Goal: Task Accomplishment & Management: Use online tool/utility

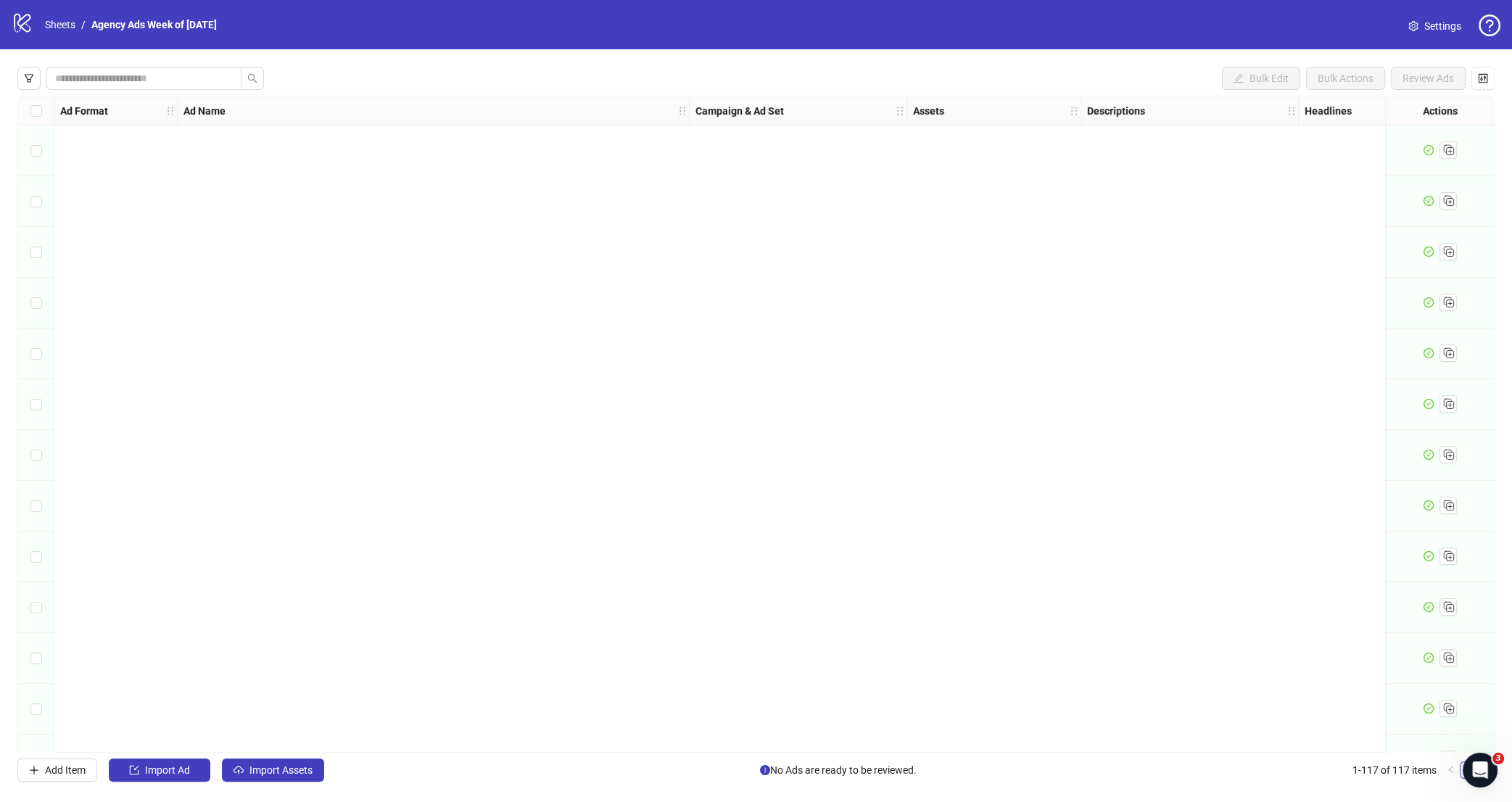
scroll to position [5308, 0]
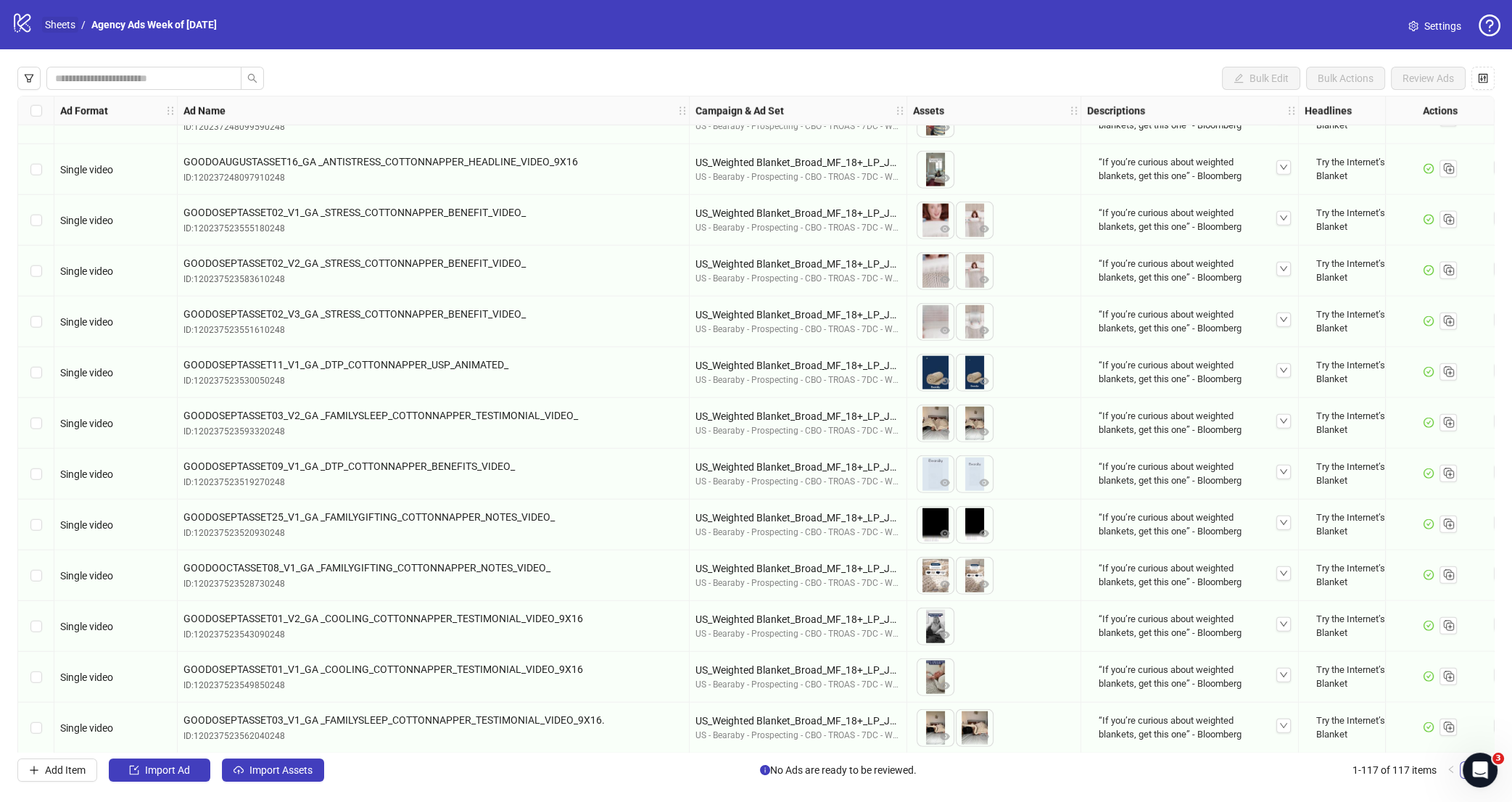
click at [64, 23] on link "Sheets" at bounding box center [60, 25] width 37 height 16
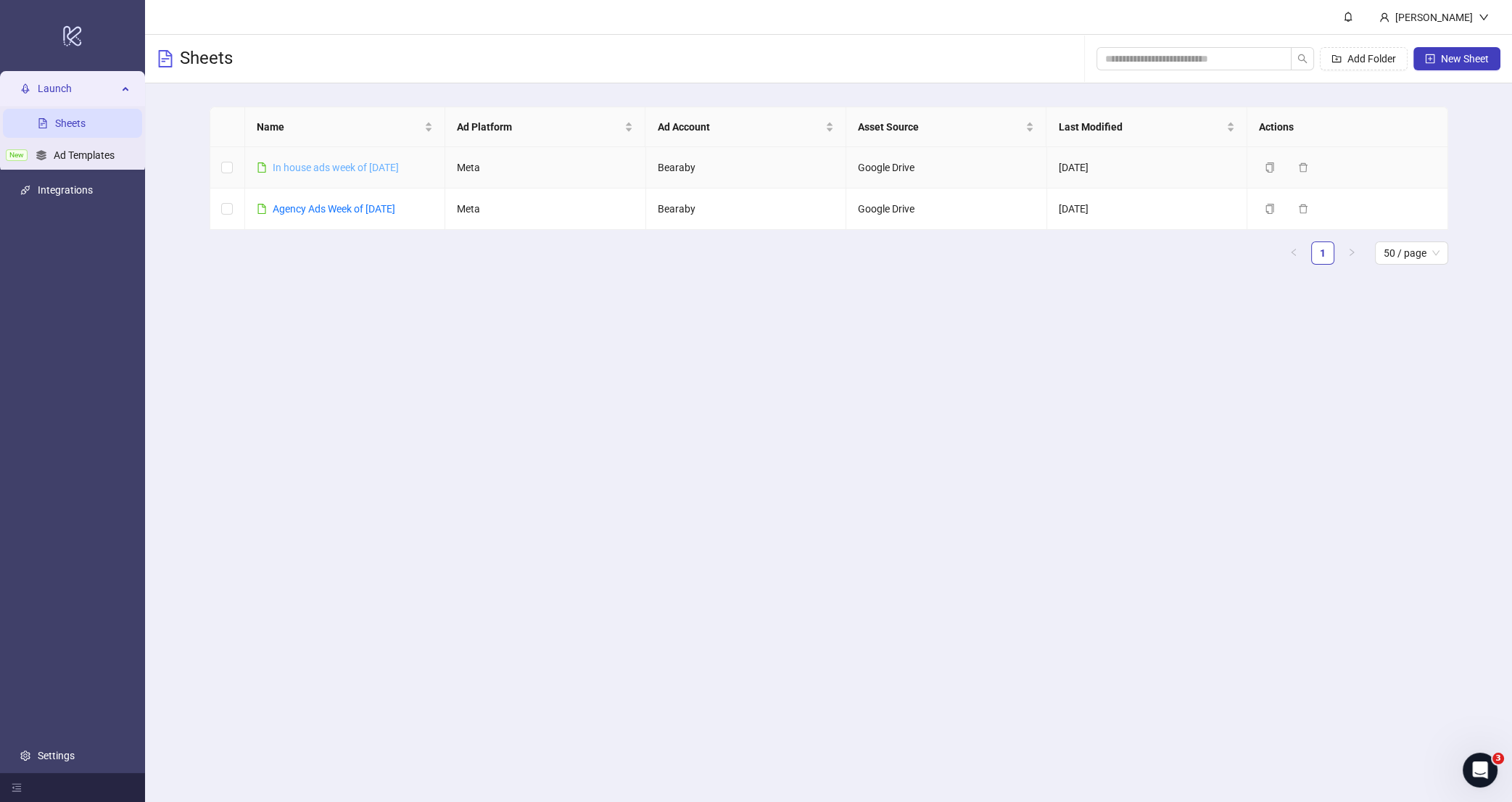
click at [358, 171] on link "In house ads week of Aug 4th" at bounding box center [335, 167] width 126 height 12
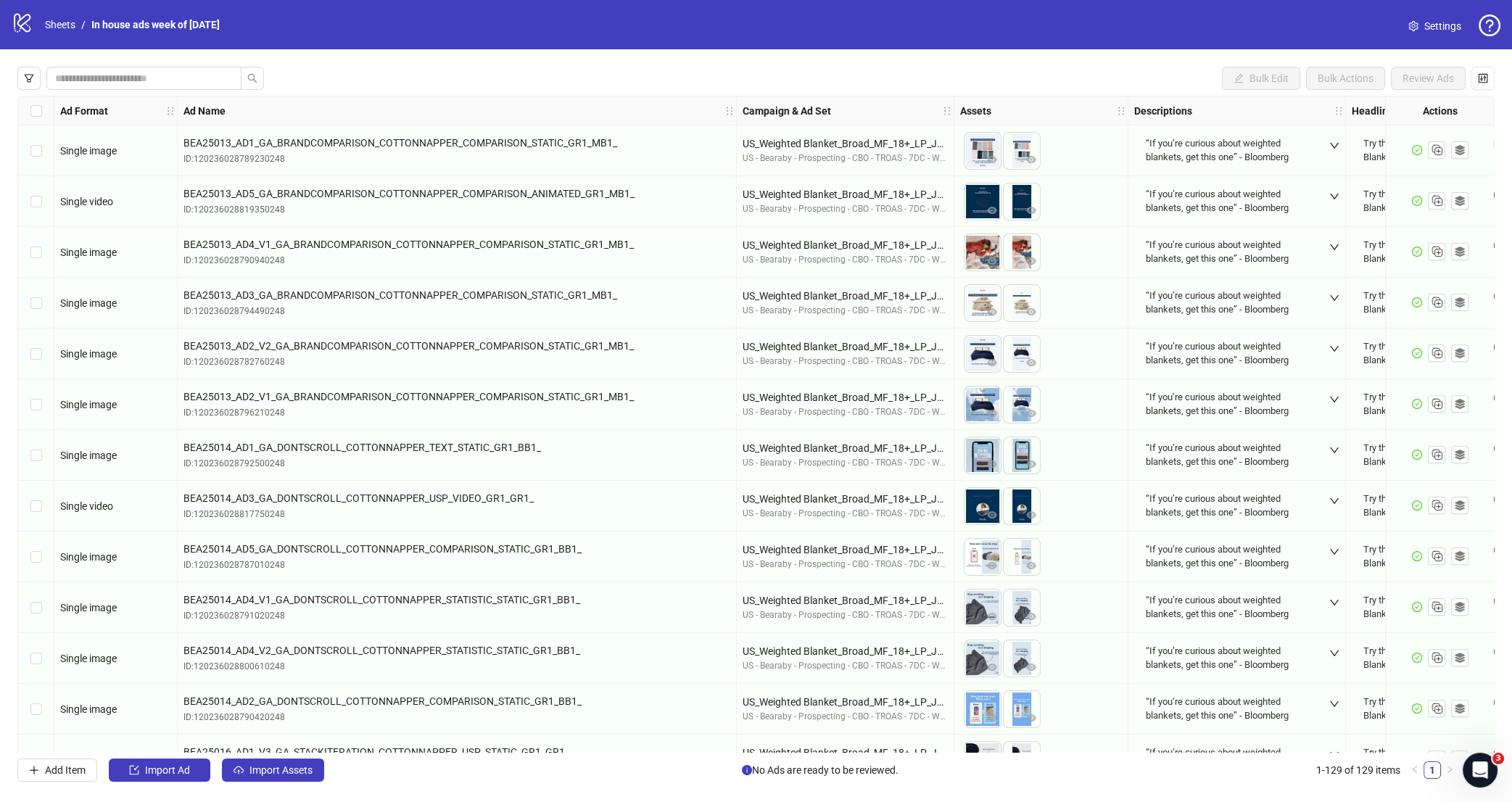
click at [291, 783] on div "Bulk Edit Bulk Actions Review Ads Ad Format Ad Name Campaign & Ad Set Assets De…" at bounding box center [756, 423] width 1512 height 749
click at [295, 778] on button "Import Assets" at bounding box center [273, 769] width 102 height 23
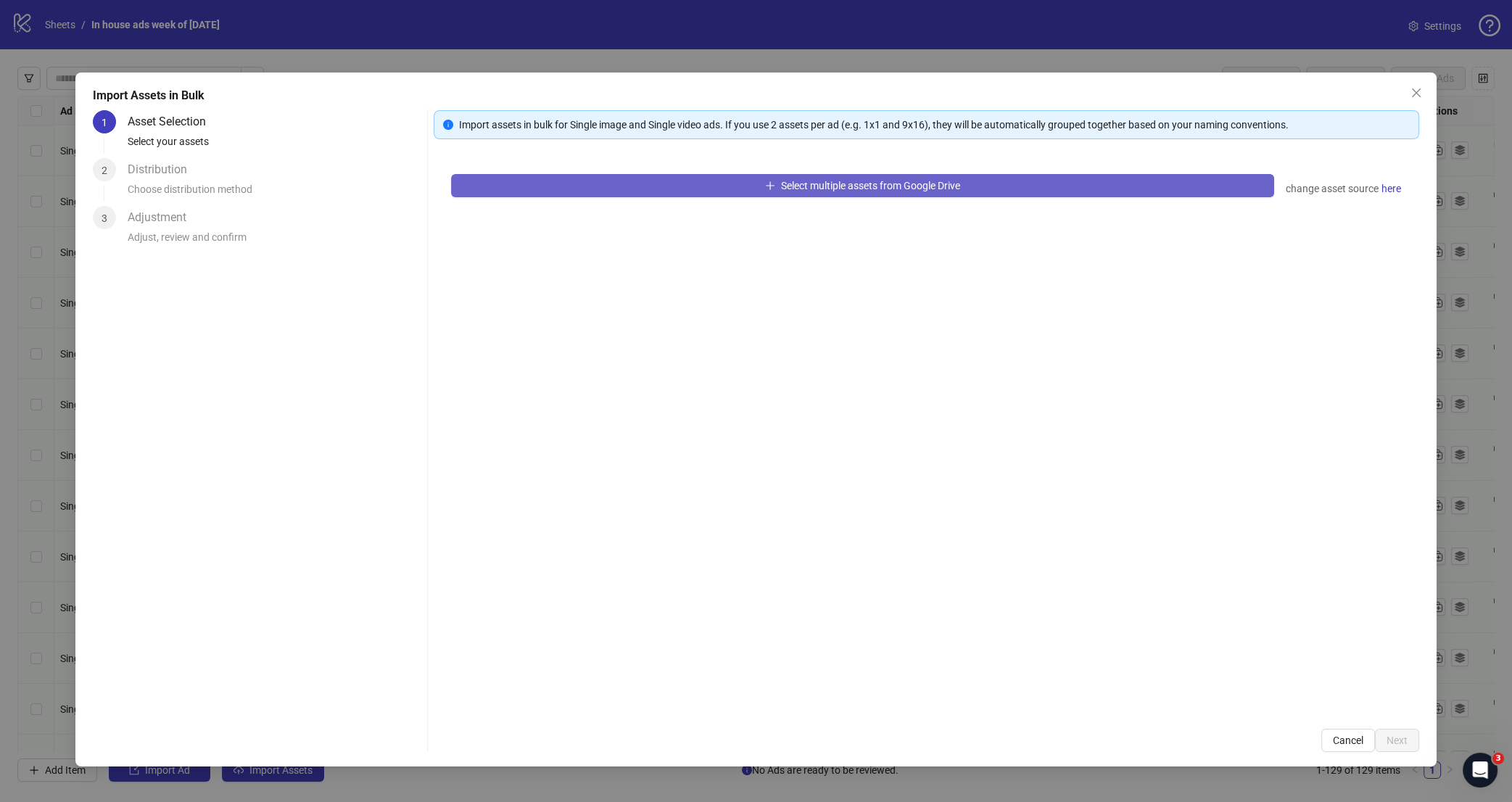
click at [998, 191] on button "Select multiple assets from Google Drive" at bounding box center [862, 185] width 823 height 23
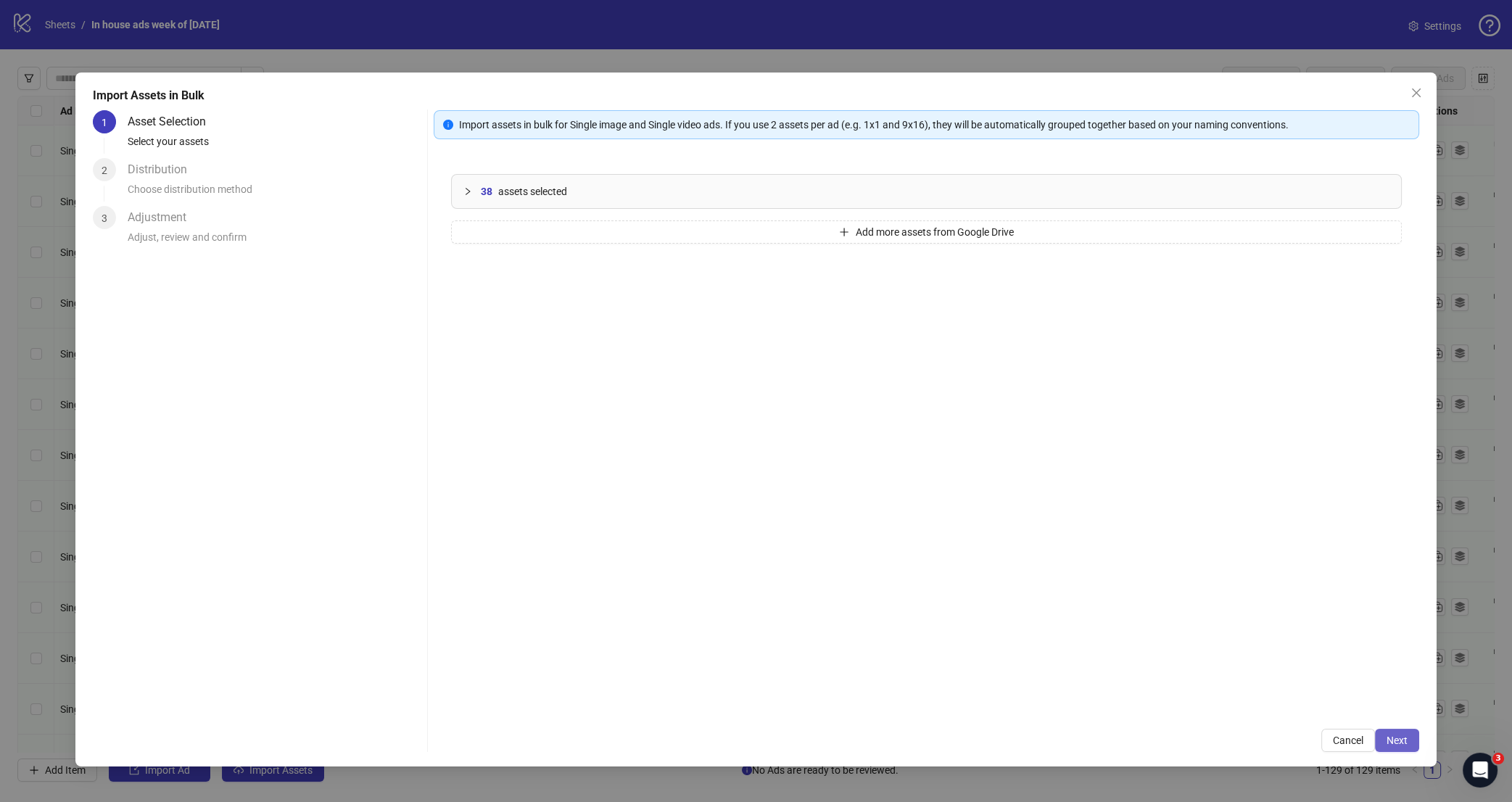
click at [1401, 741] on span "Next" at bounding box center [1397, 740] width 21 height 12
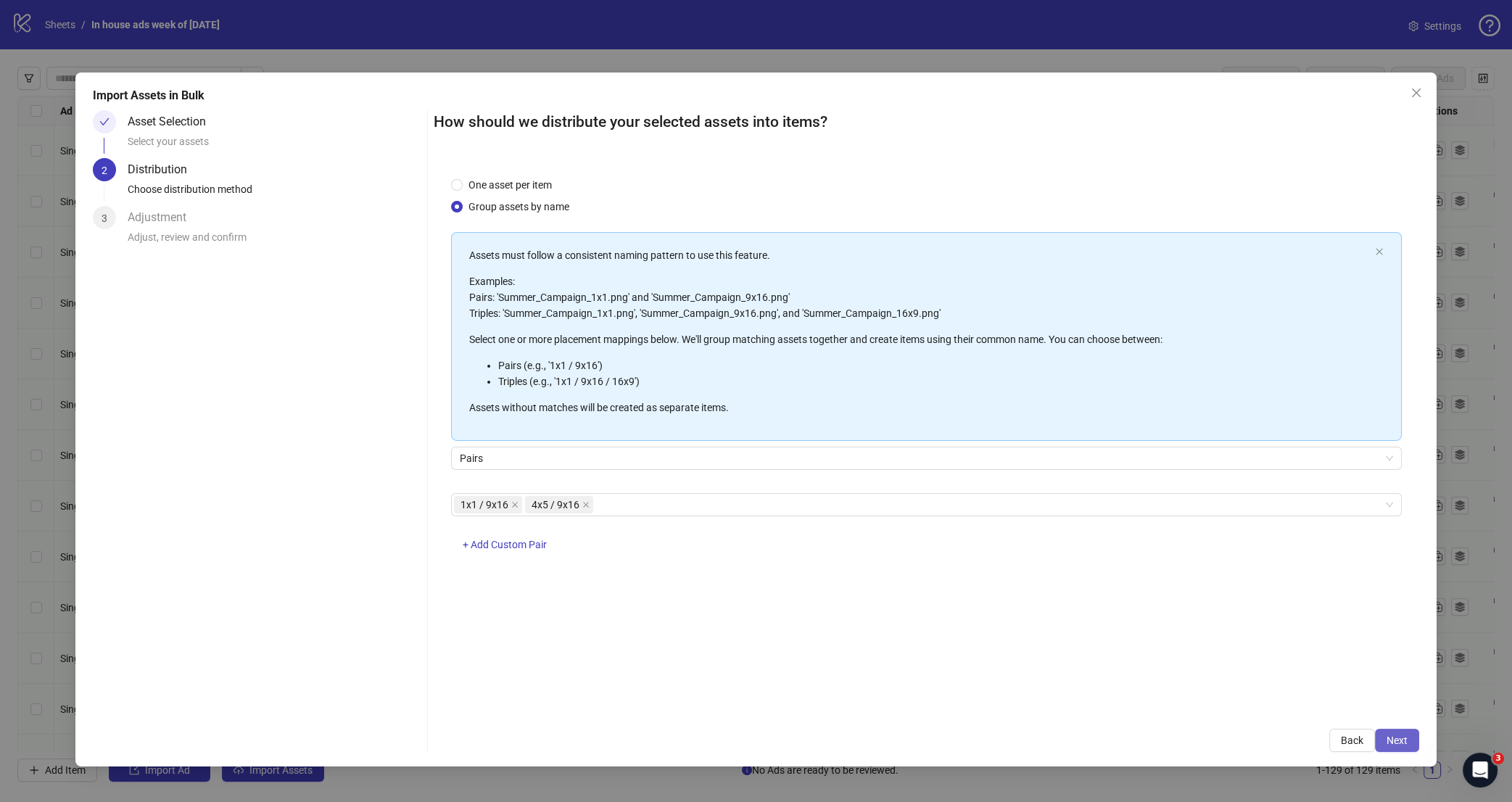
click at [1404, 742] on span "Next" at bounding box center [1397, 740] width 21 height 12
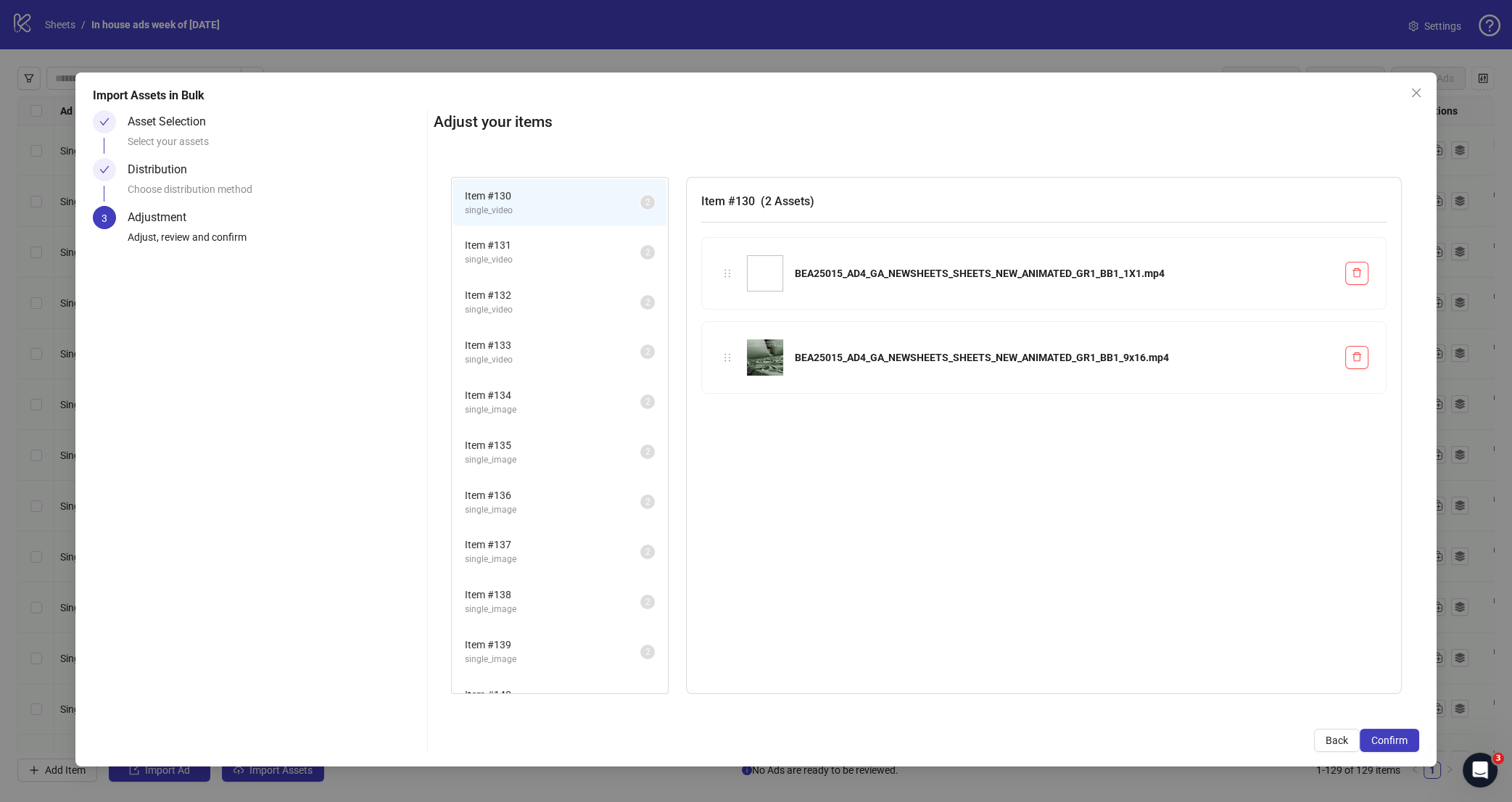
click at [529, 245] on span "Item # 131" at bounding box center [552, 244] width 176 height 16
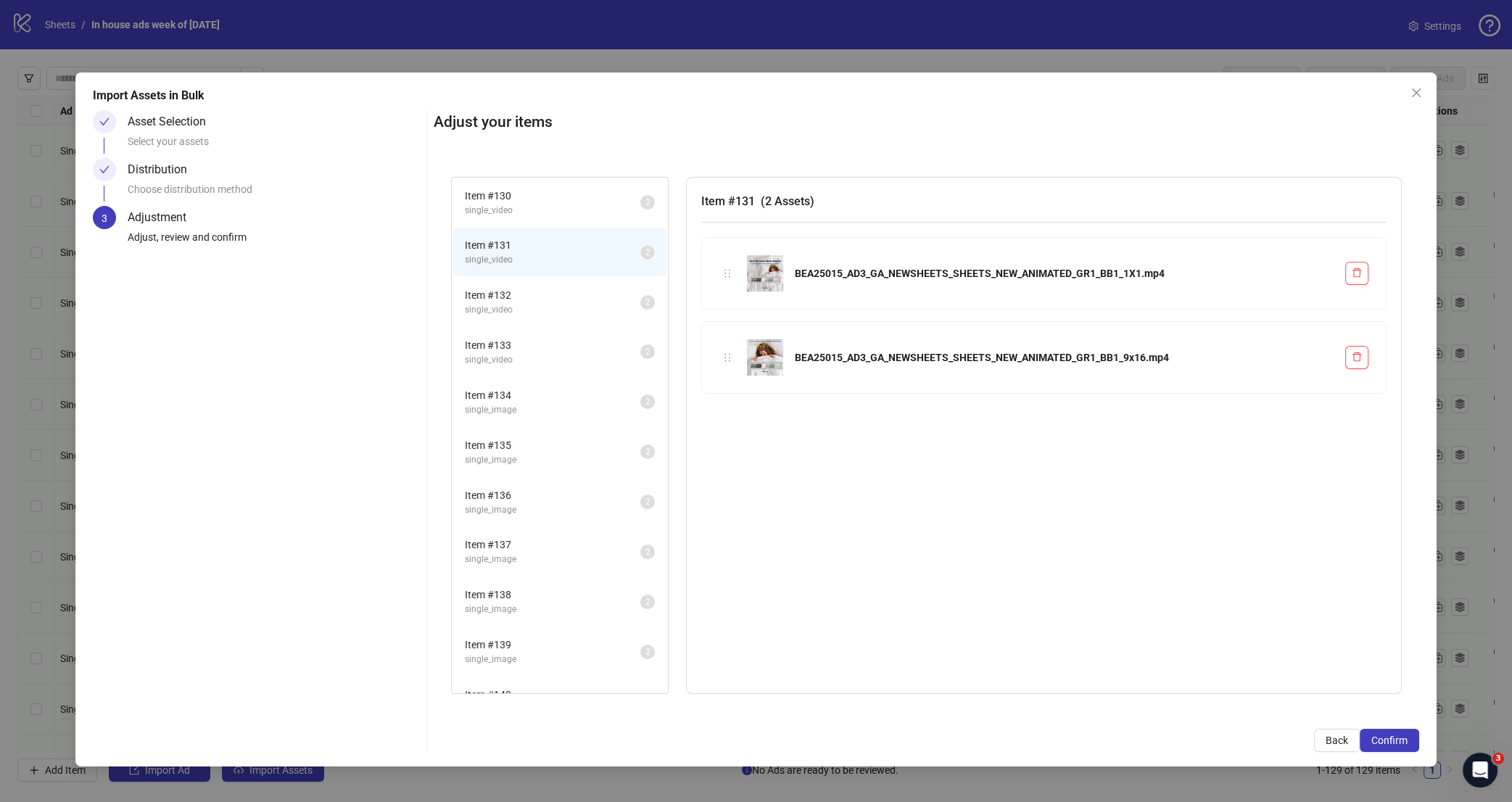
click at [545, 311] on span "single_video" at bounding box center [552, 310] width 176 height 14
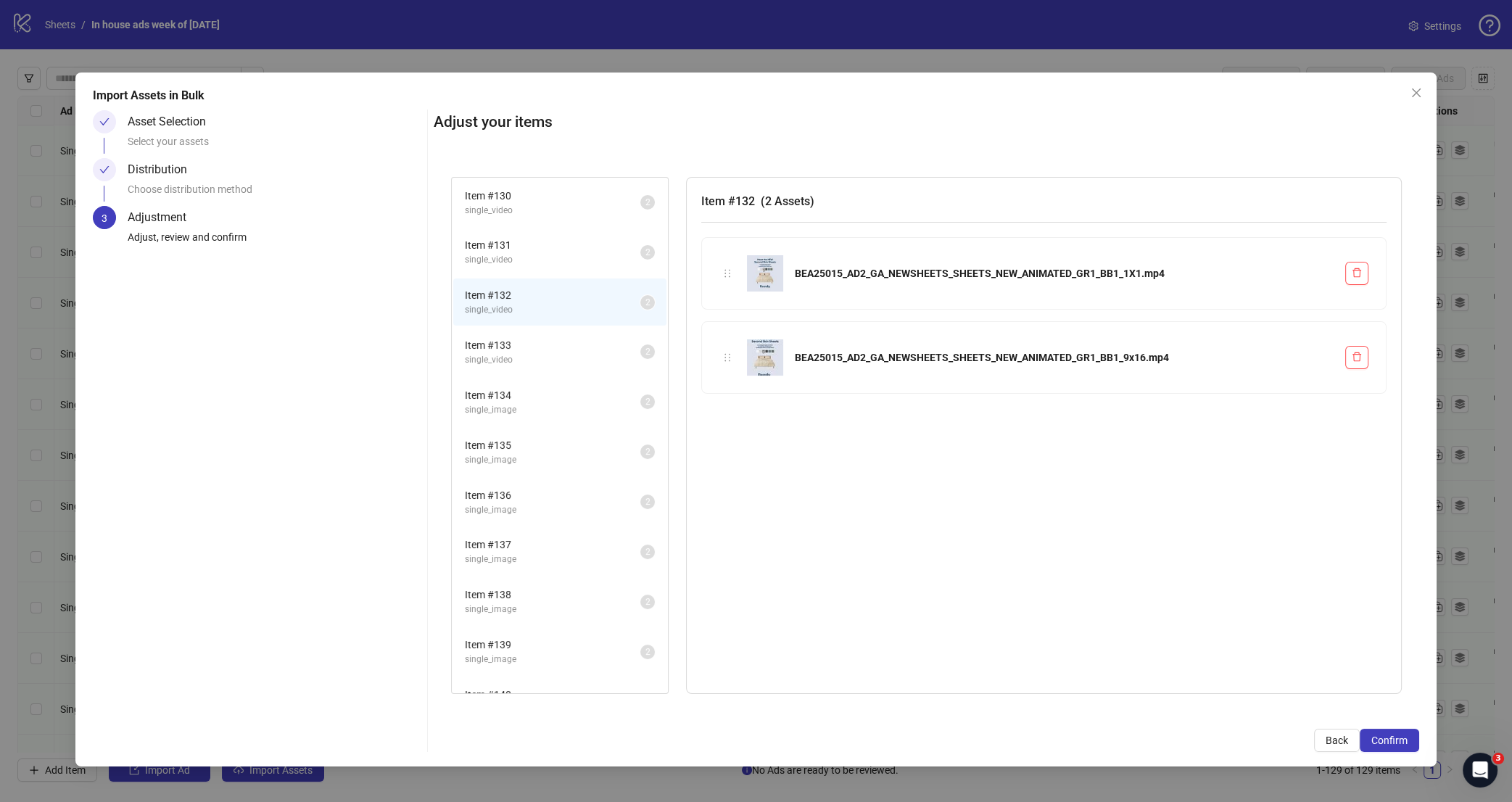
click at [578, 345] on span "Item # 133" at bounding box center [552, 345] width 176 height 16
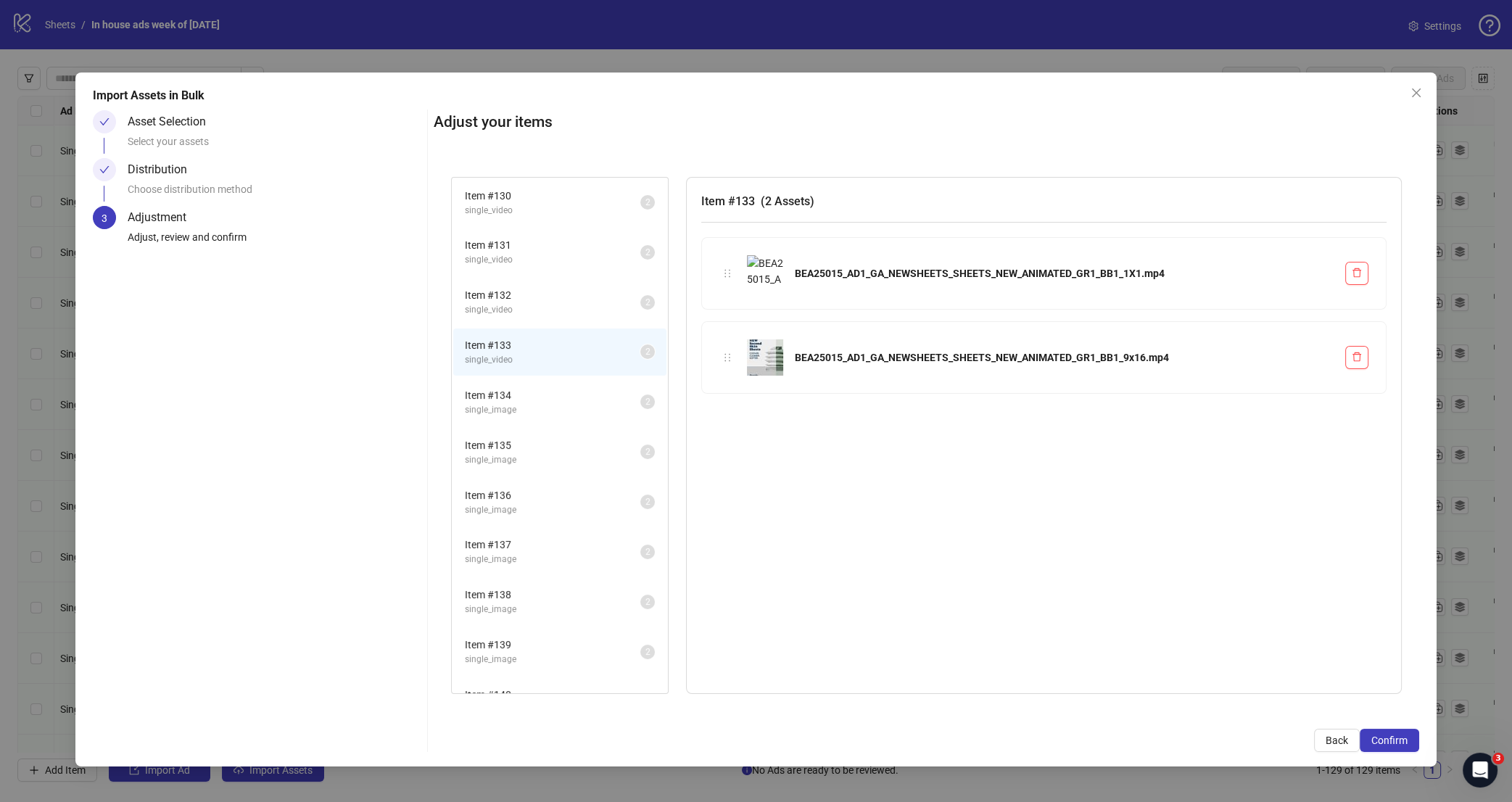
click at [558, 403] on span "single_image" at bounding box center [552, 410] width 176 height 14
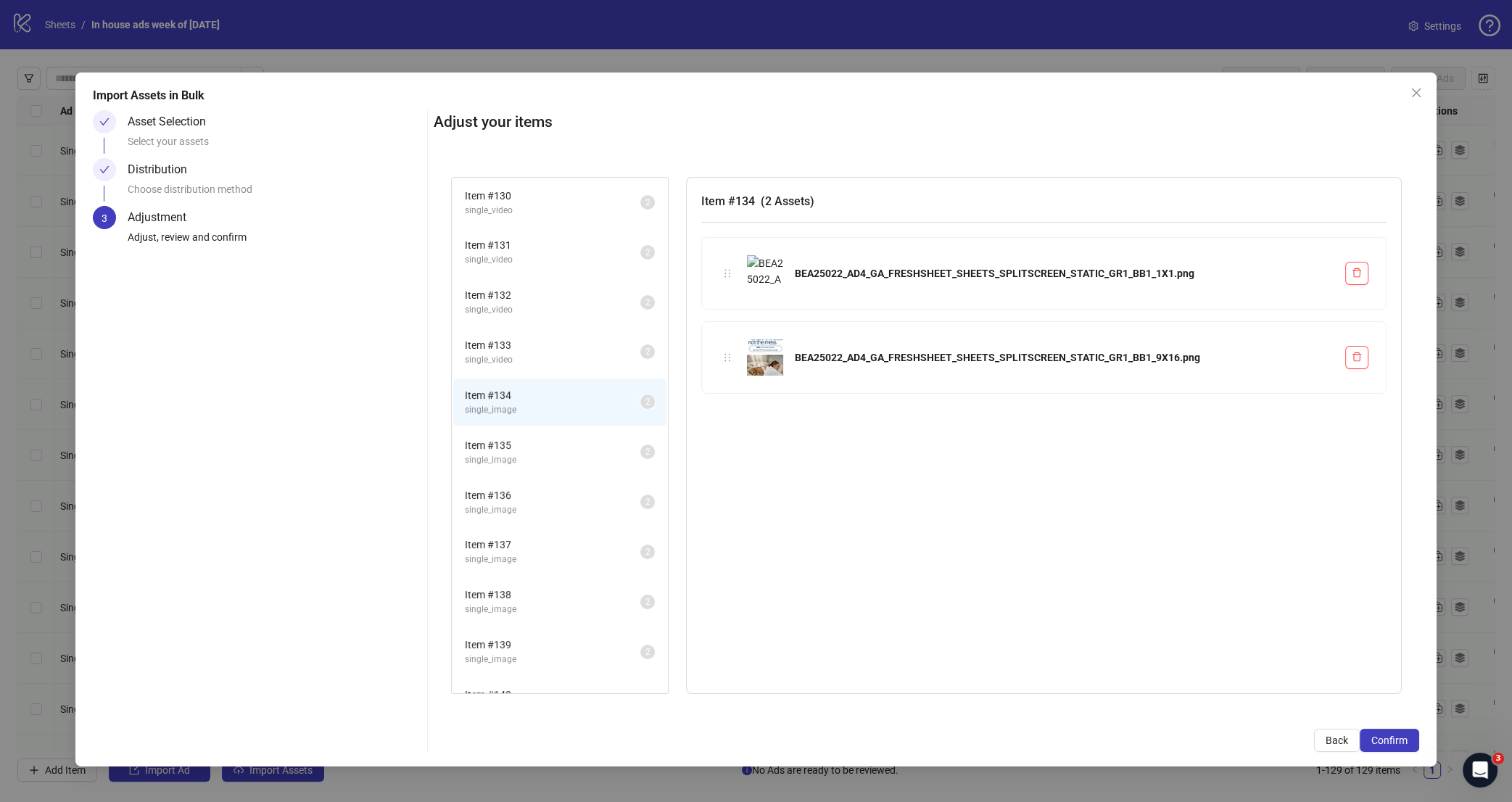
drag, startPoint x: 554, startPoint y: 441, endPoint x: 568, endPoint y: 465, distance: 27.8
click at [554, 441] on span "Item # 135" at bounding box center [552, 445] width 176 height 16
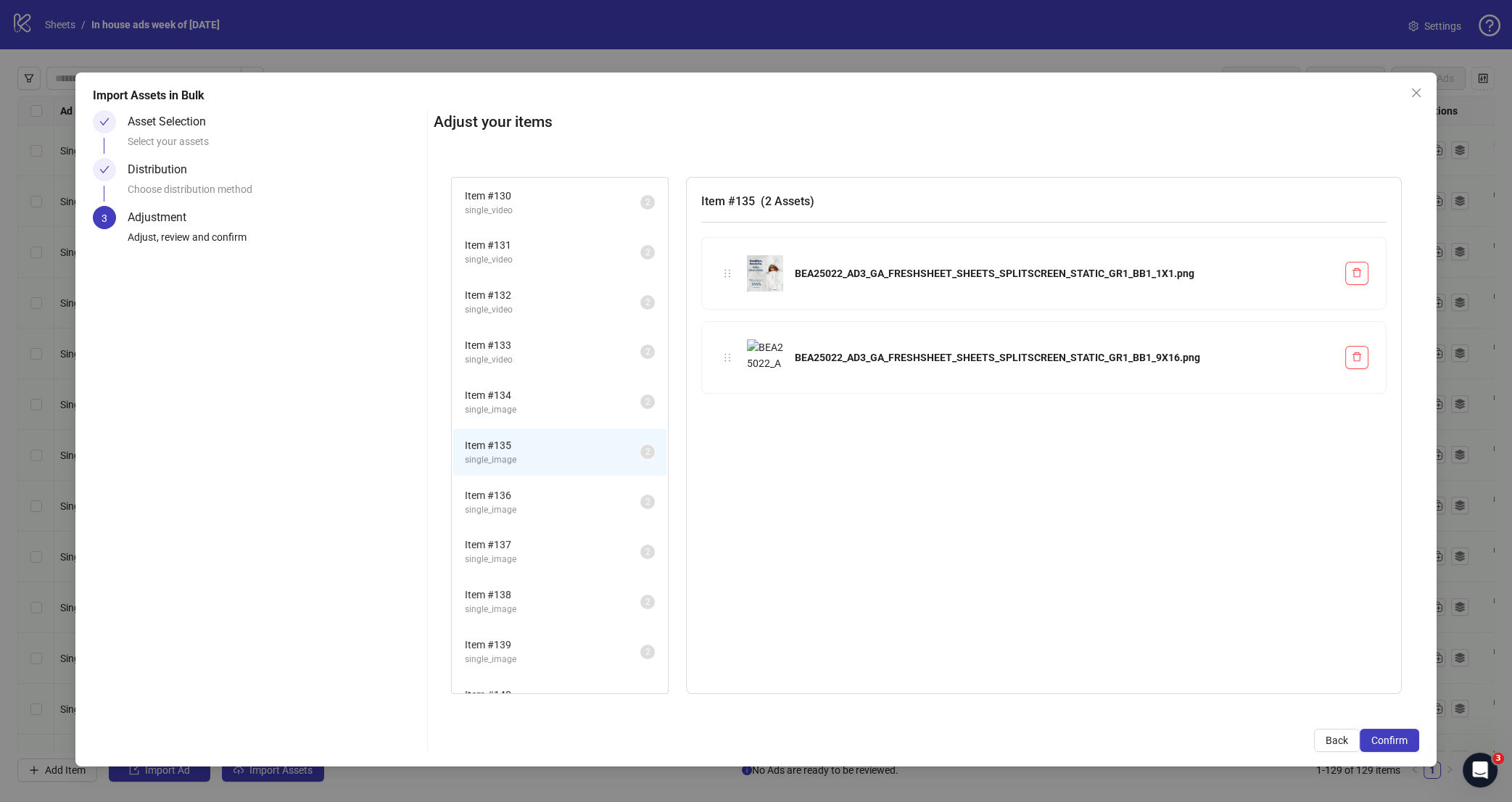
click at [554, 503] on span "single_image" at bounding box center [552, 510] width 176 height 14
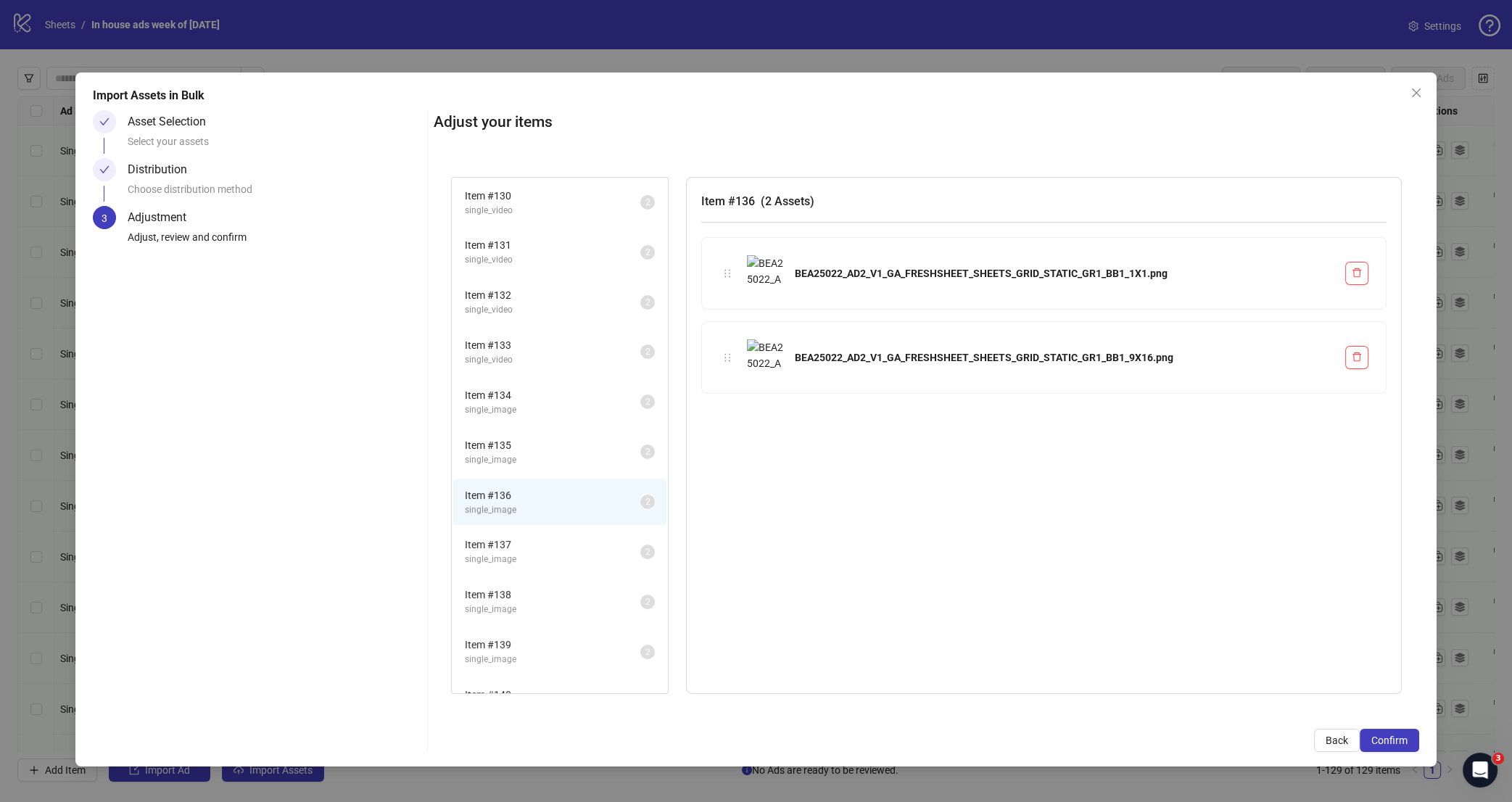
click at [554, 560] on li "Item # 137 single_image 2" at bounding box center [559, 552] width 213 height 48
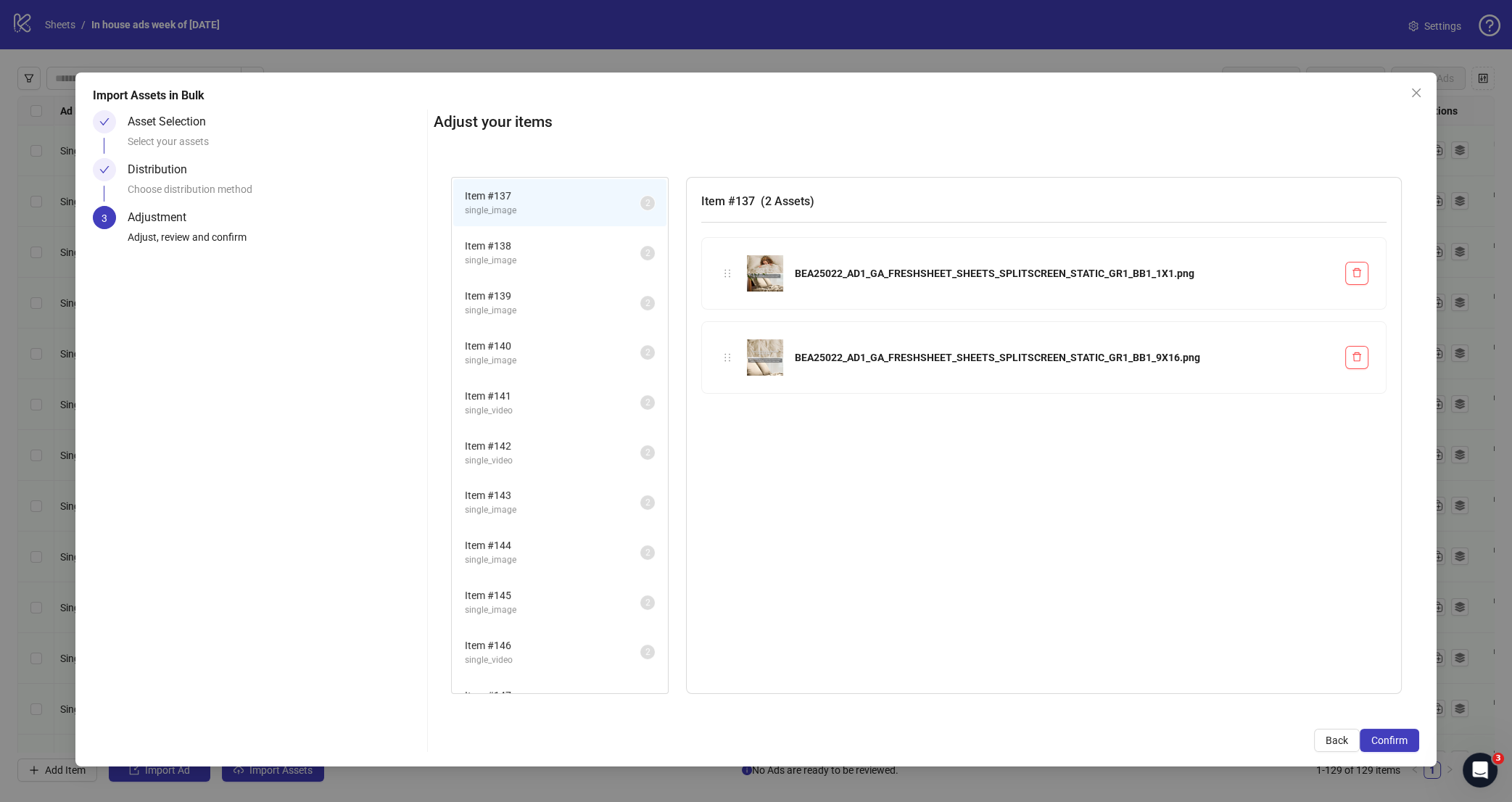
scroll to position [364, 0]
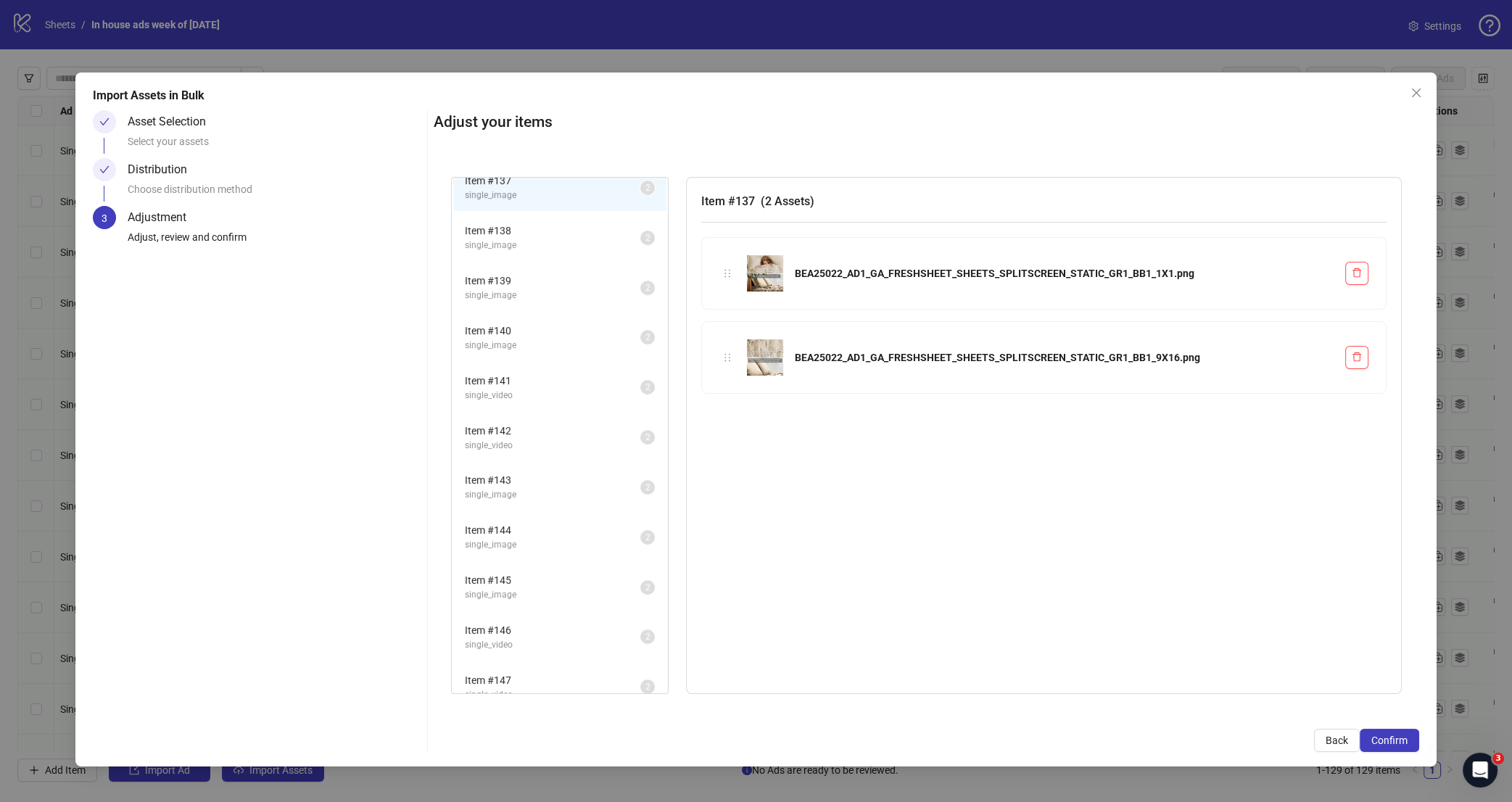
click at [534, 227] on span "Item # 138" at bounding box center [552, 230] width 176 height 16
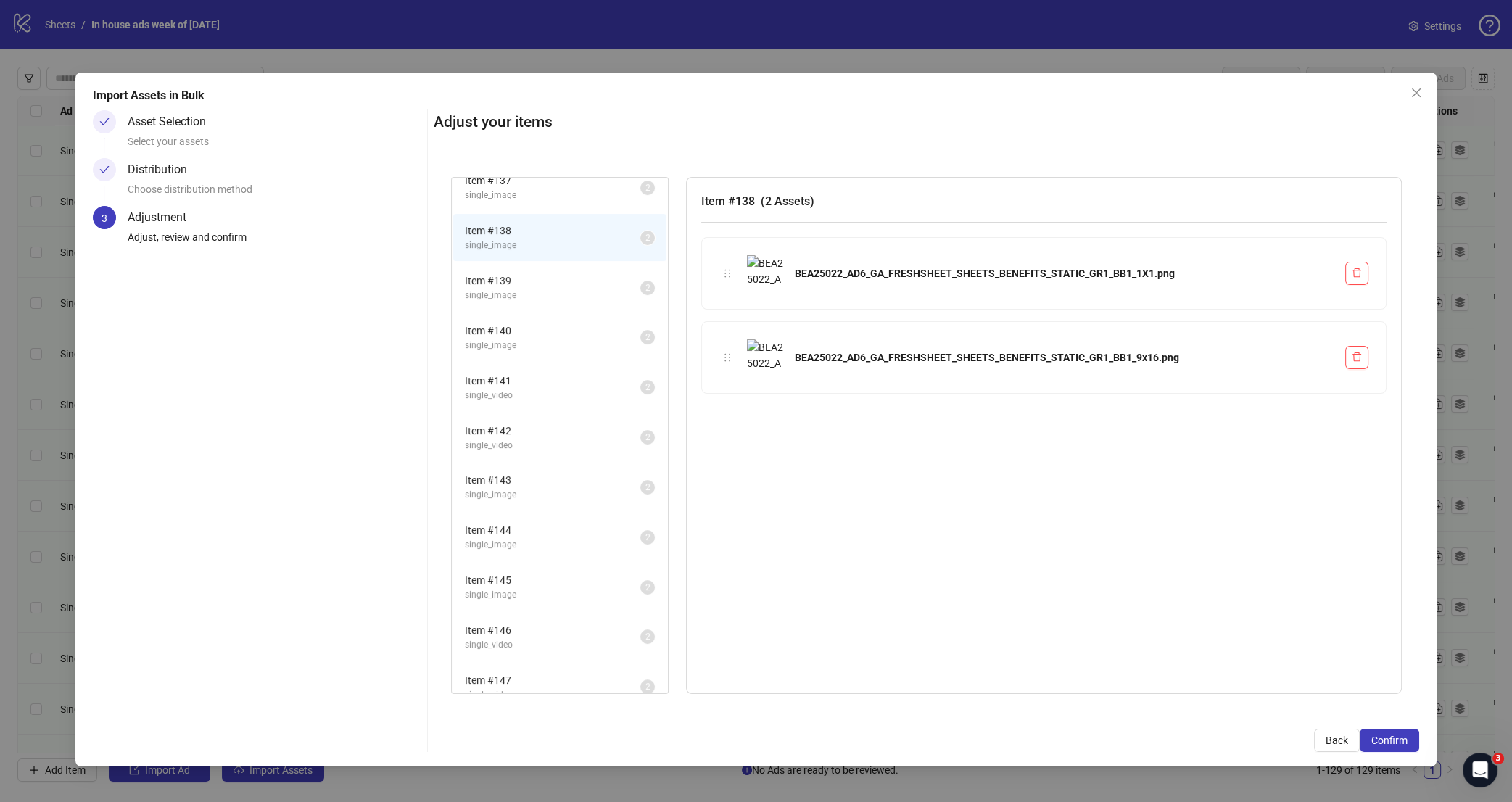
click at [543, 272] on span "Item # 139" at bounding box center [552, 280] width 176 height 16
click at [543, 322] on span "Item # 140" at bounding box center [552, 330] width 176 height 16
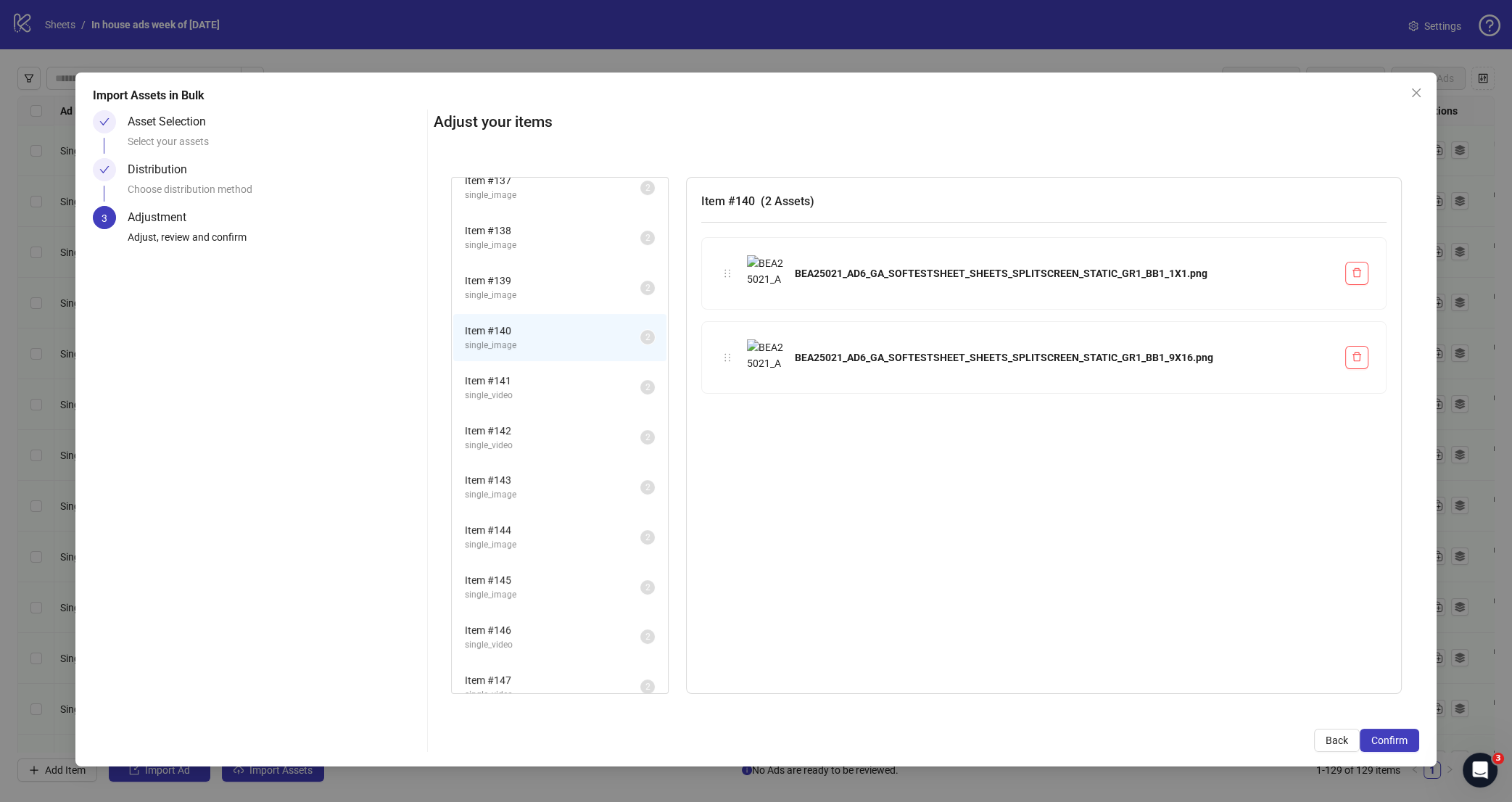
click at [548, 389] on span "single_video" at bounding box center [552, 395] width 176 height 14
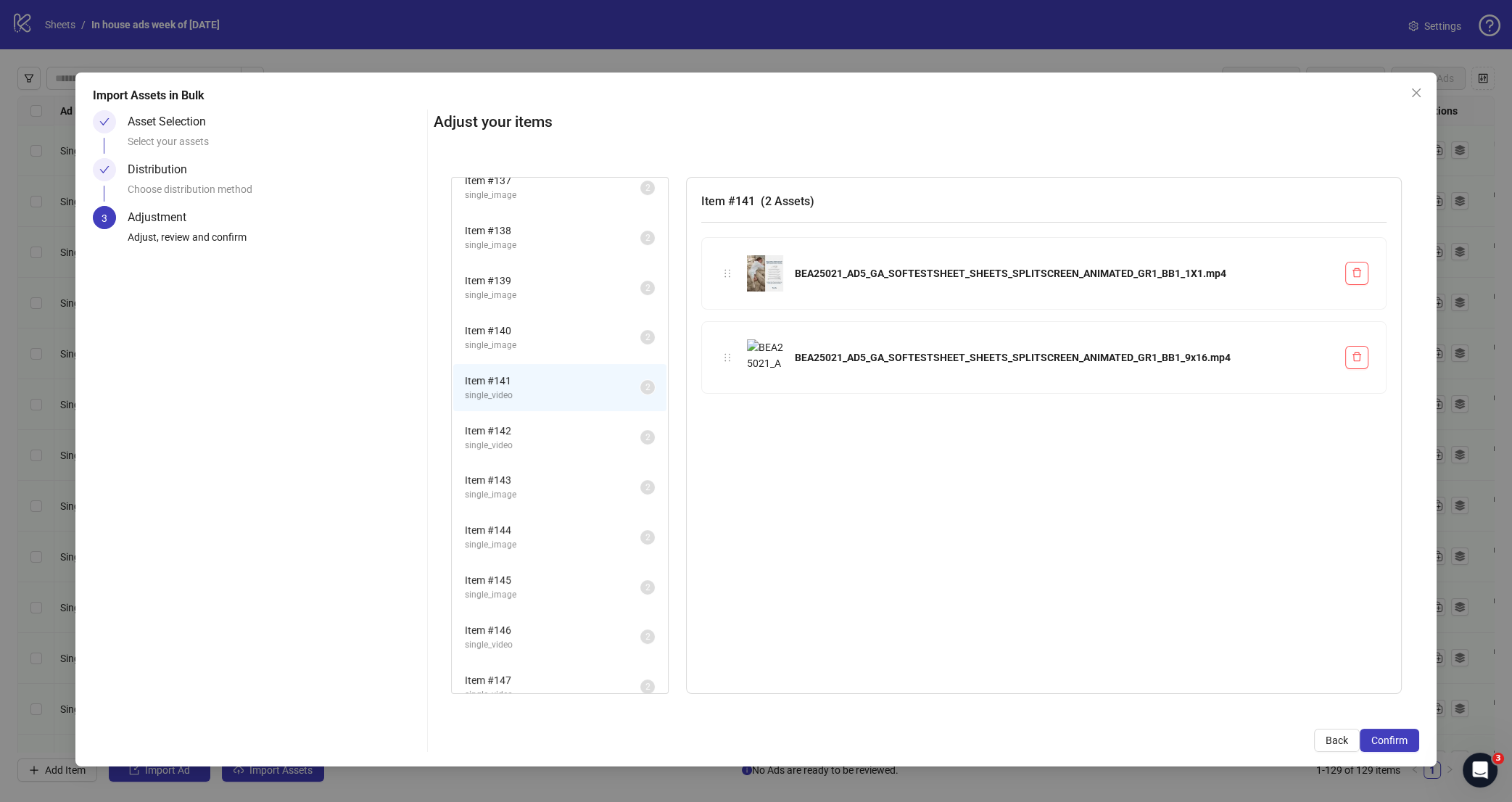
click at [549, 439] on span "single_video" at bounding box center [552, 446] width 176 height 14
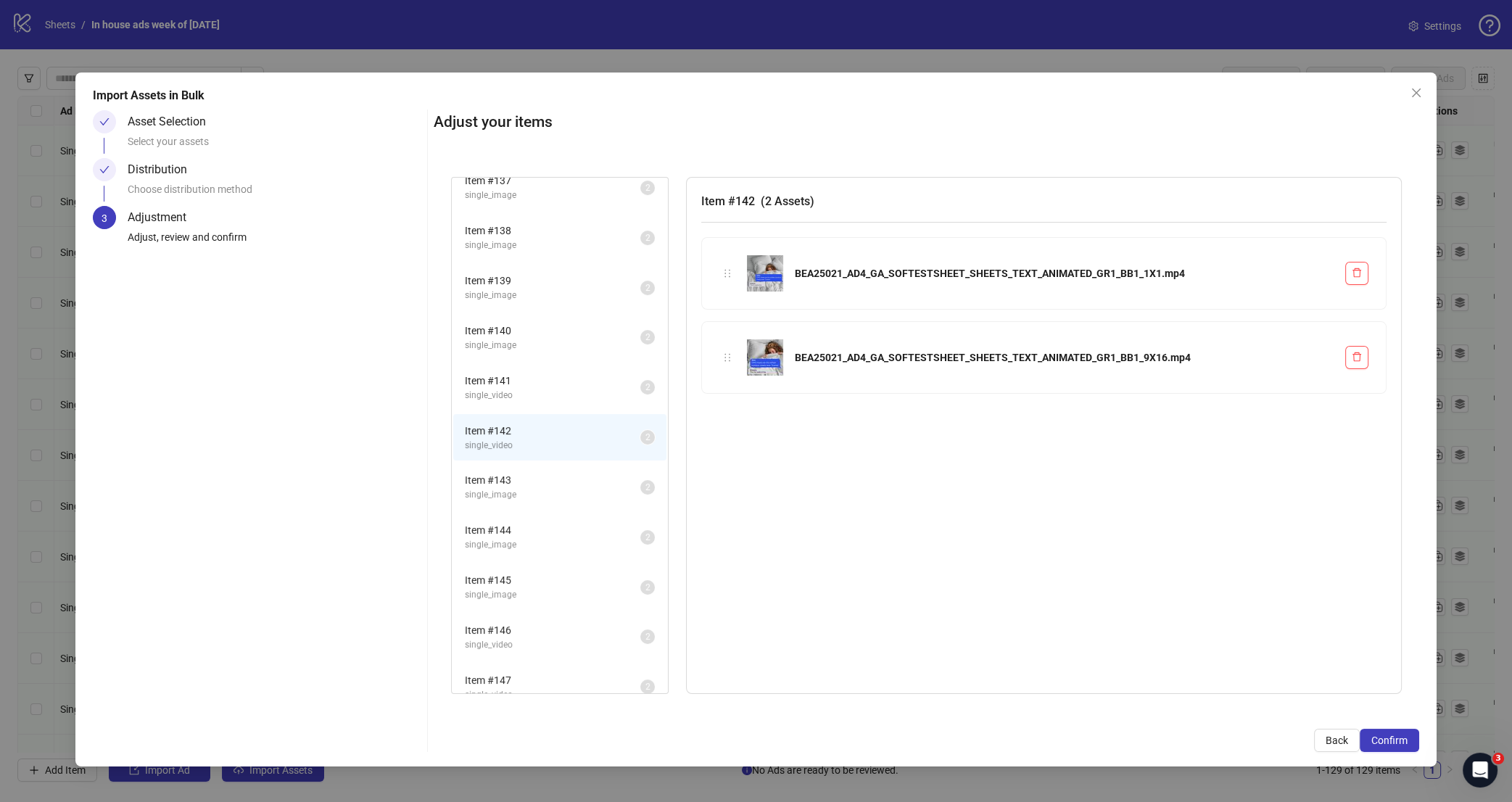
click at [554, 488] on span "single_image" at bounding box center [552, 495] width 176 height 14
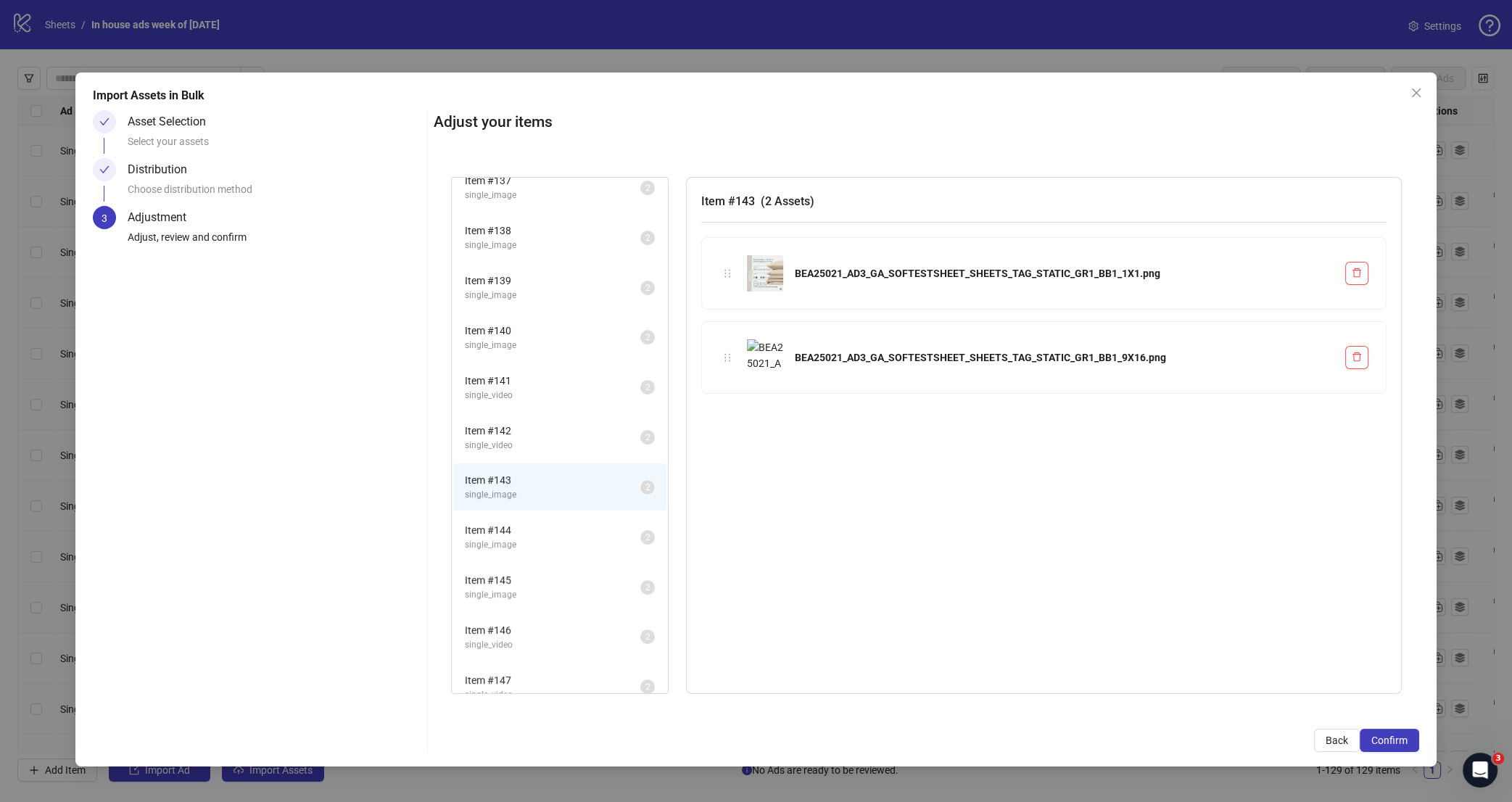
click at [548, 538] on span "single_image" at bounding box center [552, 545] width 176 height 14
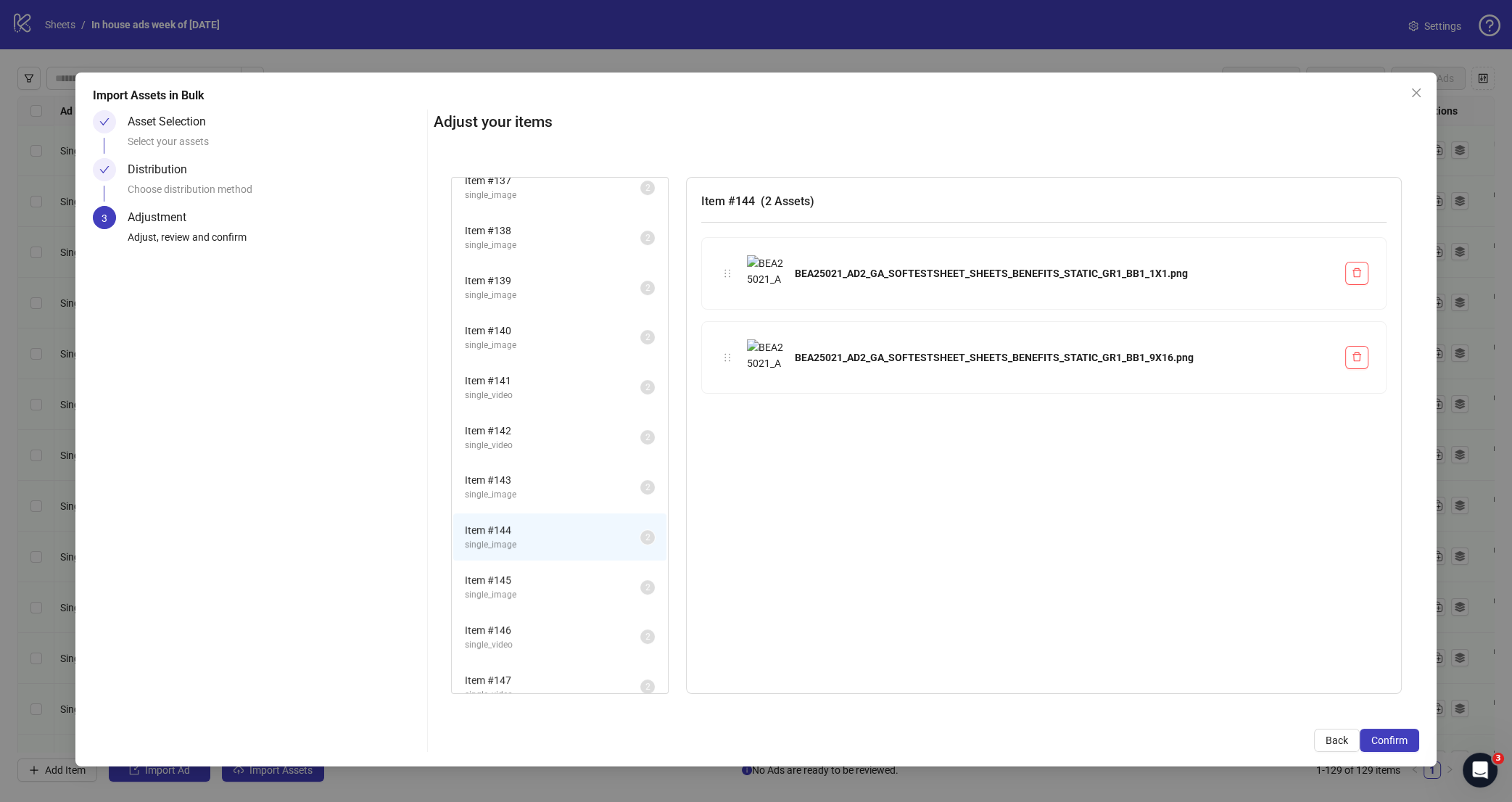
click at [523, 588] on span "single_image" at bounding box center [552, 595] width 176 height 14
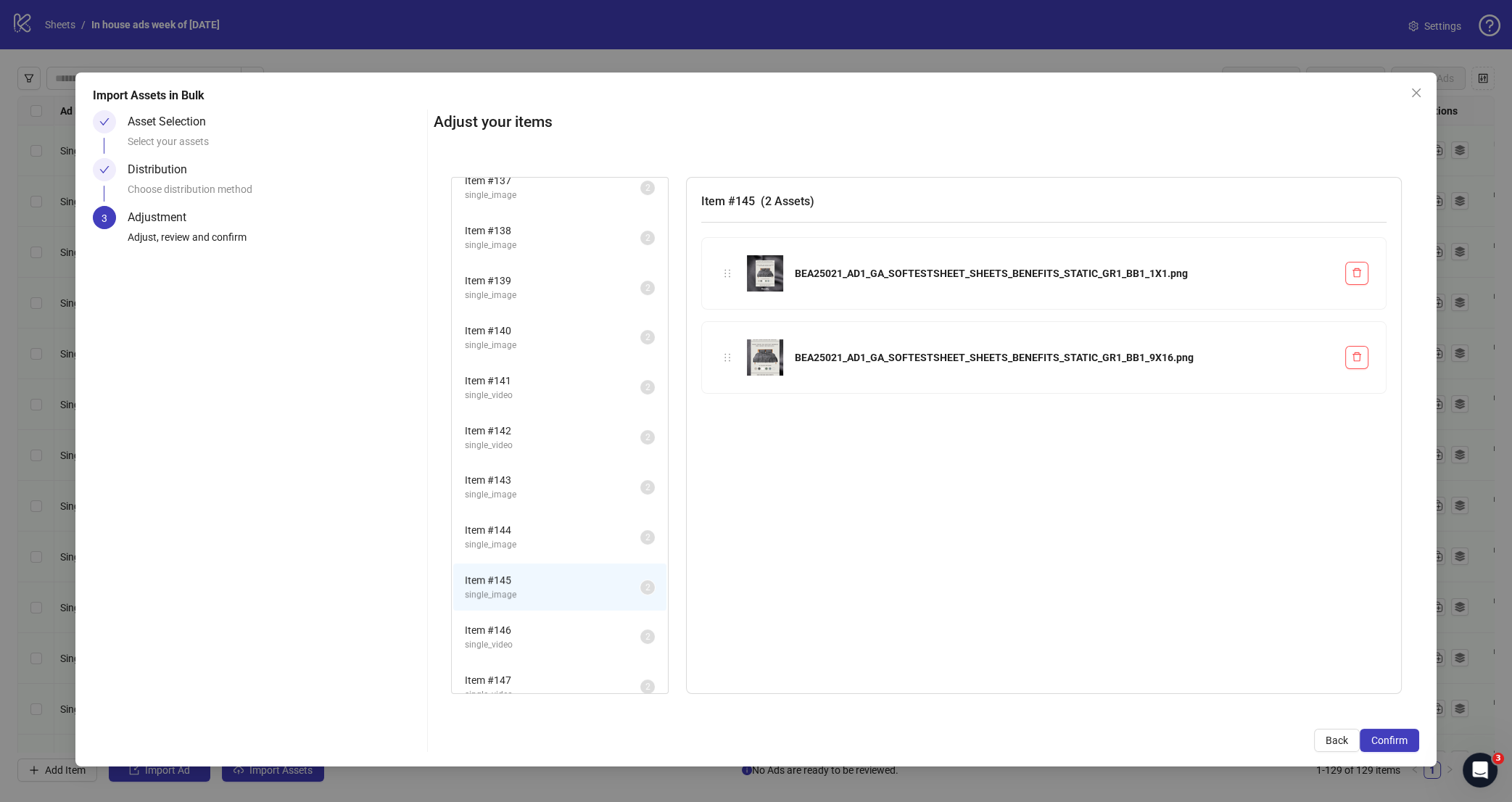
click at [526, 638] on span "single_video" at bounding box center [552, 645] width 176 height 14
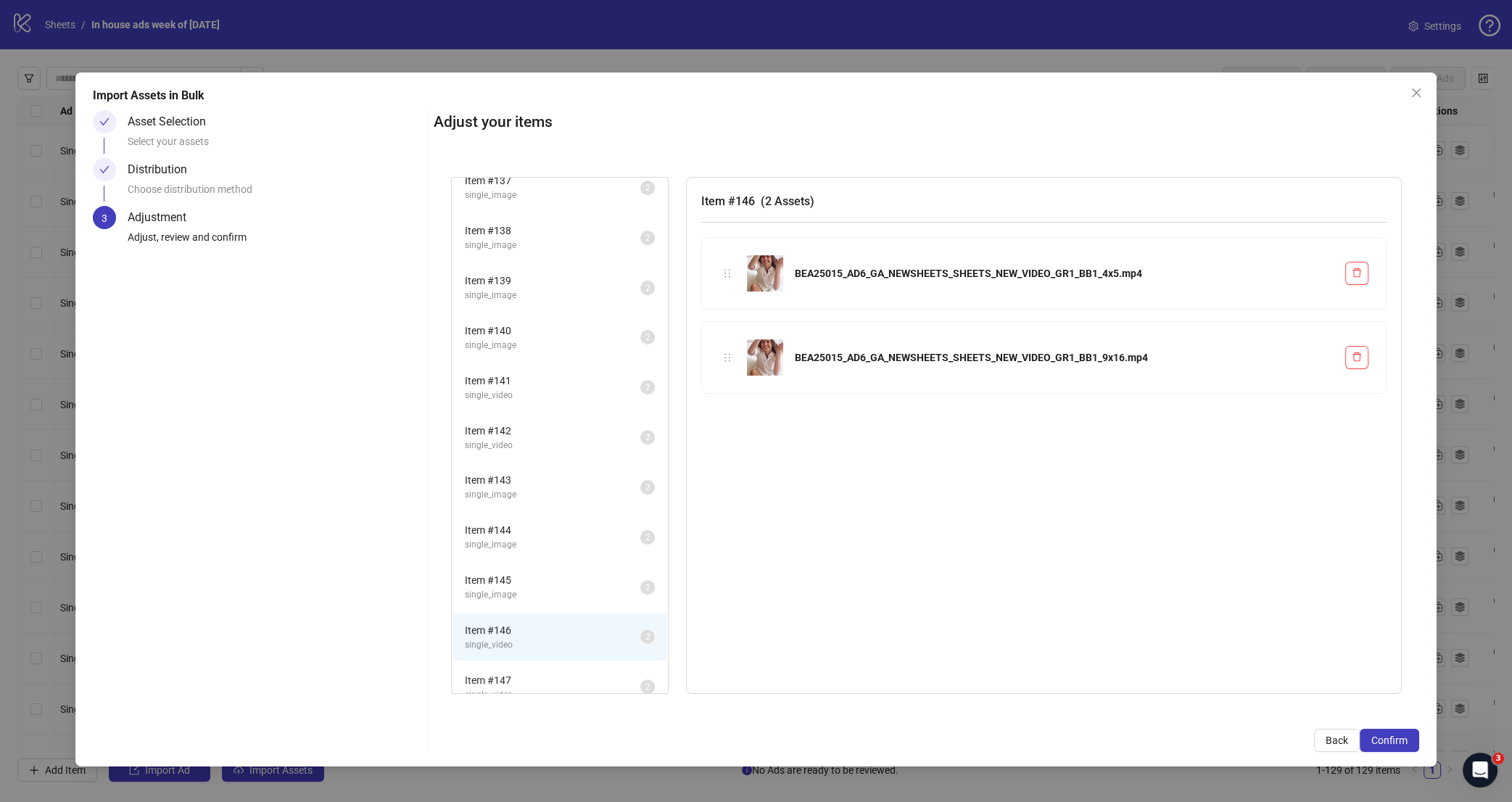
click at [529, 688] on span "single_video" at bounding box center [552, 695] width 176 height 14
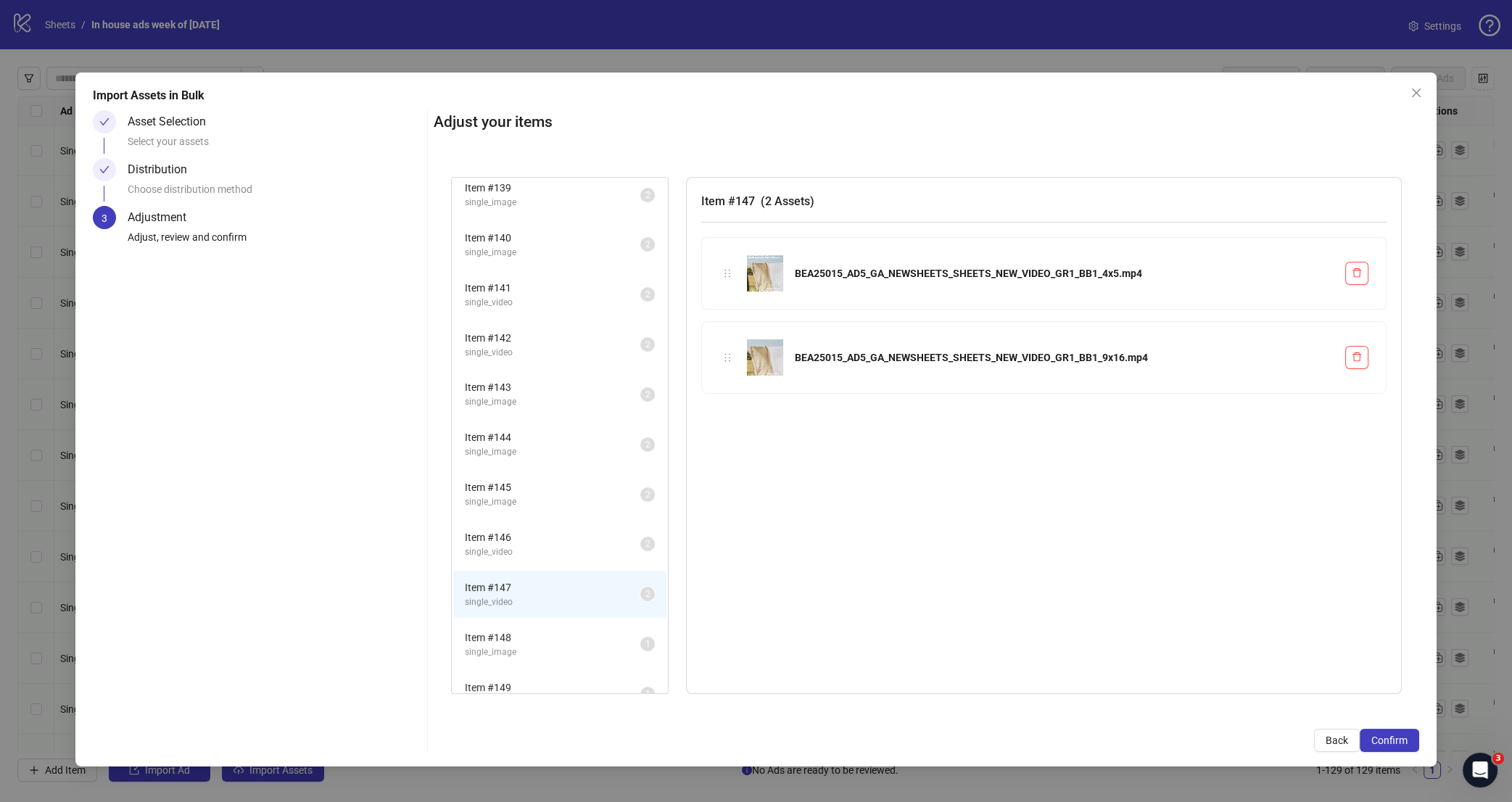
click at [537, 645] on span "single_image" at bounding box center [552, 652] width 176 height 14
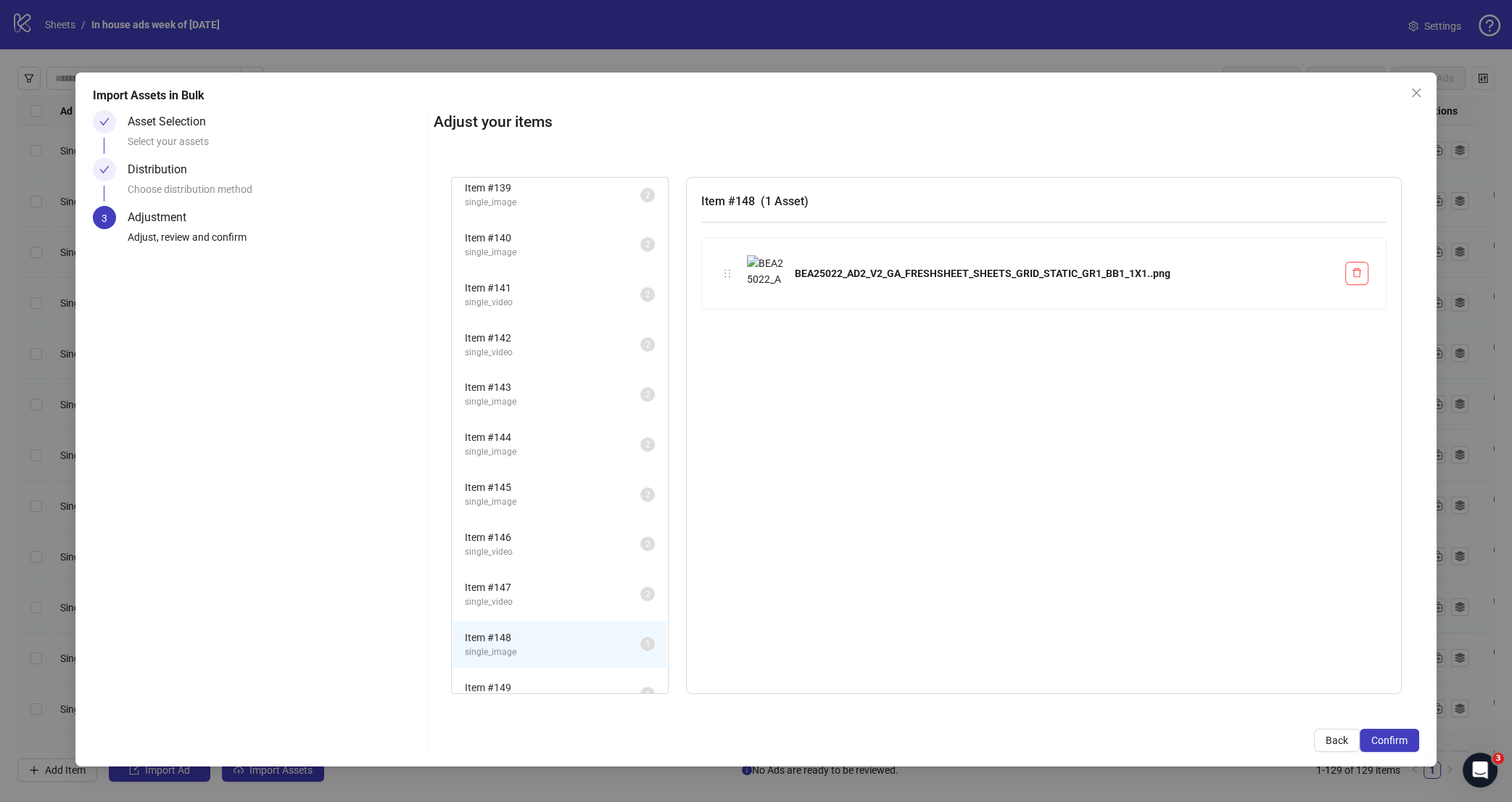
click at [544, 695] on span "single_image" at bounding box center [552, 702] width 176 height 14
click at [549, 645] on span "single_image" at bounding box center [552, 652] width 176 height 14
click at [558, 679] on span "Item # 149" at bounding box center [552, 687] width 176 height 16
click at [560, 629] on span "Item # 148" at bounding box center [552, 637] width 176 height 16
click at [564, 670] on li "Item # 149 single_image 1" at bounding box center [559, 694] width 213 height 48
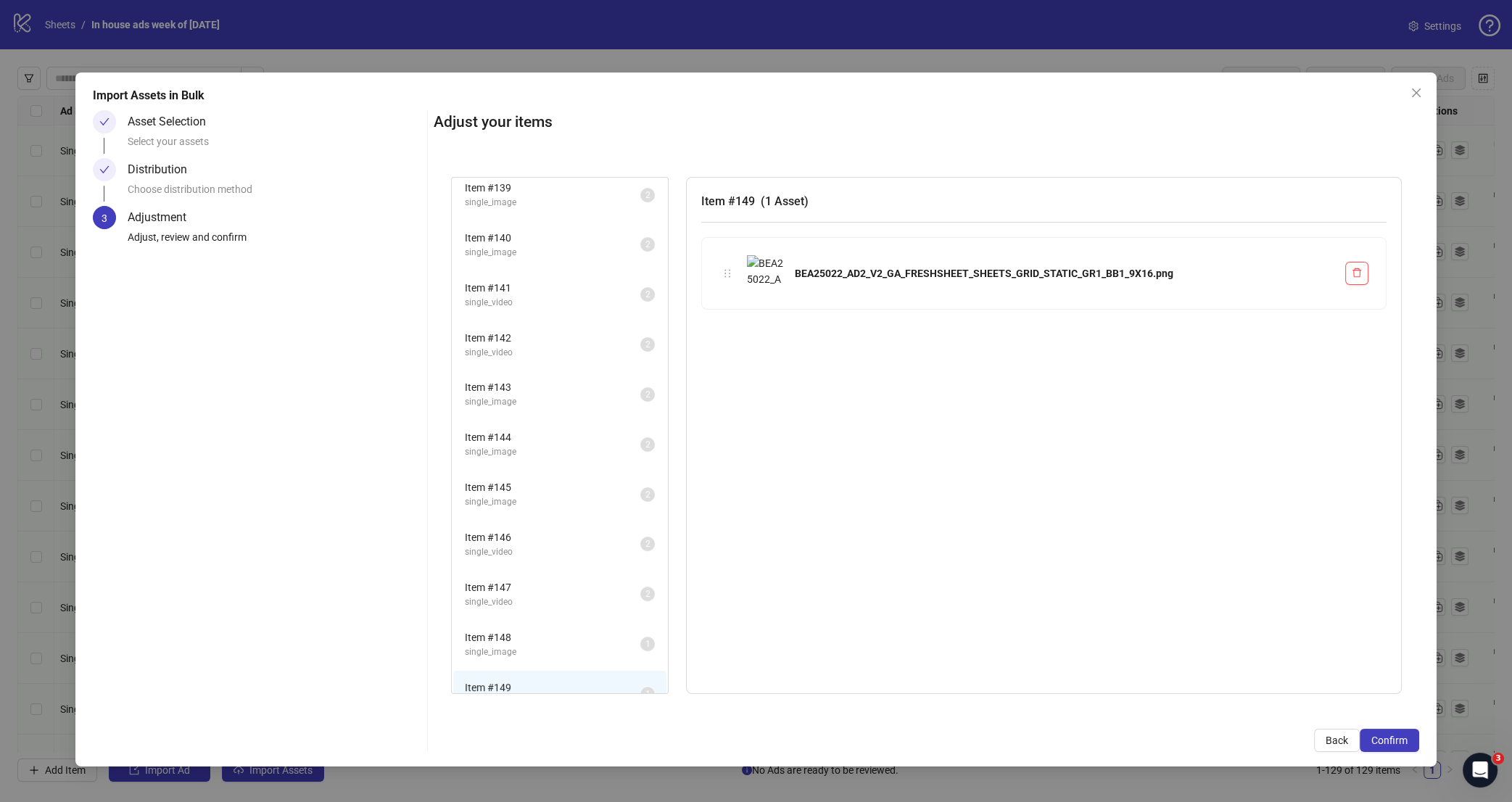
click at [564, 629] on span "Item # 148" at bounding box center [552, 637] width 176 height 16
click at [566, 579] on span "Item # 147" at bounding box center [552, 586] width 176 height 16
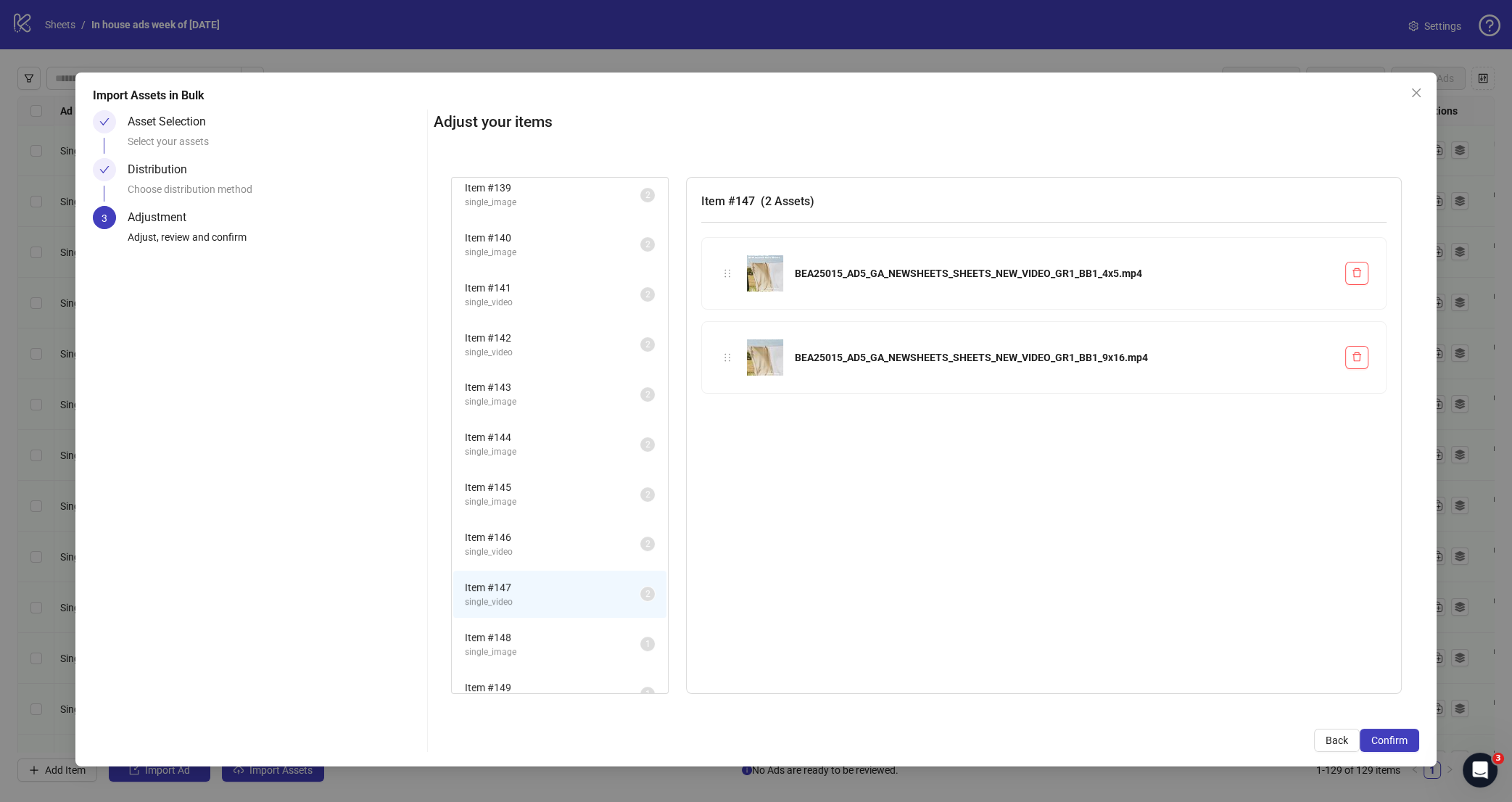
click at [564, 545] on span "single_video" at bounding box center [552, 552] width 176 height 14
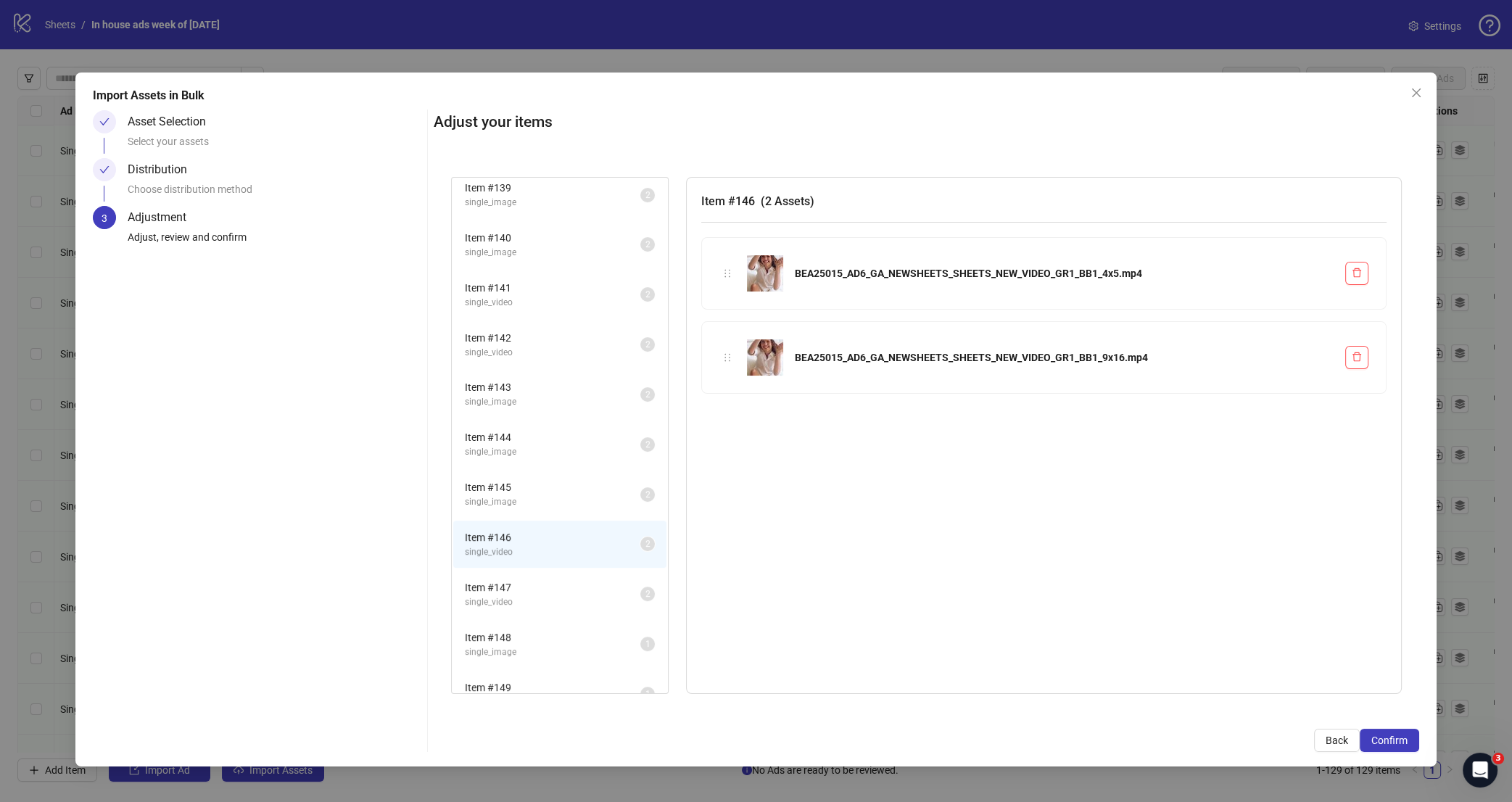
click at [556, 629] on span "Item # 148" at bounding box center [552, 637] width 176 height 16
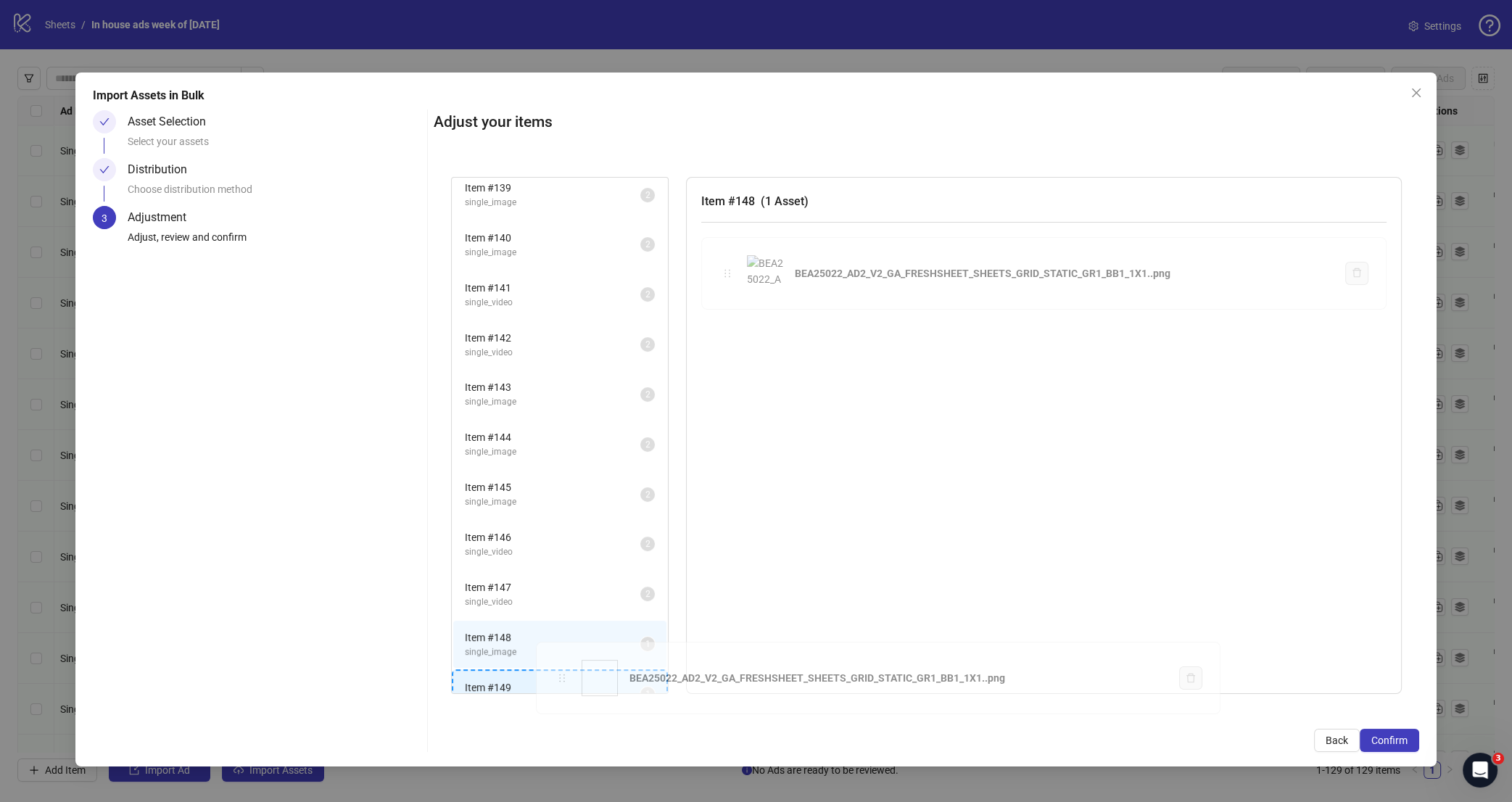
drag, startPoint x: 728, startPoint y: 272, endPoint x: 562, endPoint y: 678, distance: 438.6
click at [562, 678] on div "Item # 130 single_video 2 Item # 131 single_video 2 Item # 132 single_video 2 I…" at bounding box center [926, 435] width 951 height 518
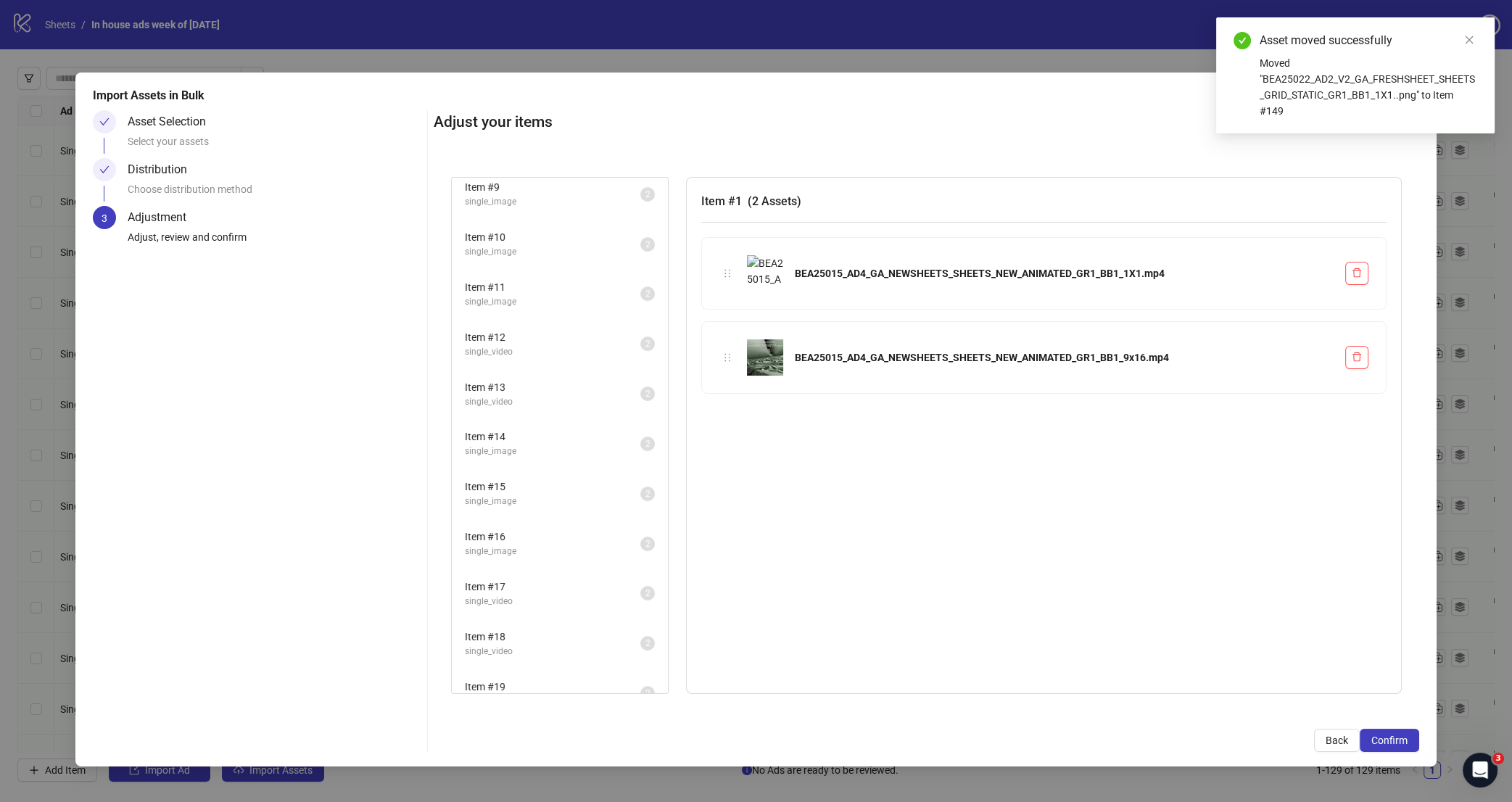
click at [563, 694] on span "single_image" at bounding box center [552, 701] width 176 height 14
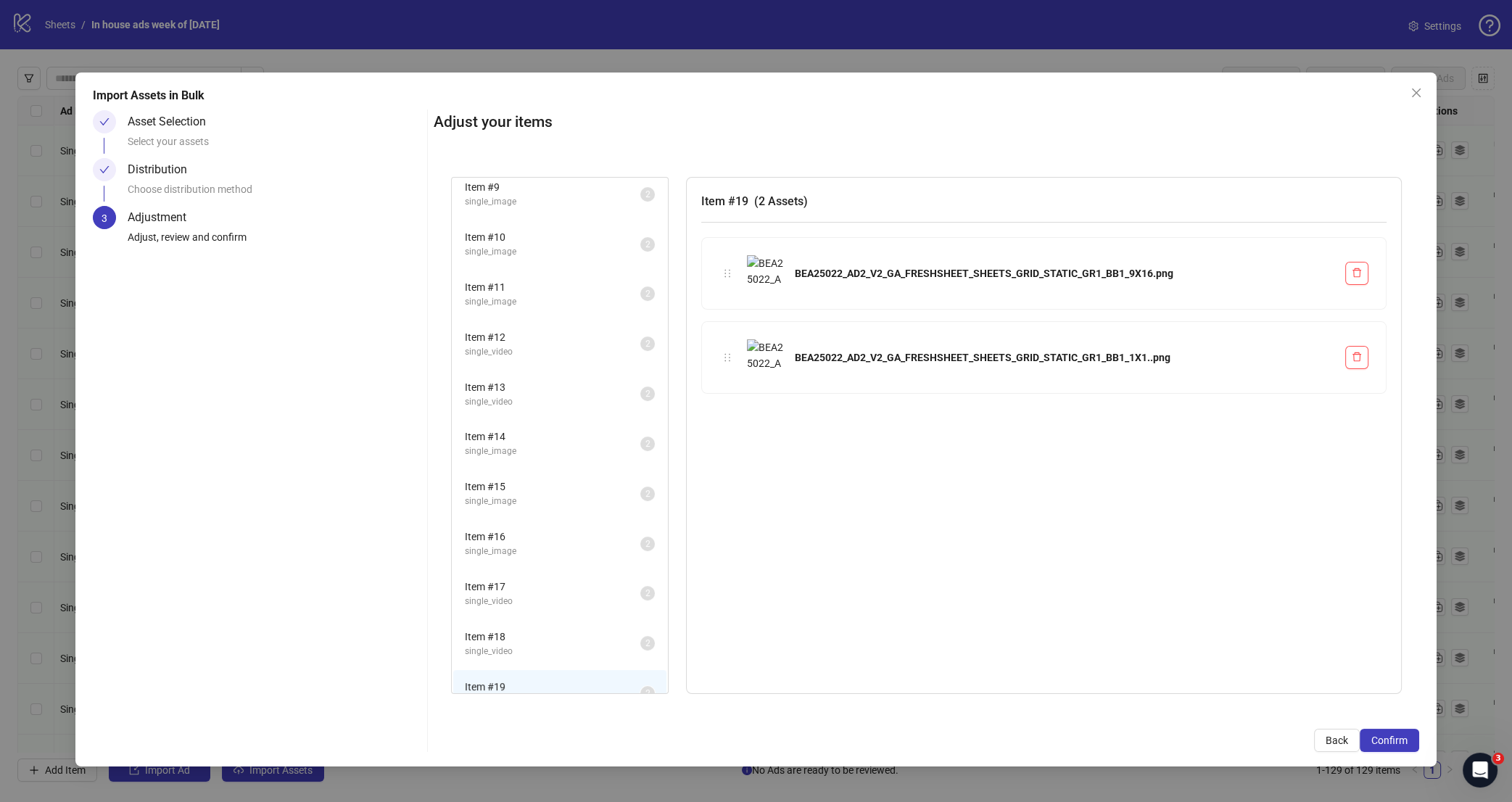
click at [559, 644] on span "single_video" at bounding box center [552, 651] width 176 height 14
click at [556, 579] on span "Item # 17" at bounding box center [552, 586] width 176 height 16
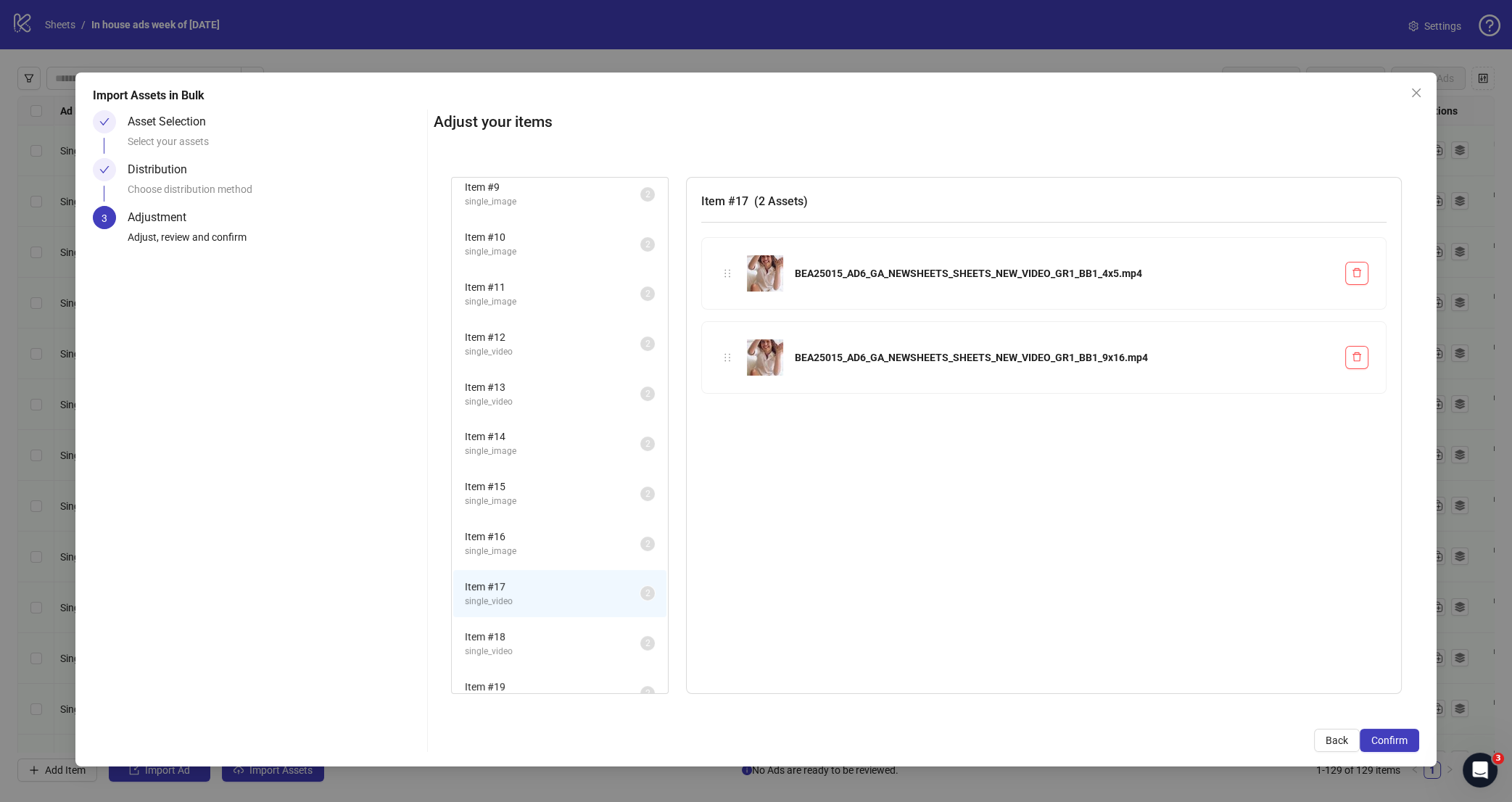
click at [553, 529] on span "Item # 16" at bounding box center [552, 536] width 176 height 16
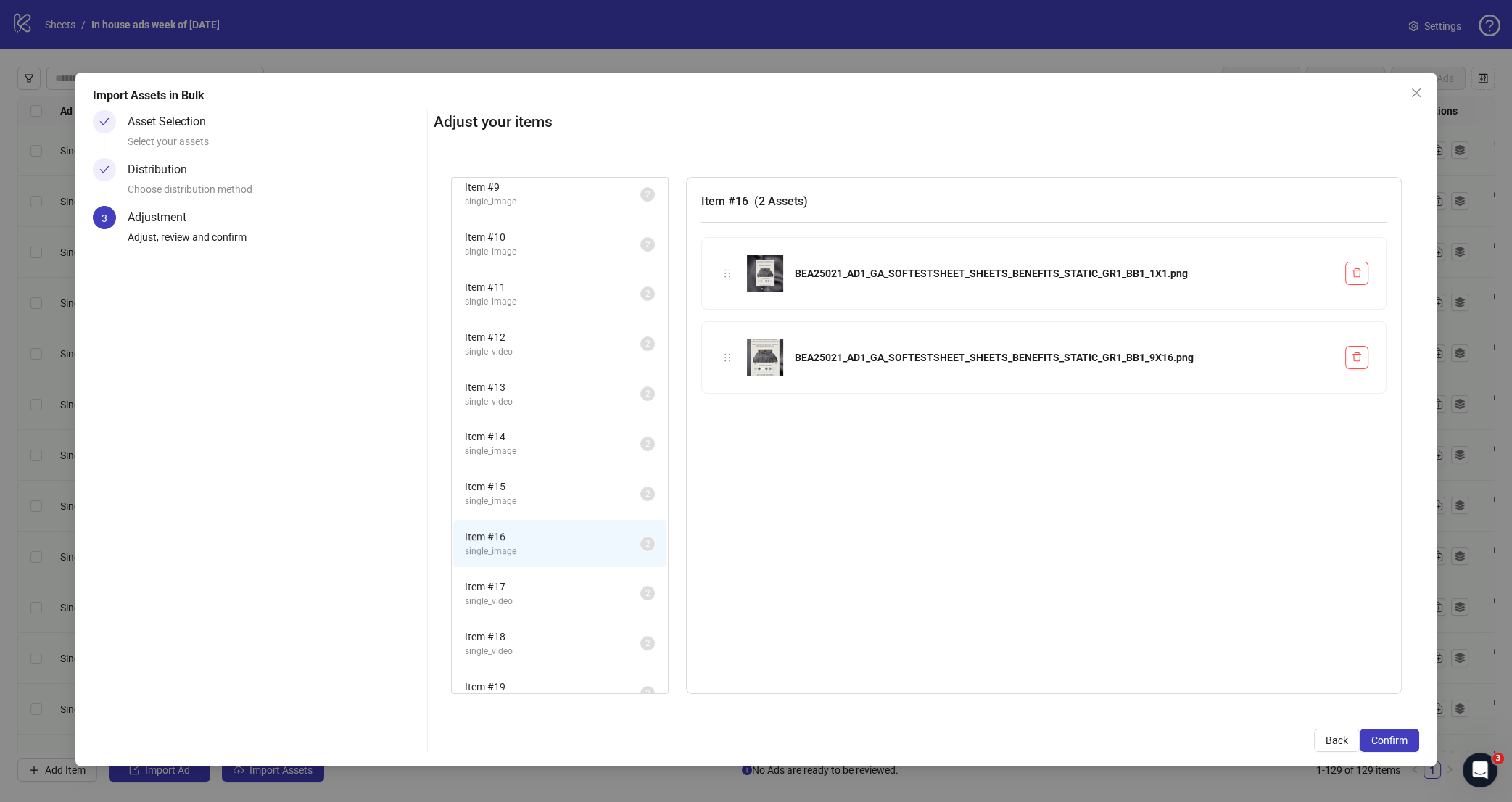
click at [554, 490] on li "Item # 15 single_image 2" at bounding box center [559, 493] width 213 height 48
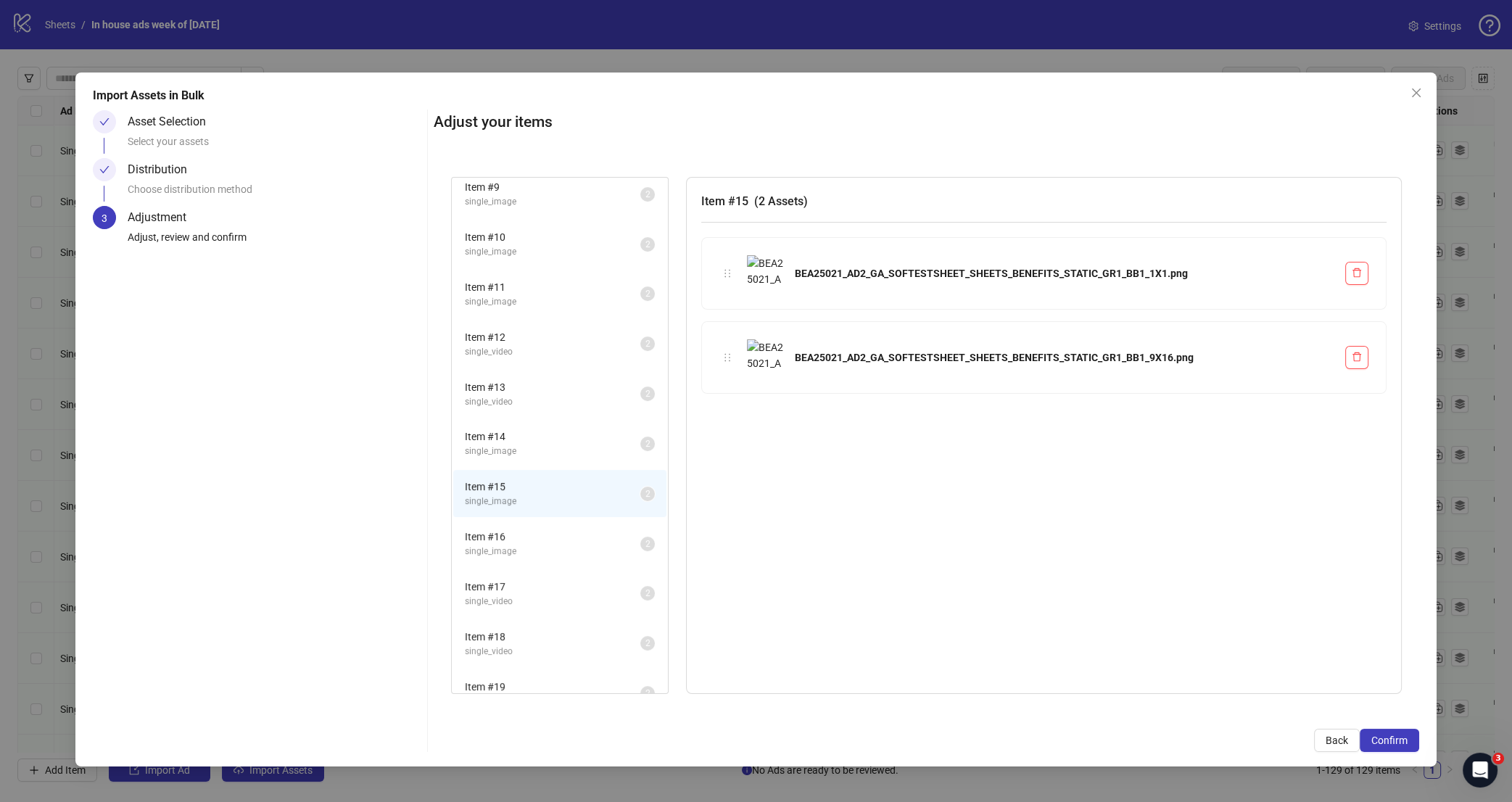
click at [547, 445] on span "single_image" at bounding box center [552, 451] width 176 height 14
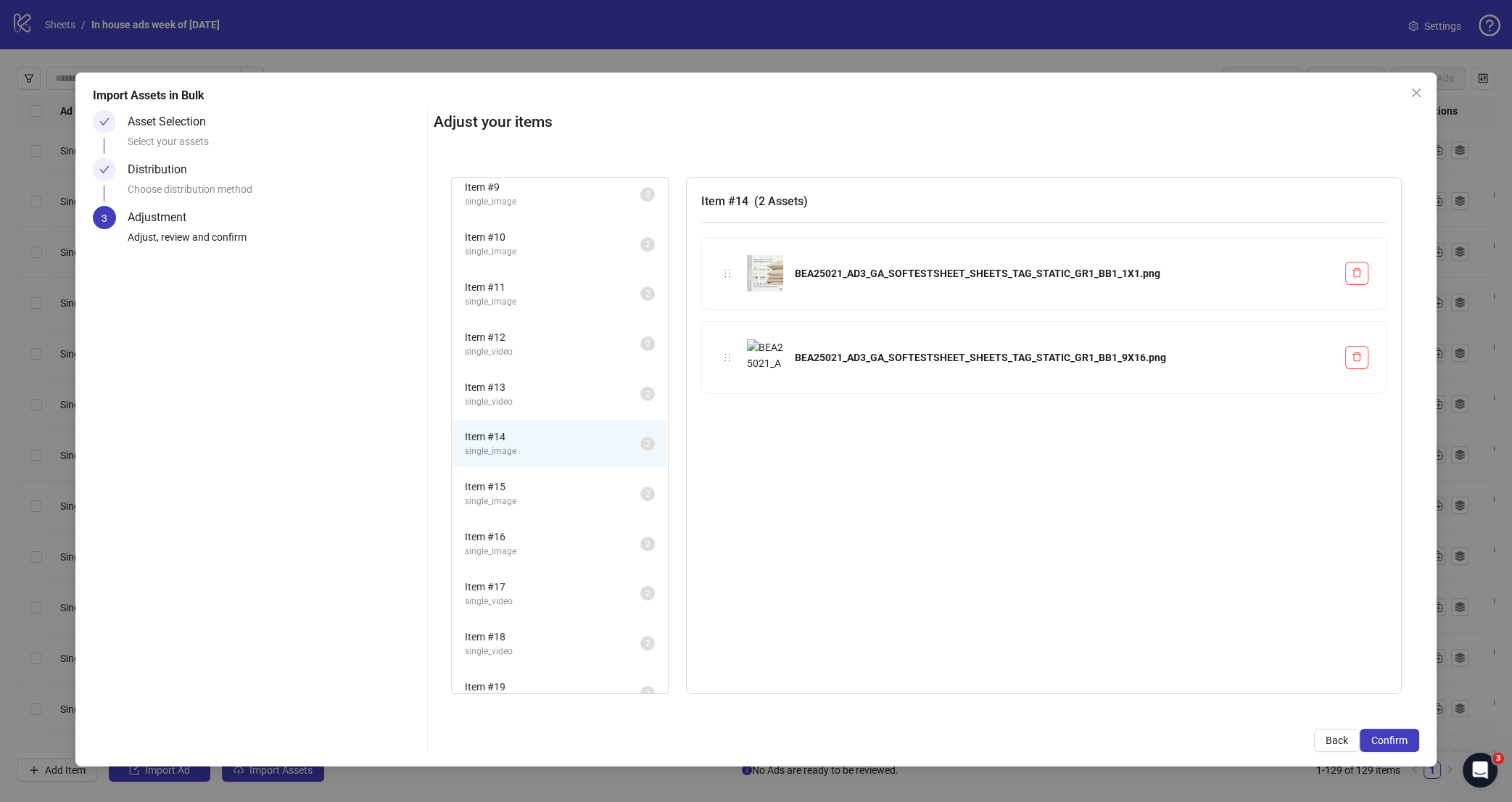
click at [557, 379] on span "Item # 13" at bounding box center [552, 387] width 176 height 16
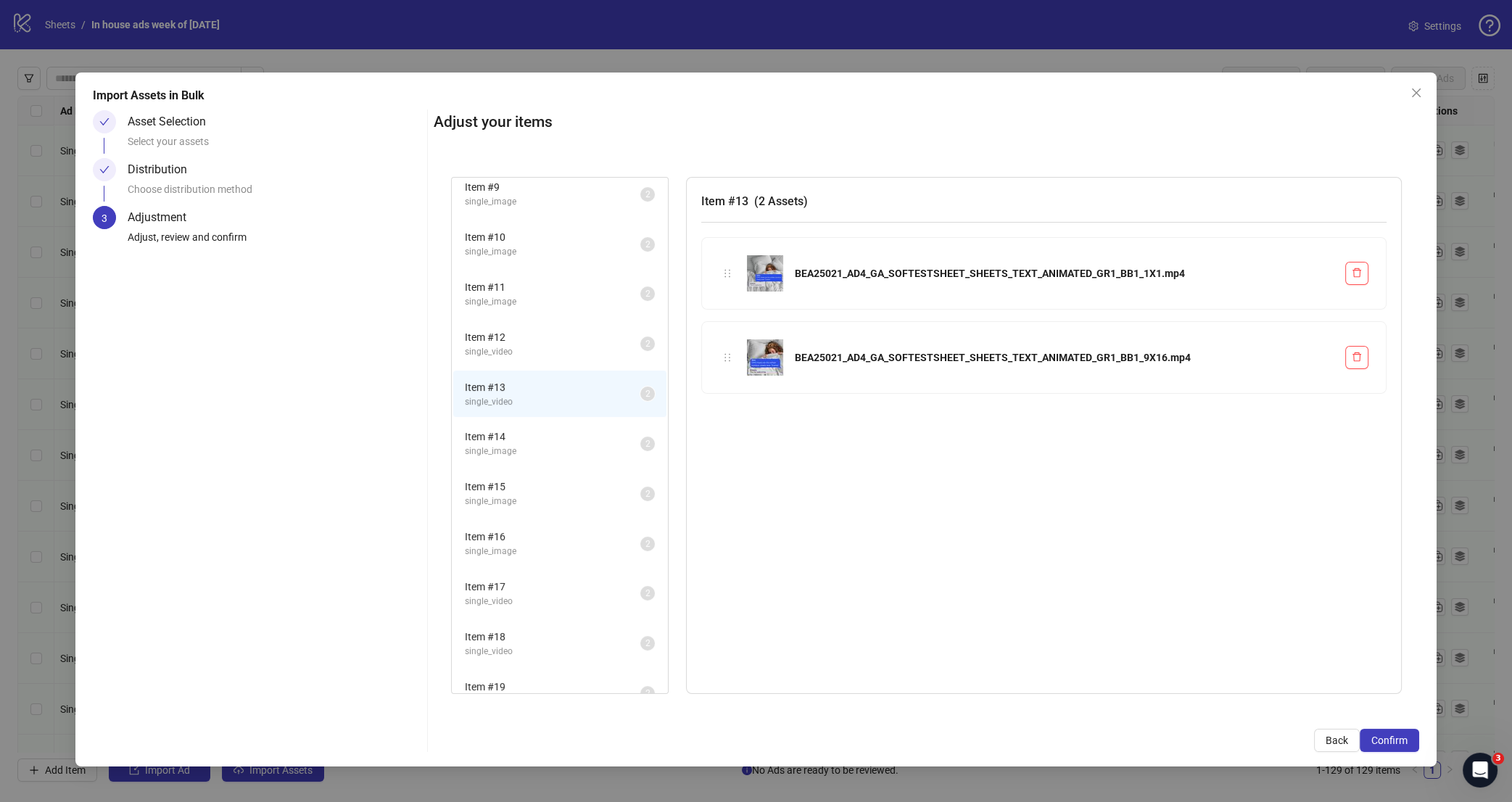
click at [563, 345] on span "single_video" at bounding box center [552, 352] width 176 height 14
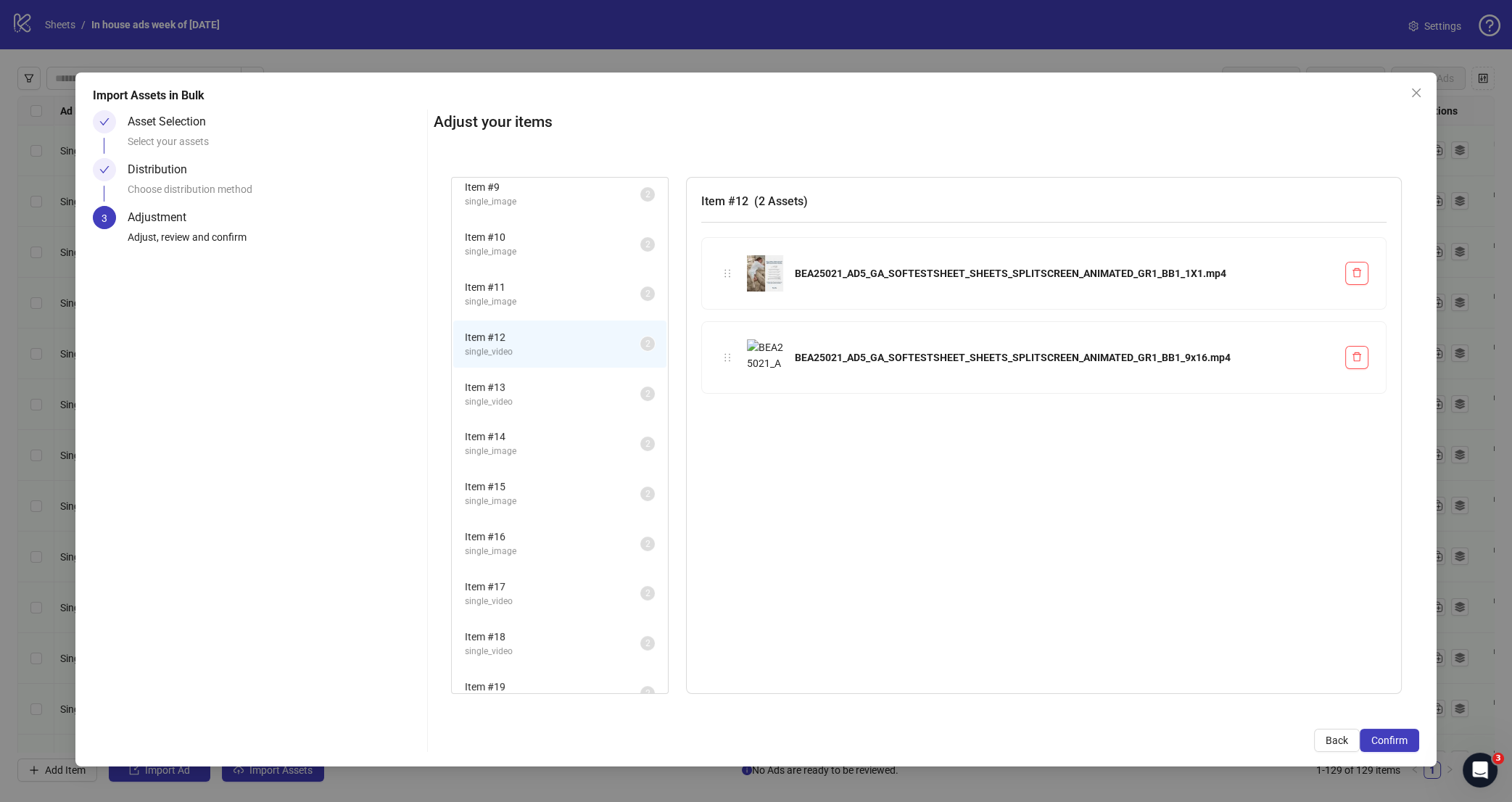
click at [569, 279] on span "Item # 11" at bounding box center [552, 287] width 176 height 16
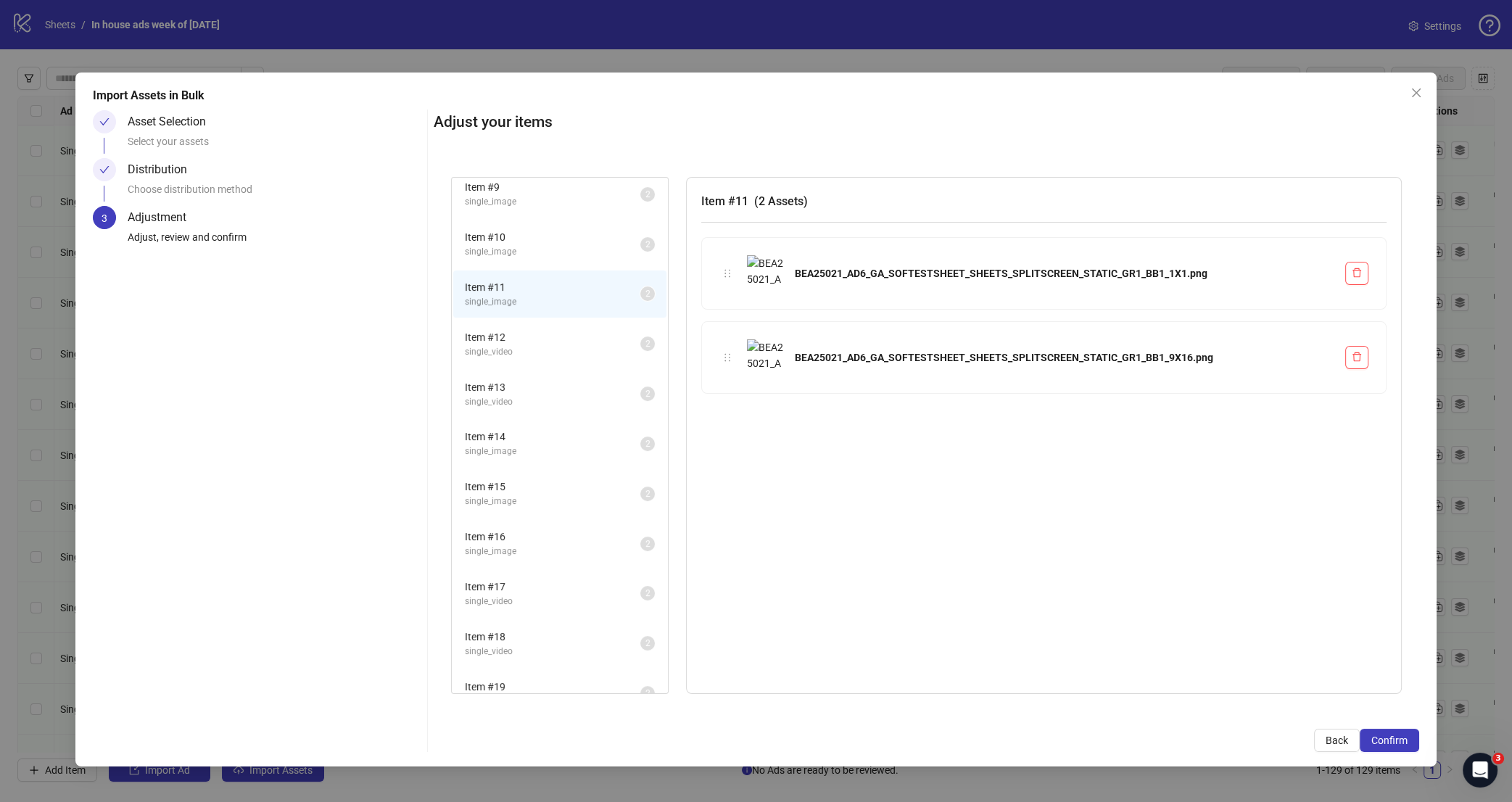
click at [577, 232] on span "Item # 10" at bounding box center [552, 237] width 176 height 16
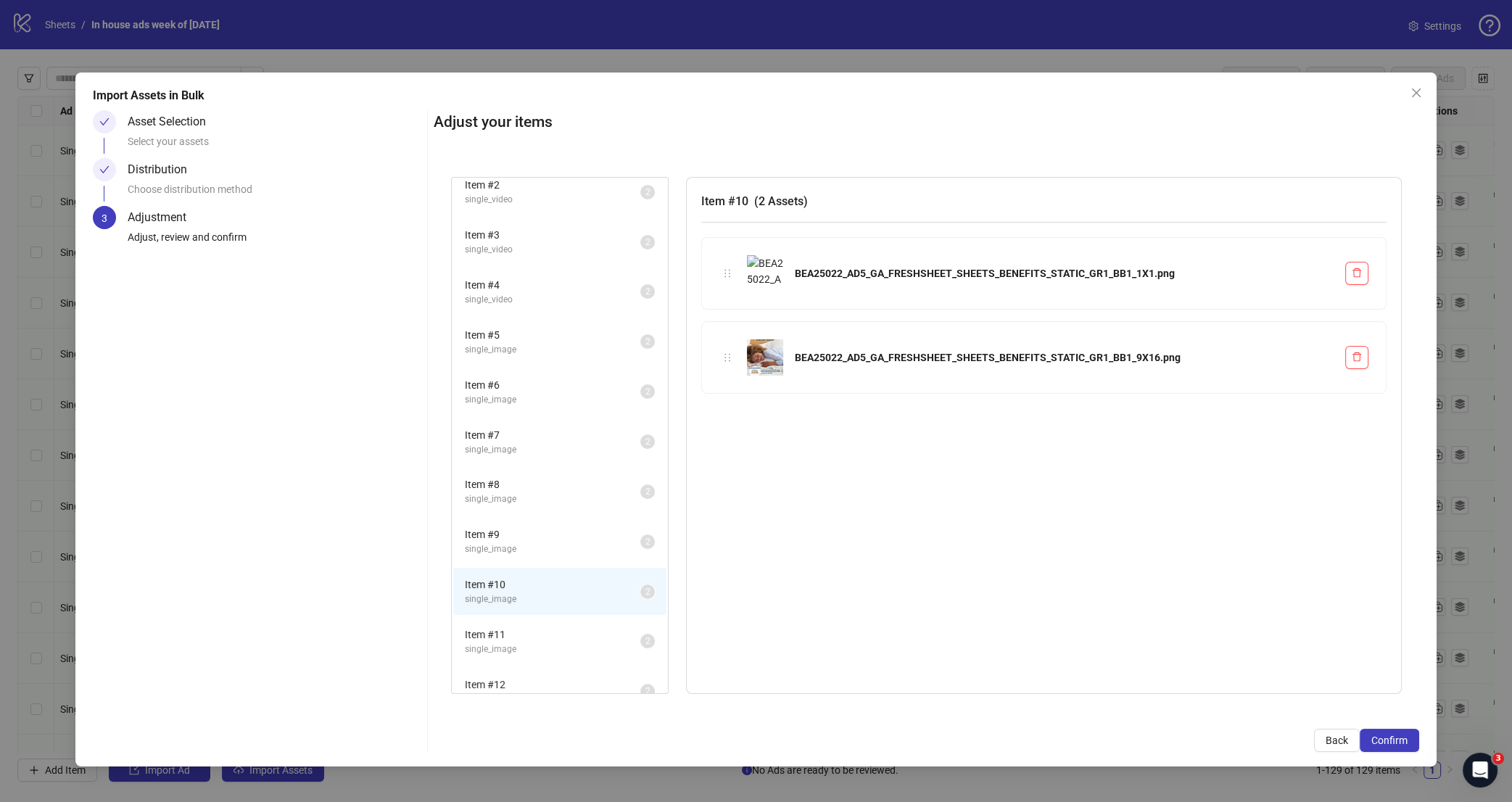
scroll to position [43, 0]
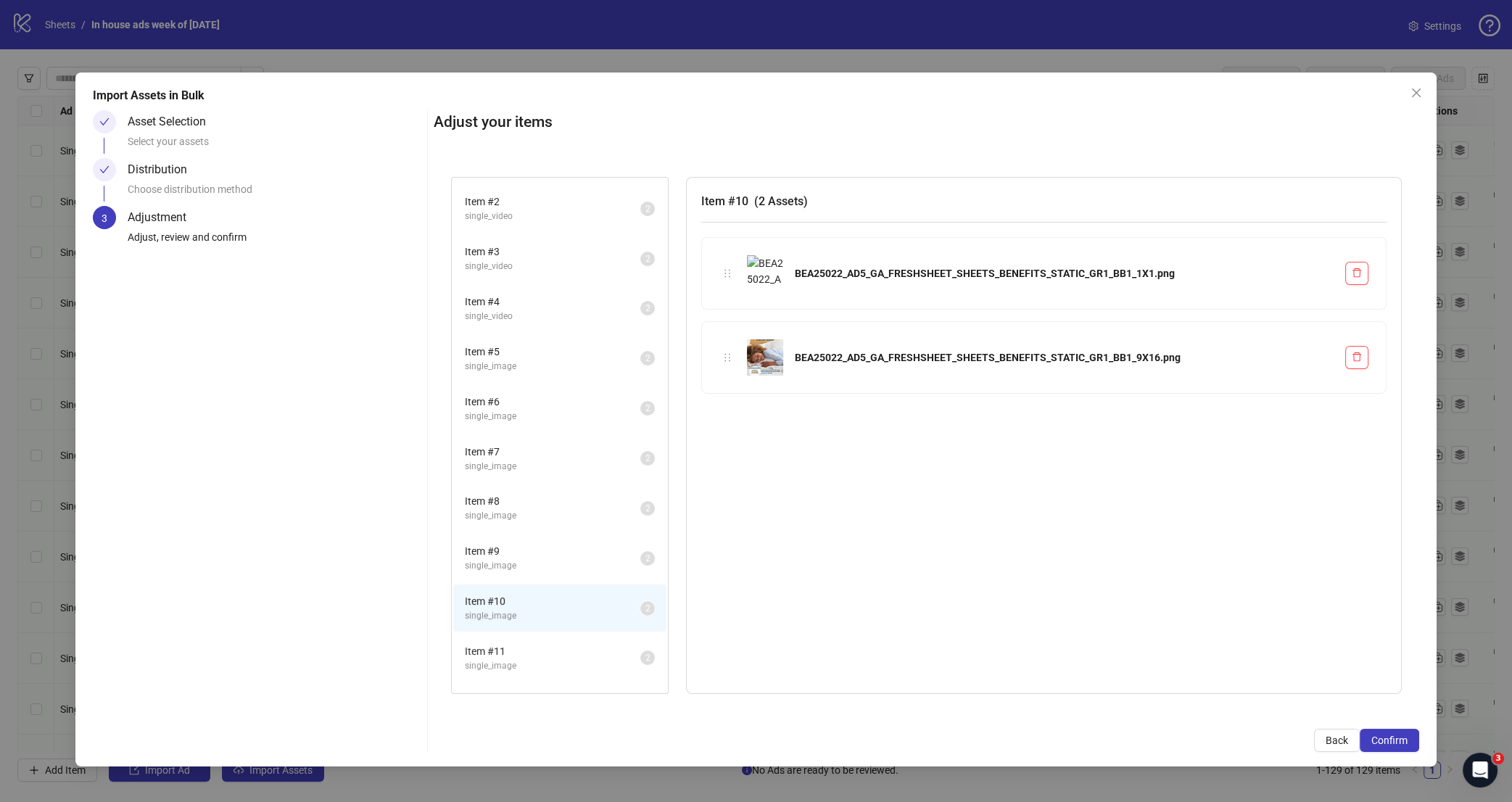
click at [564, 543] on span "Item # 9" at bounding box center [552, 551] width 176 height 16
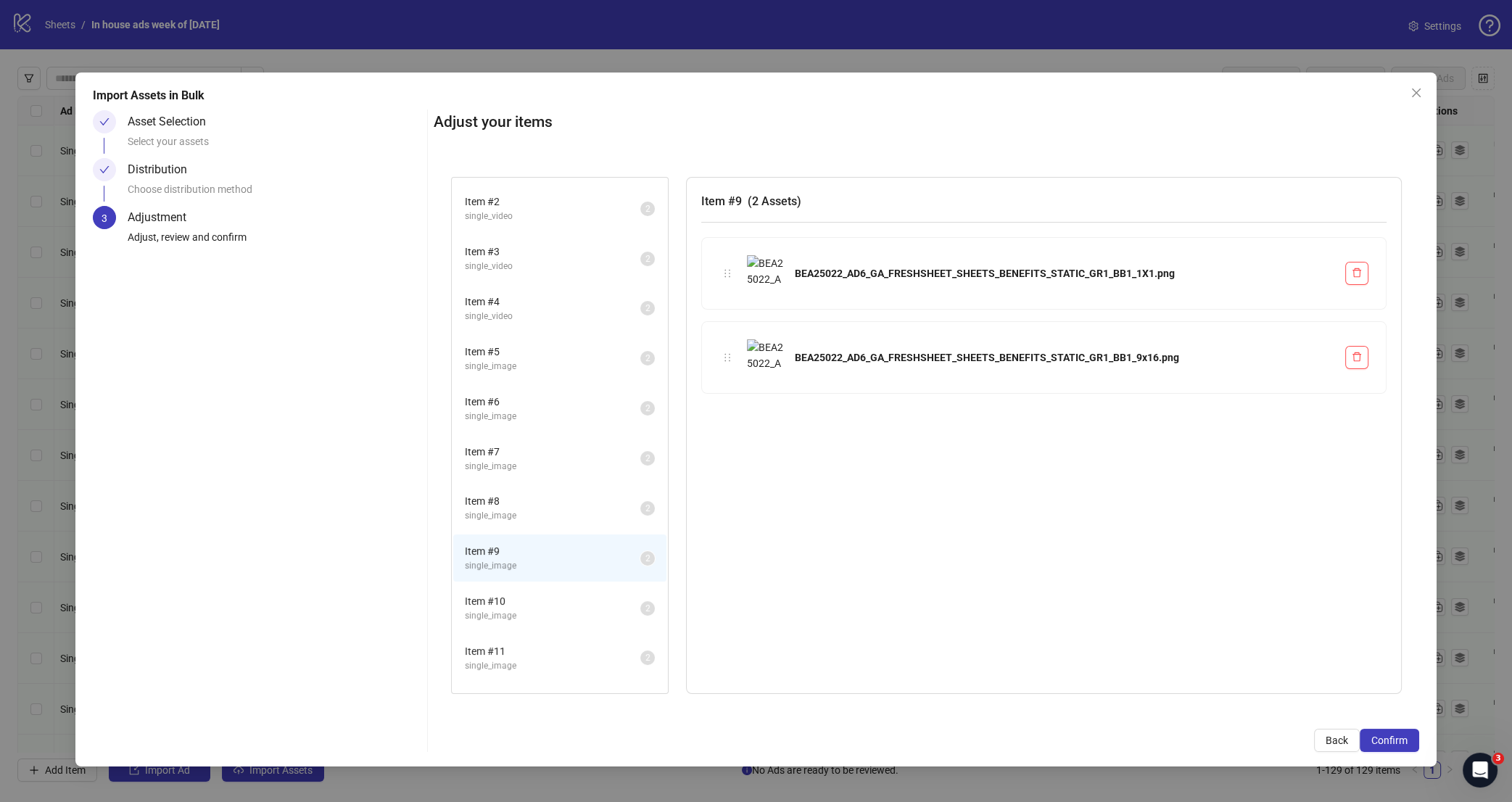
click at [562, 485] on li "Item # 8 single_image 2" at bounding box center [559, 508] width 213 height 48
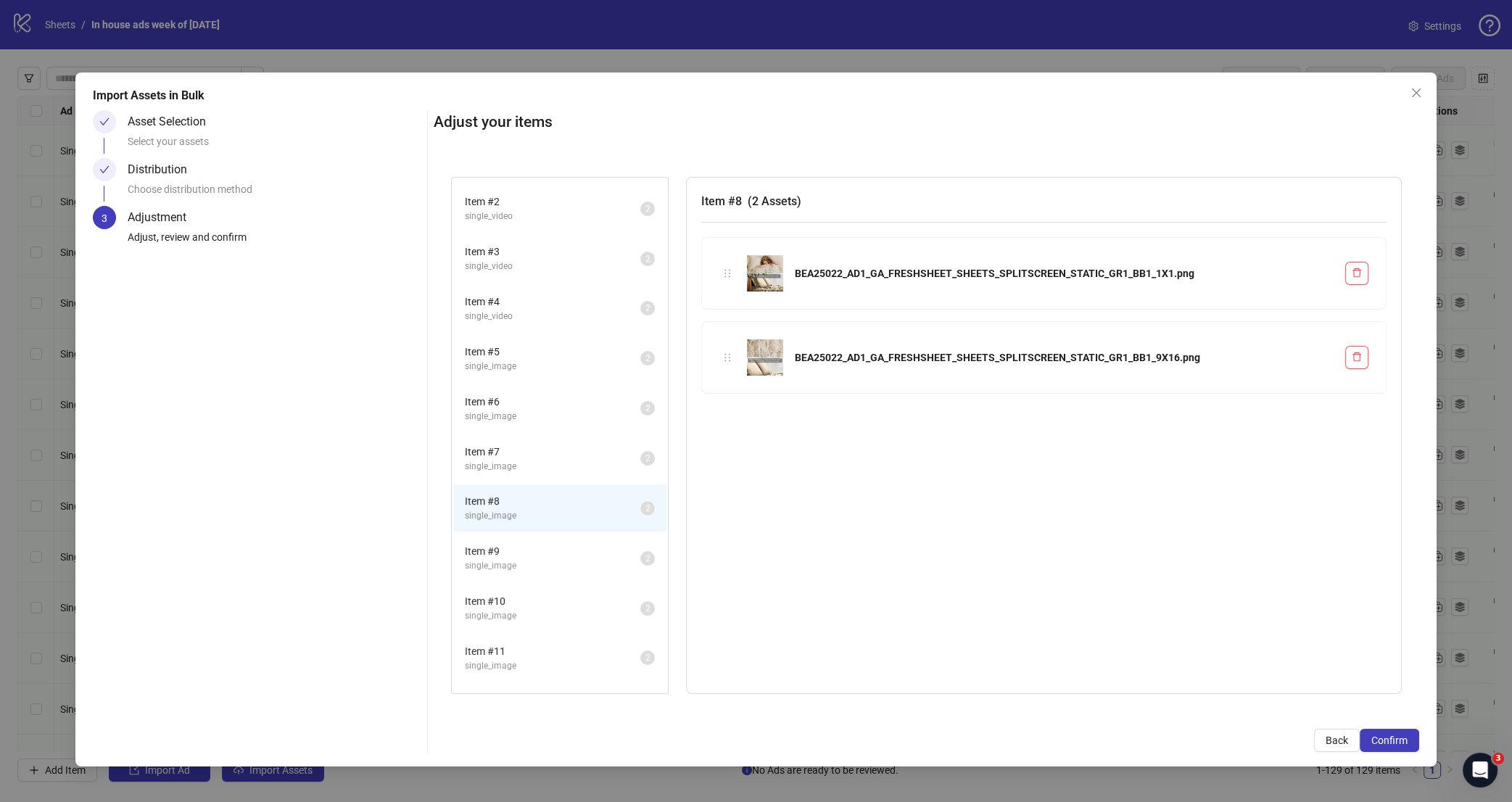
click at [563, 444] on span "Item # 7" at bounding box center [552, 451] width 176 height 16
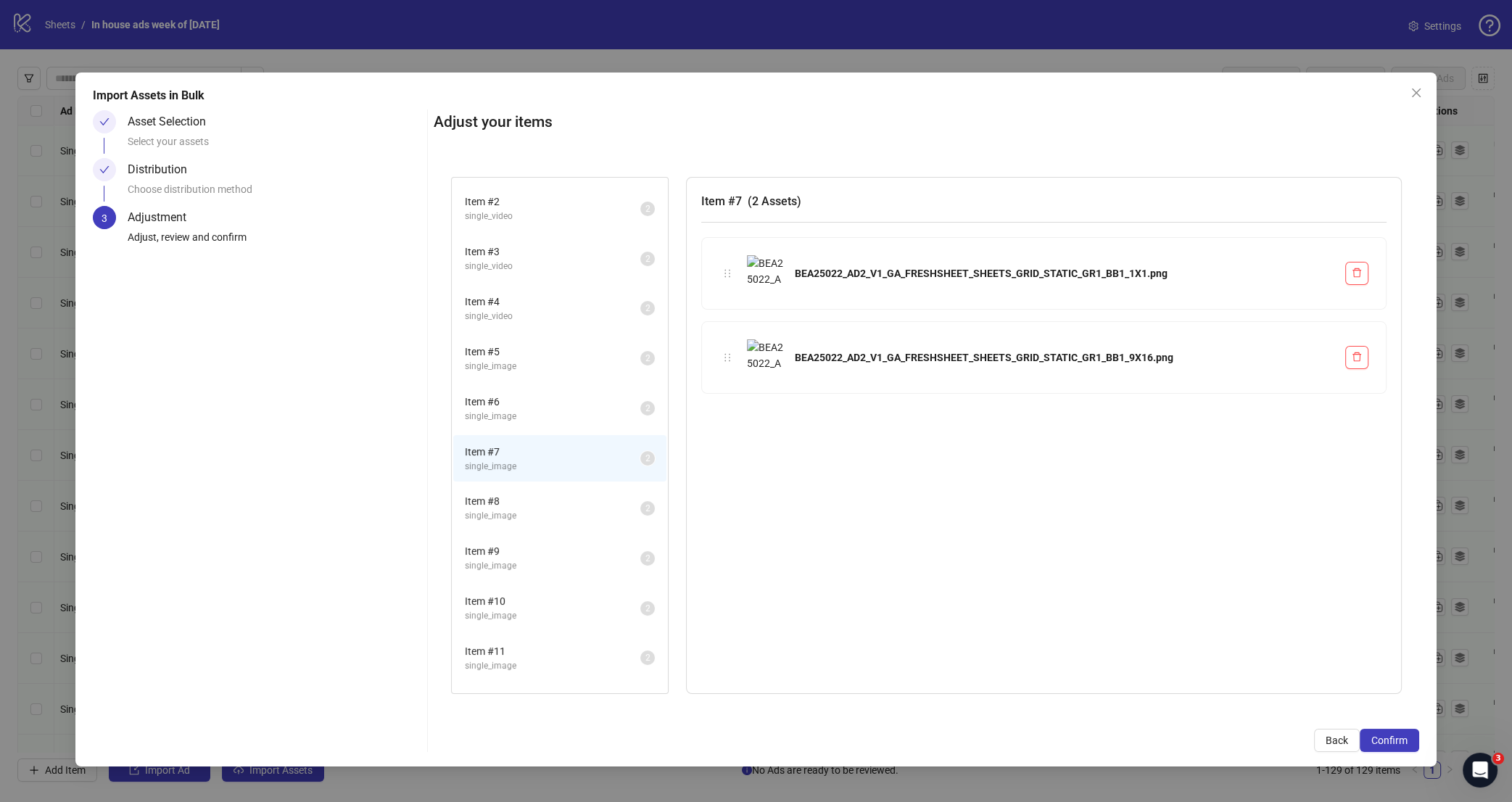
click at [555, 400] on span "Item # 6" at bounding box center [552, 401] width 176 height 16
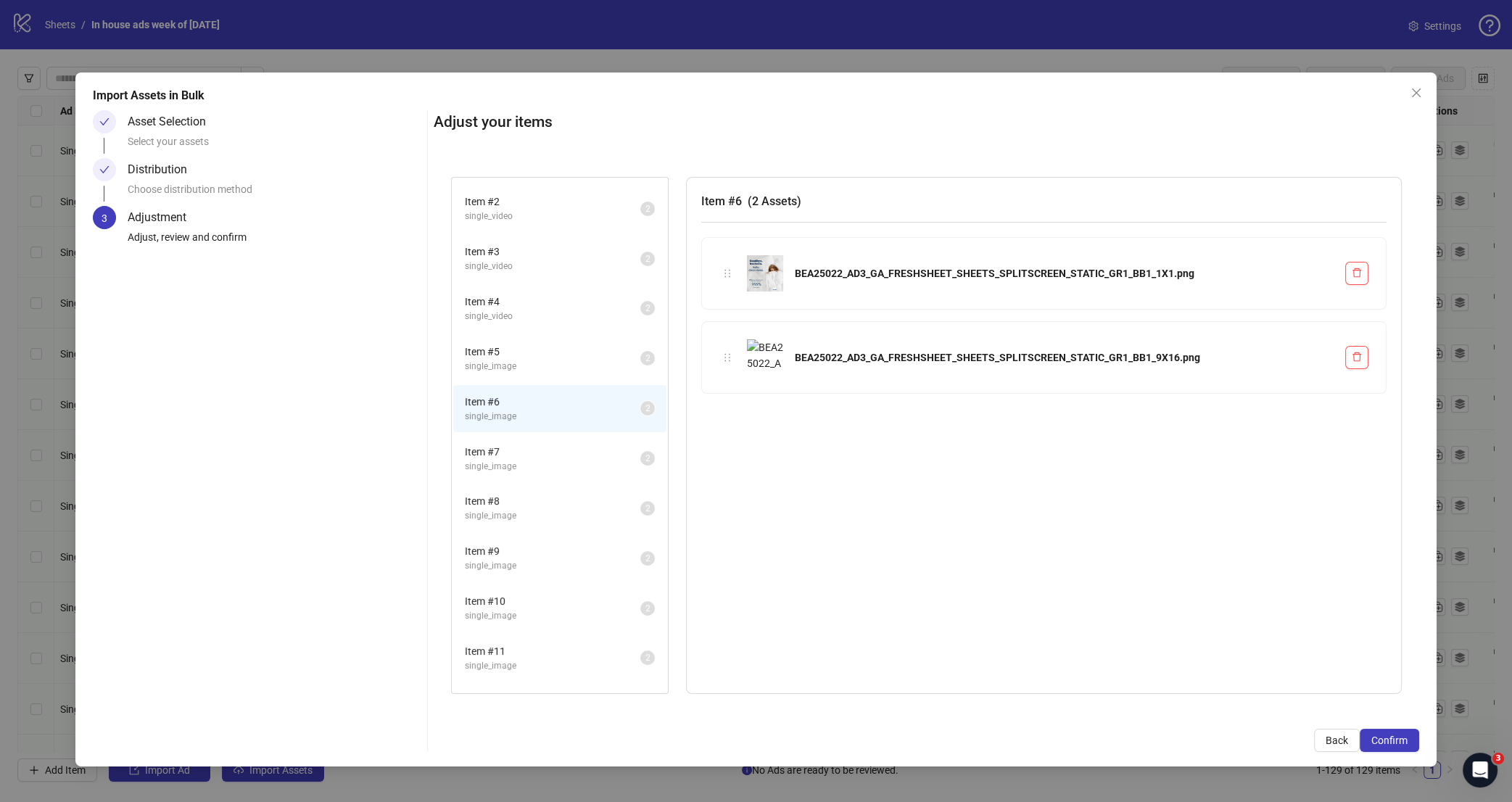
click at [564, 360] on span "single_image" at bounding box center [552, 367] width 176 height 14
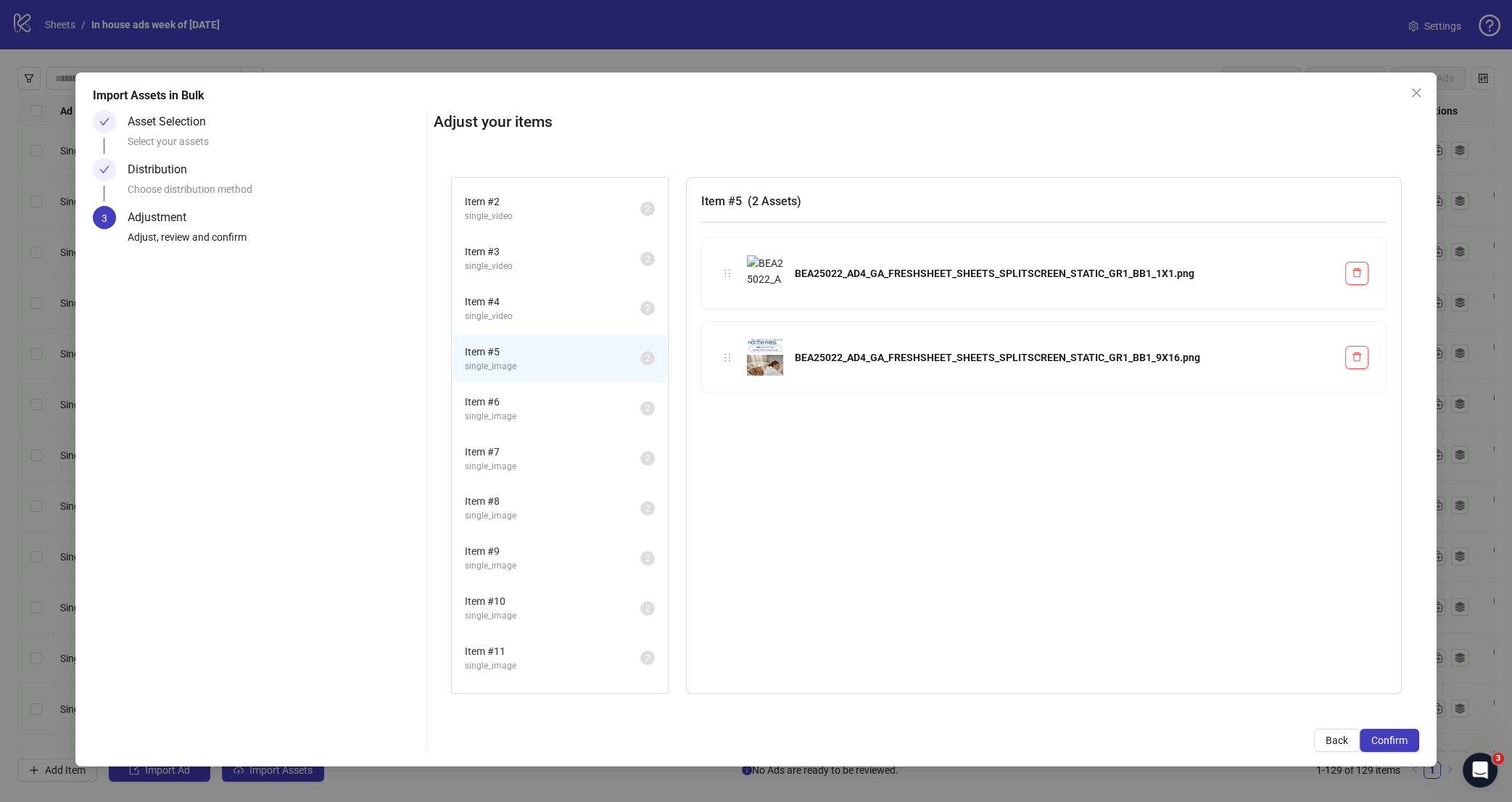
drag, startPoint x: 572, startPoint y: 311, endPoint x: 576, endPoint y: 300, distance: 11.7
click at [574, 310] on span "single_video" at bounding box center [552, 317] width 176 height 14
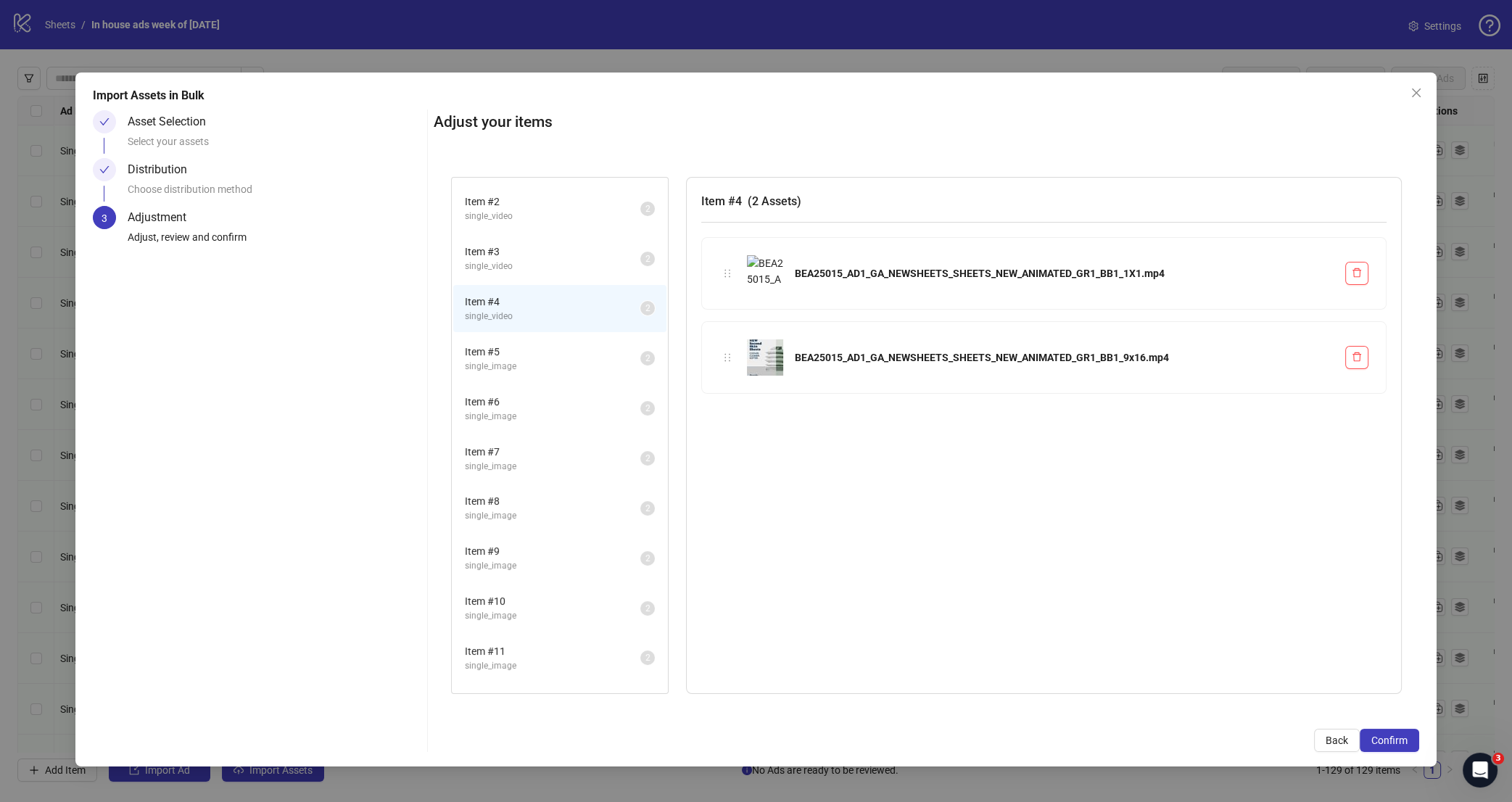
click at [561, 251] on span "Item # 3" at bounding box center [552, 251] width 176 height 16
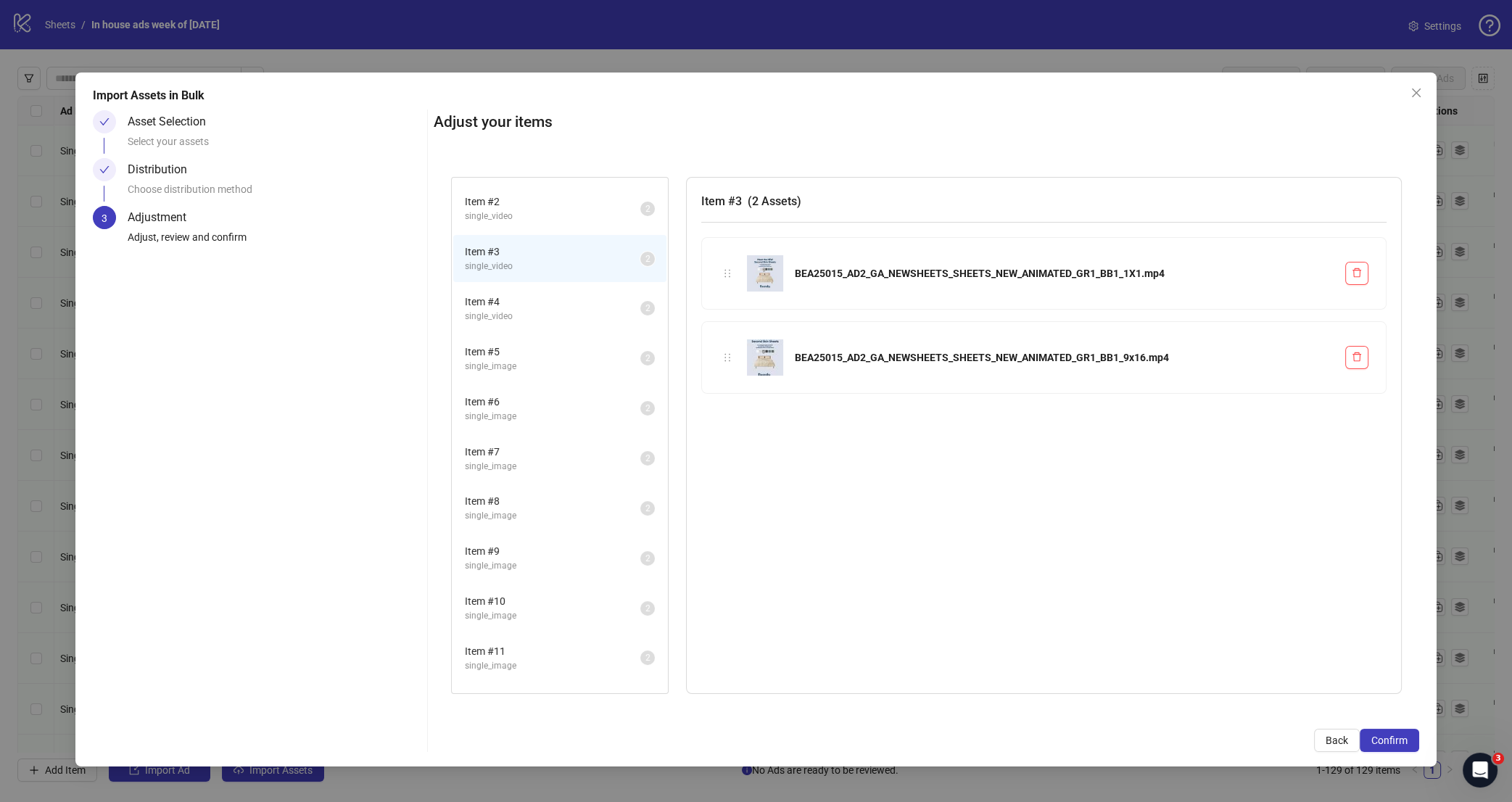
click at [566, 217] on span "single_video" at bounding box center [552, 216] width 176 height 14
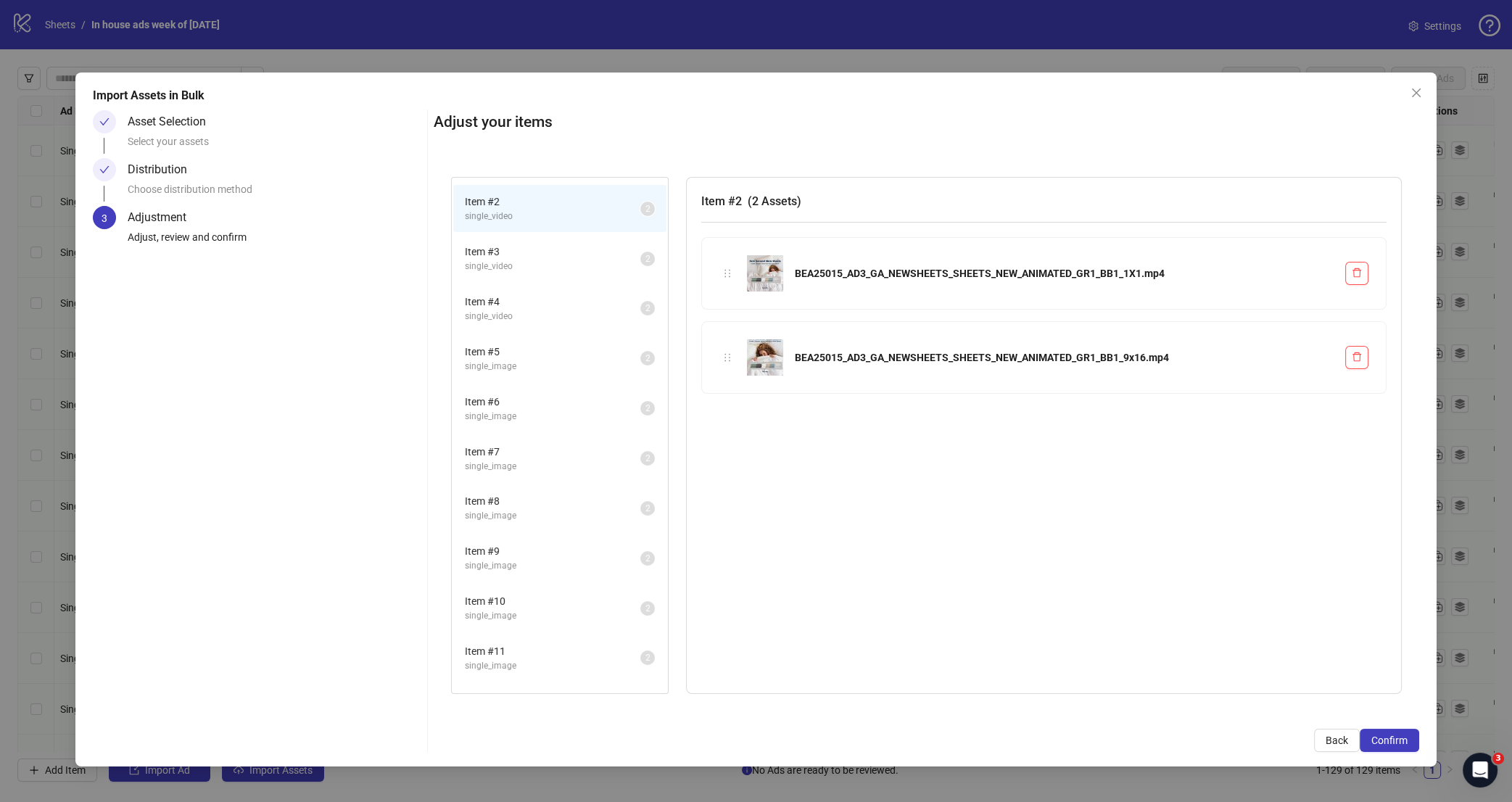
scroll to position [0, 0]
click at [575, 216] on span "single_video" at bounding box center [552, 210] width 176 height 14
click at [1391, 733] on button "Confirm" at bounding box center [1389, 739] width 59 height 23
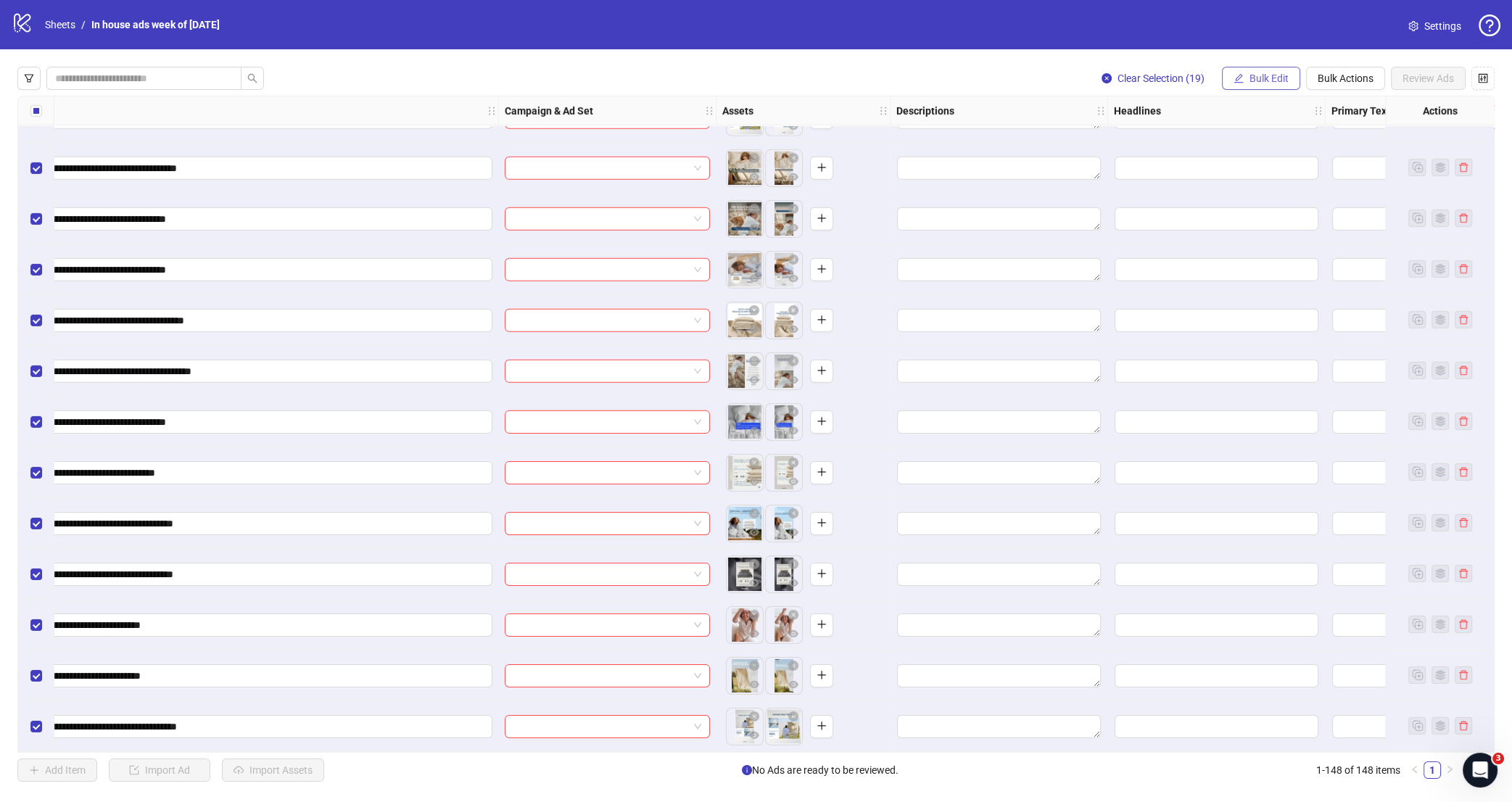
scroll to position [6883, 729]
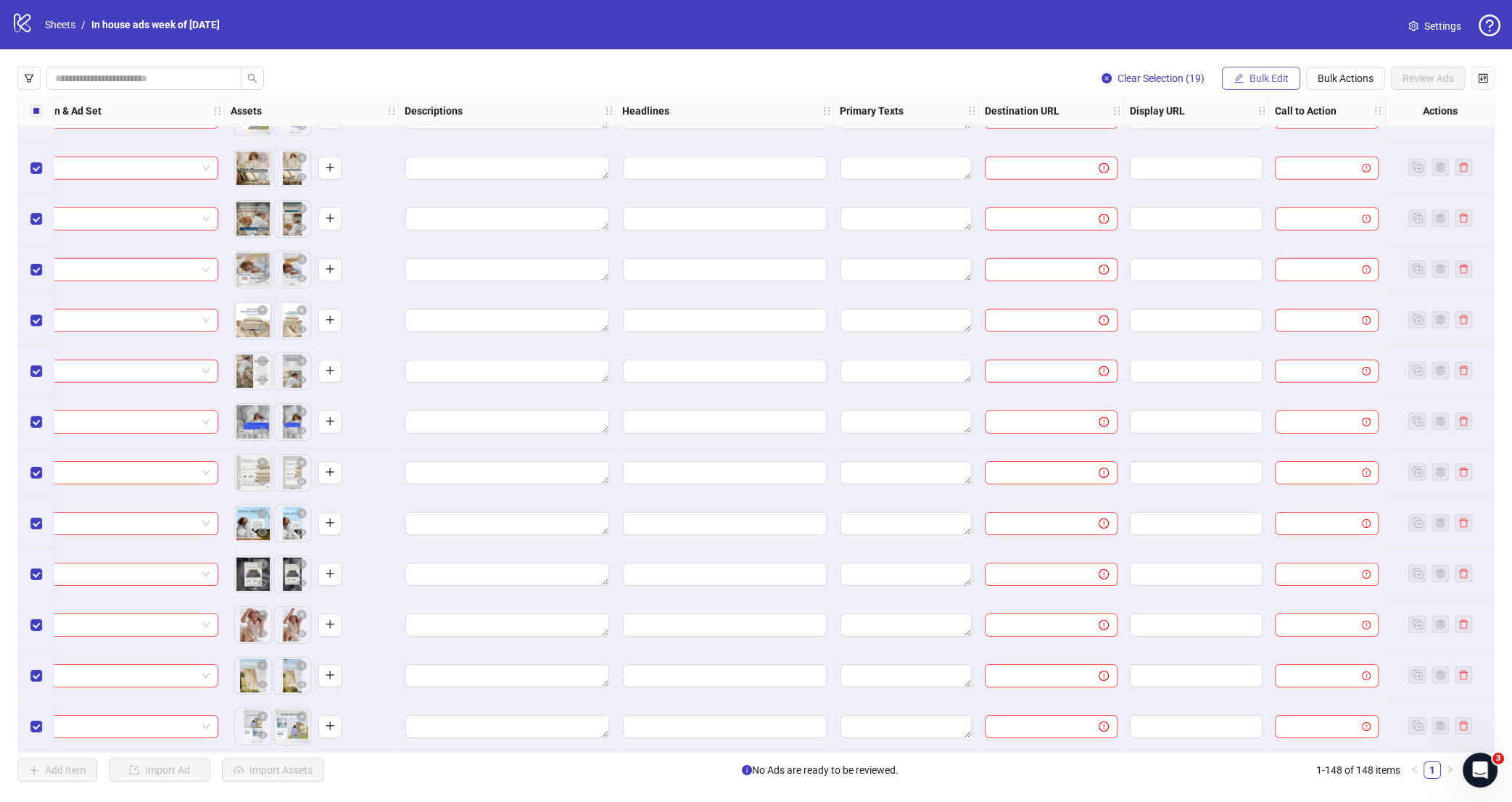
click at [1256, 72] on button "Bulk Edit" at bounding box center [1261, 78] width 78 height 23
click at [1289, 287] on span "Call to Action" at bounding box center [1274, 293] width 87 height 16
click at [1240, 139] on input "search" at bounding box center [1213, 141] width 260 height 22
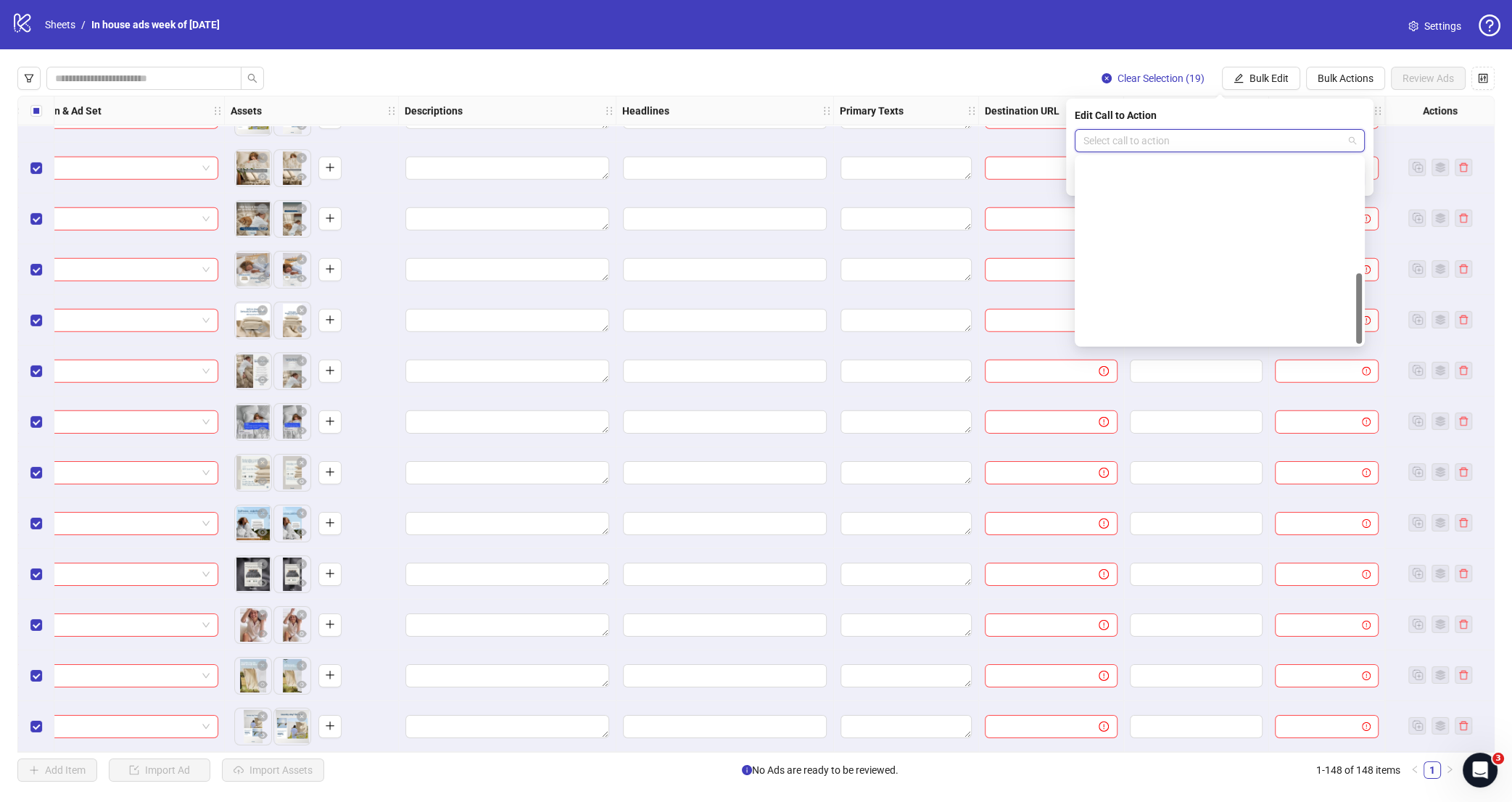
scroll to position [301, 0]
click at [1217, 217] on div "Shop now" at bounding box center [1219, 216] width 267 height 16
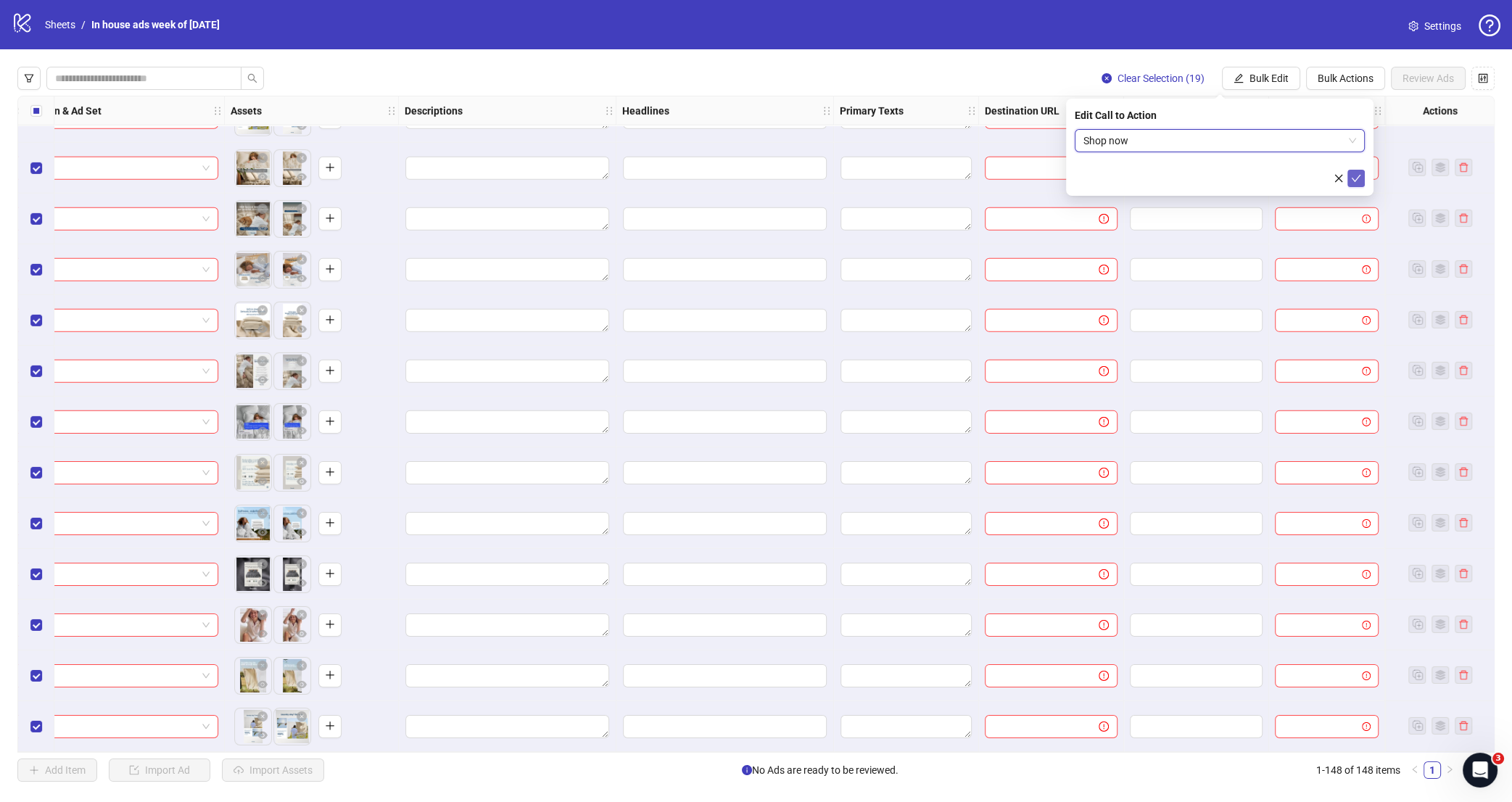
click at [1353, 179] on icon "check" at bounding box center [1356, 178] width 10 height 10
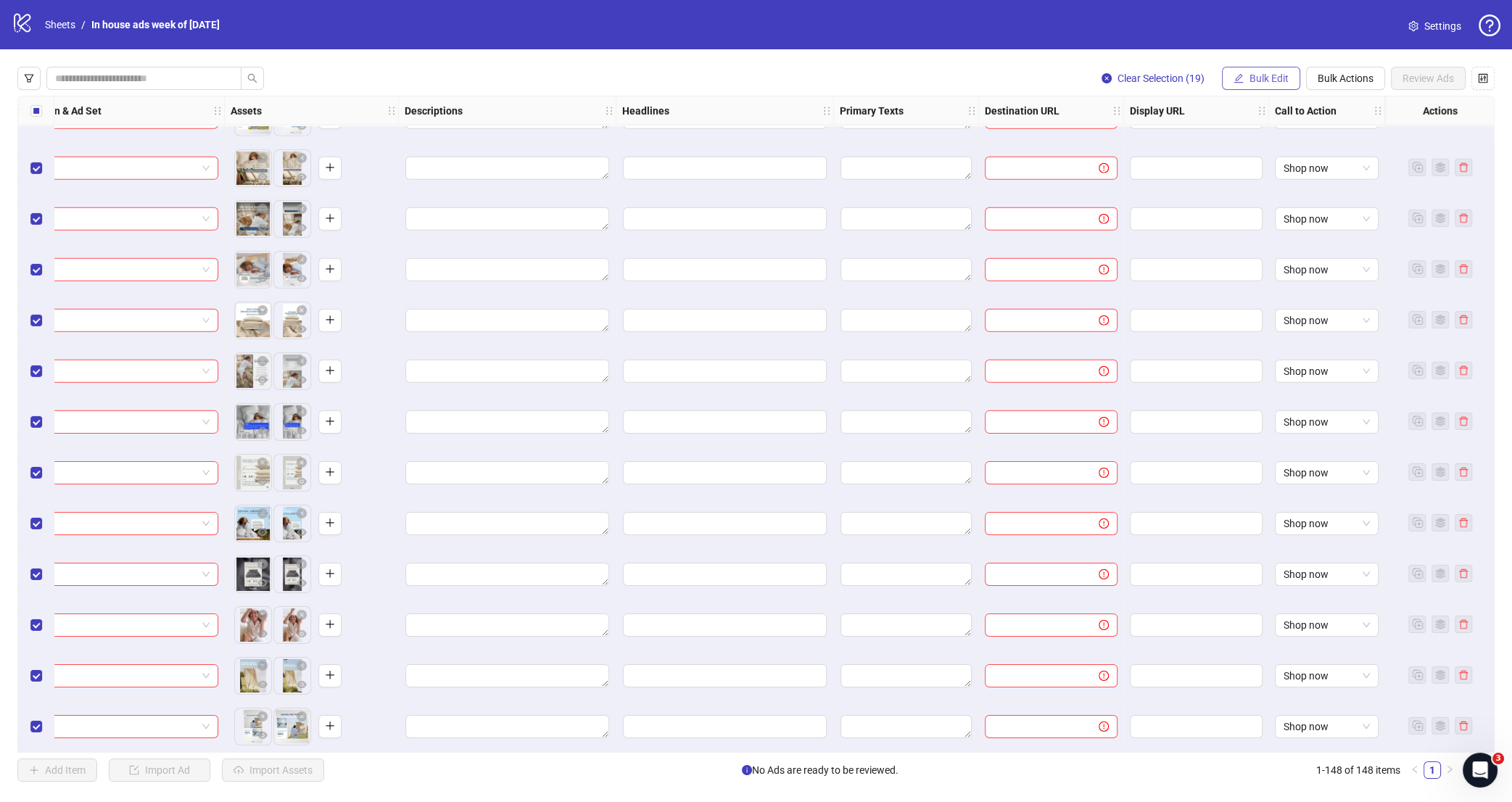
click at [1262, 76] on span "Bulk Edit" at bounding box center [1269, 78] width 39 height 12
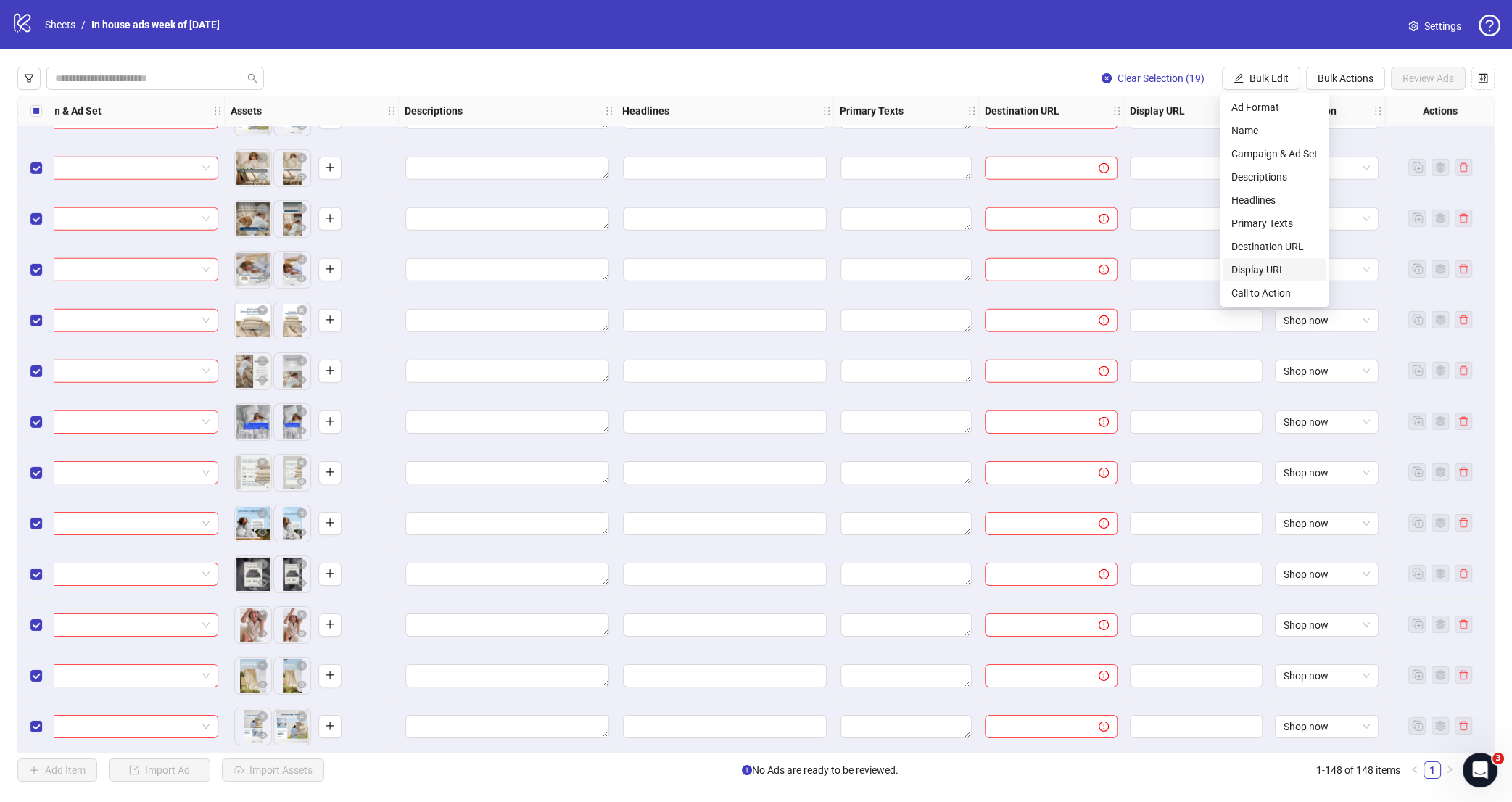
click at [1276, 278] on li "Display URL" at bounding box center [1274, 269] width 104 height 23
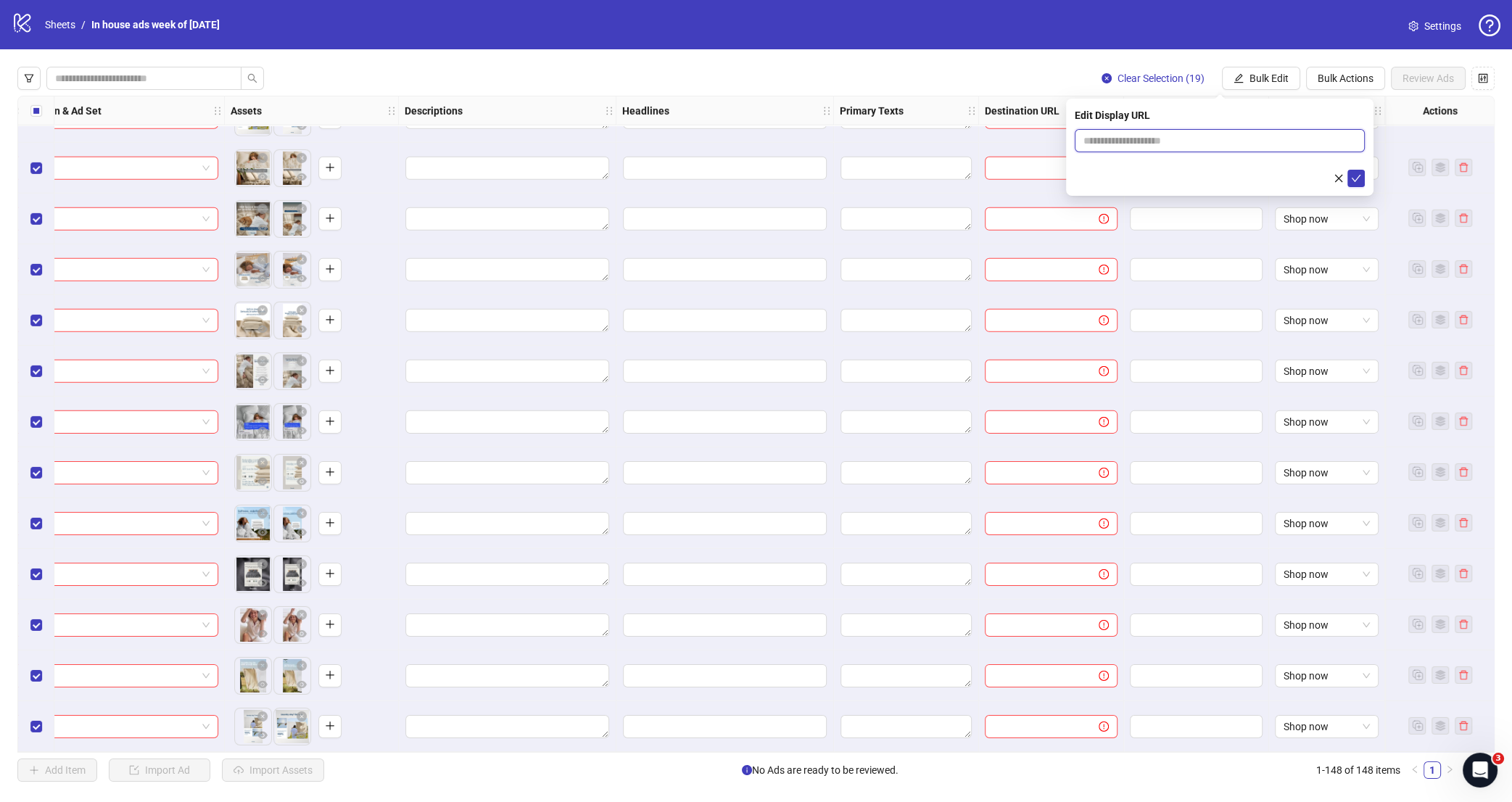
click at [1286, 138] on input "text" at bounding box center [1220, 140] width 290 height 23
click at [1274, 145] on input "text" at bounding box center [1220, 140] width 290 height 23
type input "**********"
click at [1352, 176] on icon "check" at bounding box center [1356, 178] width 10 height 10
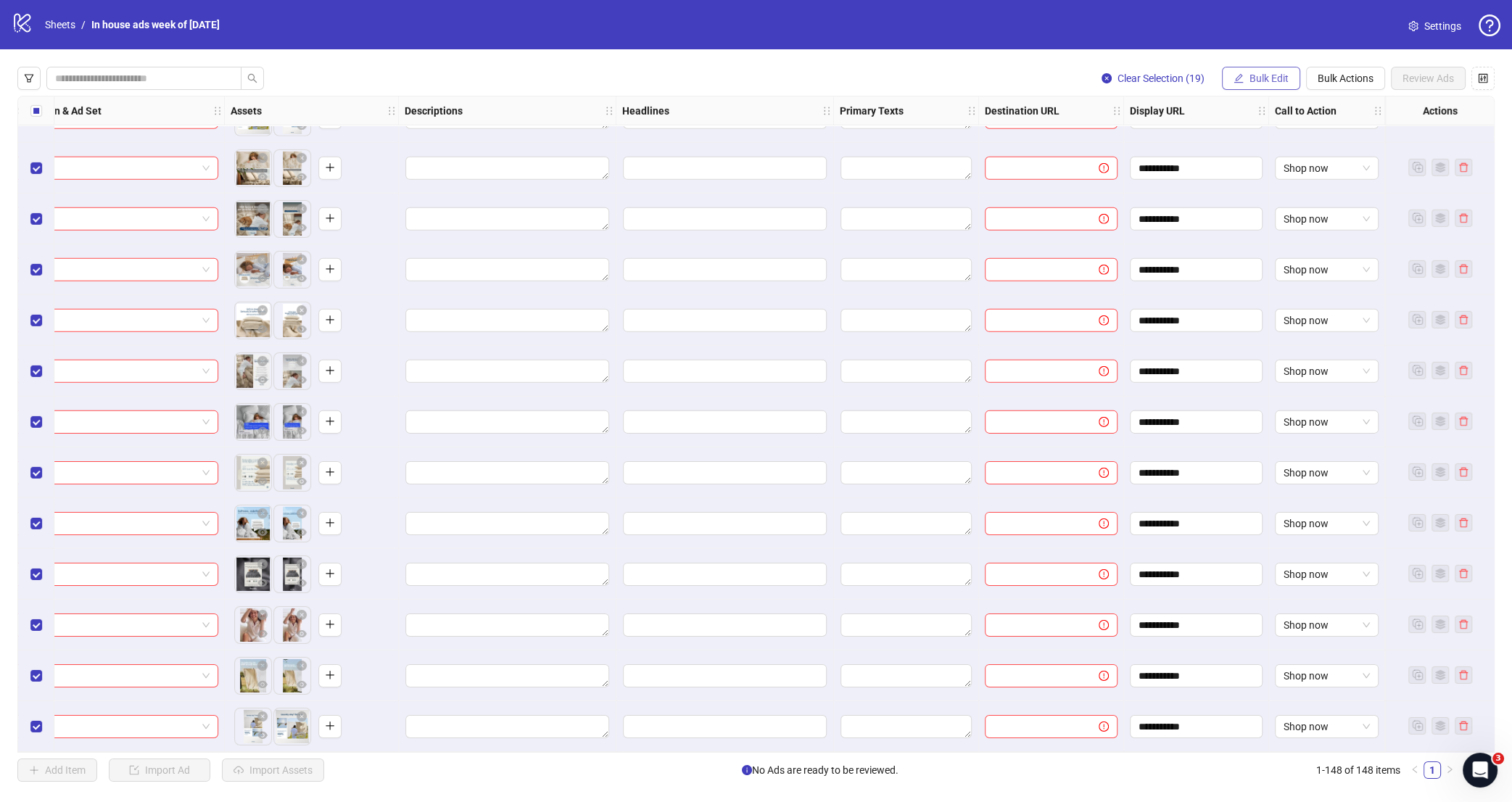
click at [1279, 79] on span "Bulk Edit" at bounding box center [1269, 78] width 39 height 12
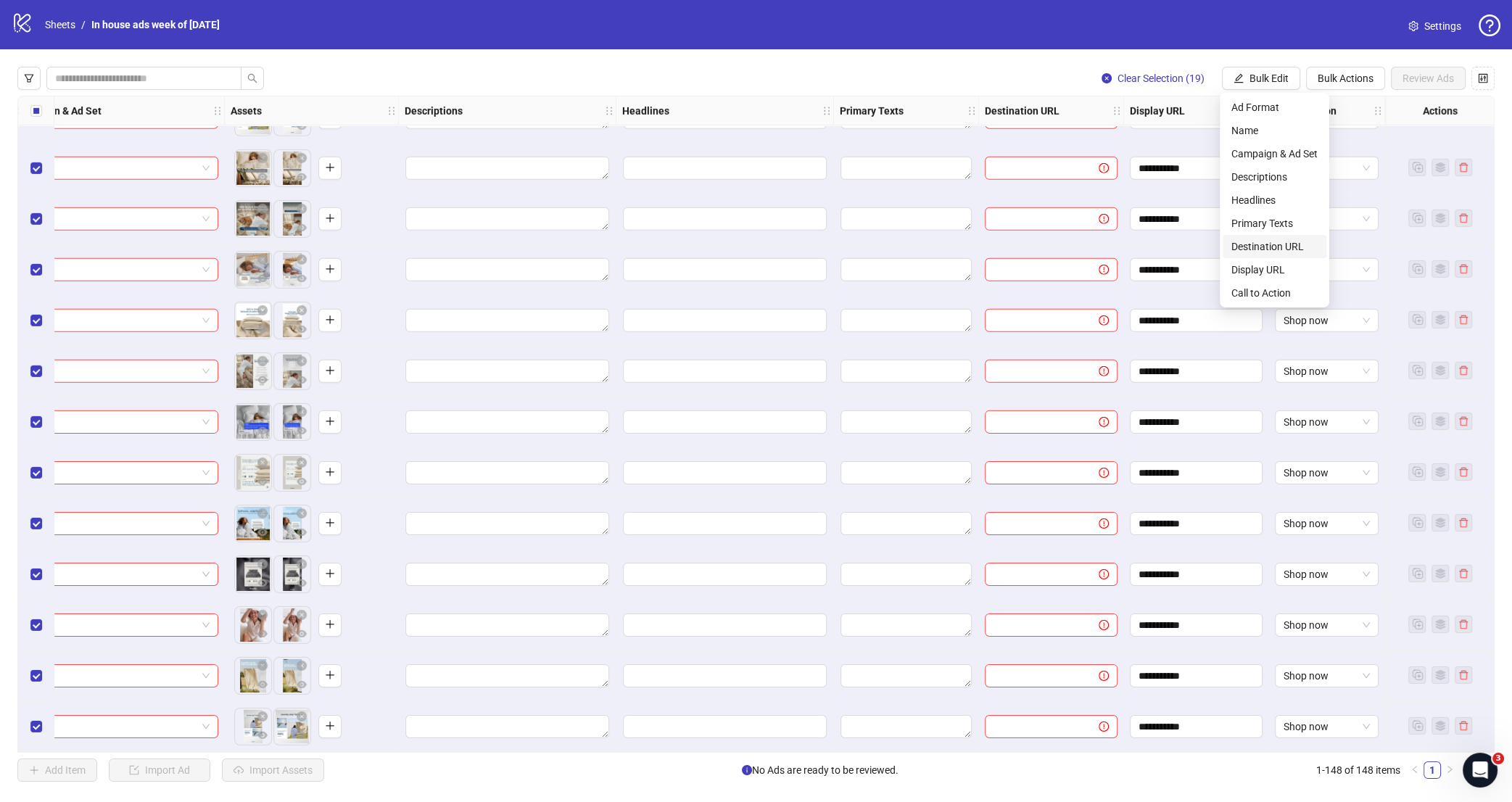
click at [1276, 247] on span "Destination URL" at bounding box center [1274, 246] width 87 height 16
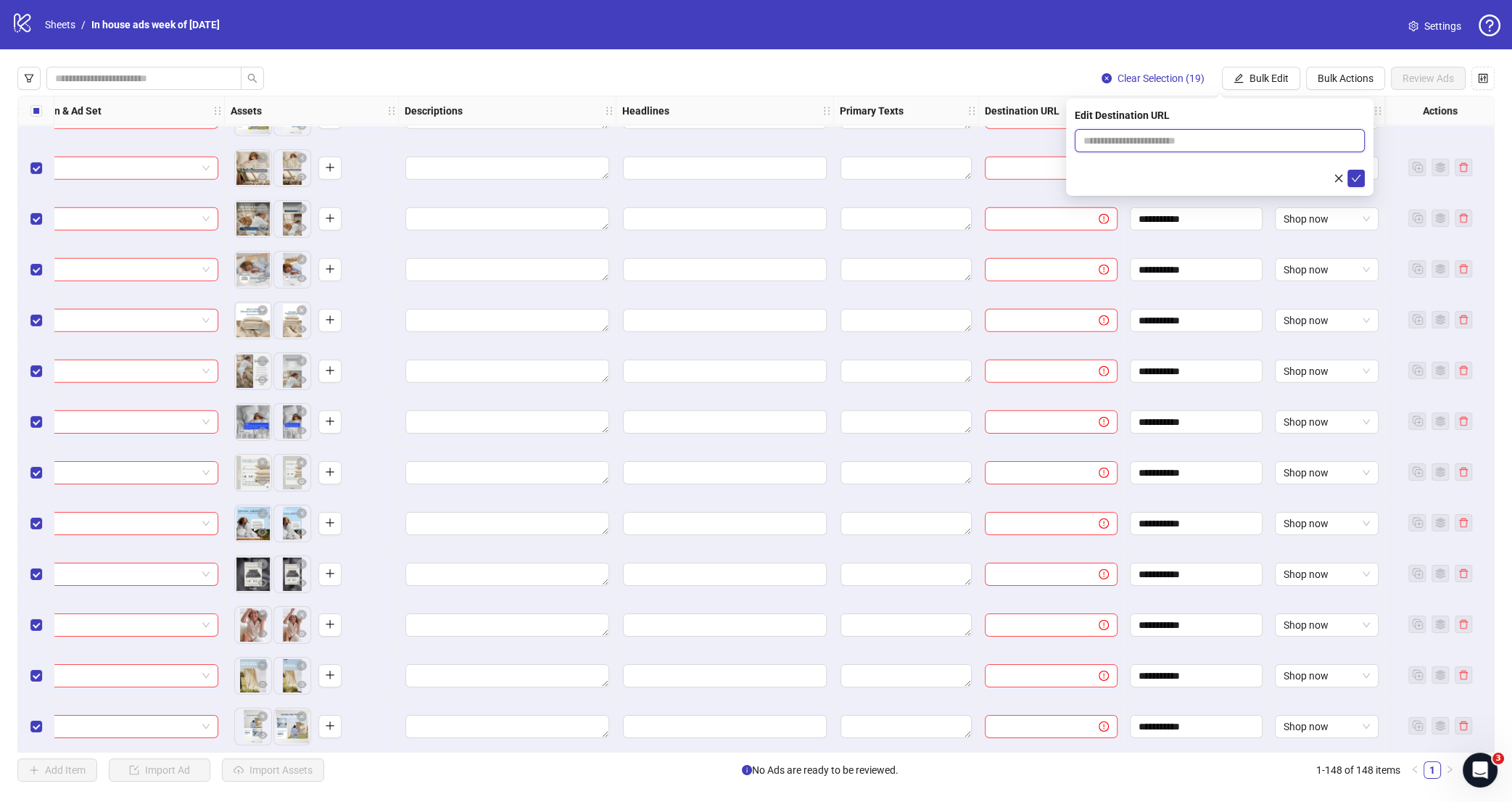
drag, startPoint x: 1258, startPoint y: 137, endPoint x: 1262, endPoint y: 151, distance: 14.6
click at [1258, 139] on input "text" at bounding box center [1213, 140] width 261 height 16
paste input "**********"
type input "**********"
click at [1355, 181] on icon "check" at bounding box center [1356, 178] width 9 height 8
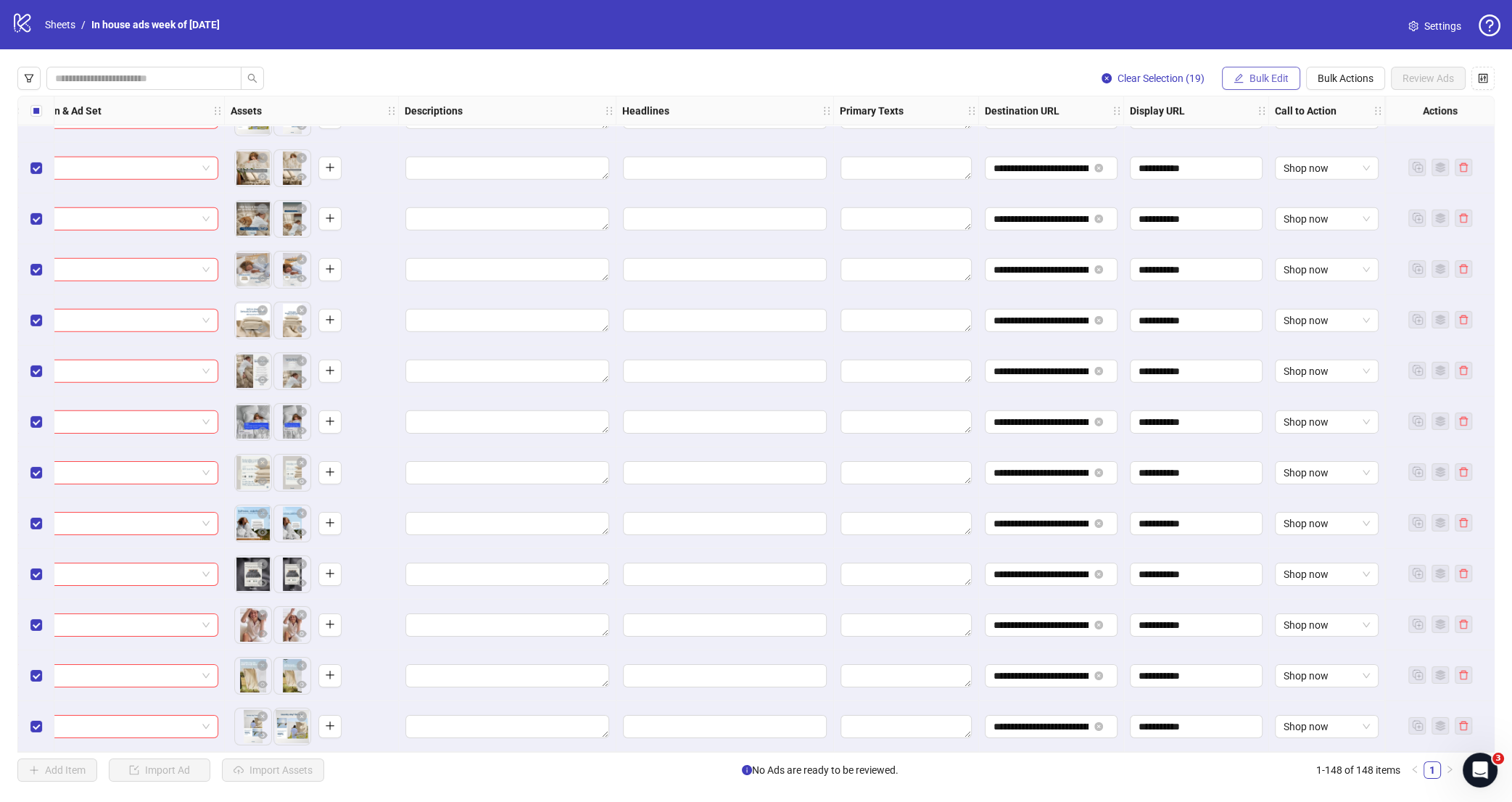
click at [1254, 82] on span "Bulk Edit" at bounding box center [1269, 78] width 39 height 12
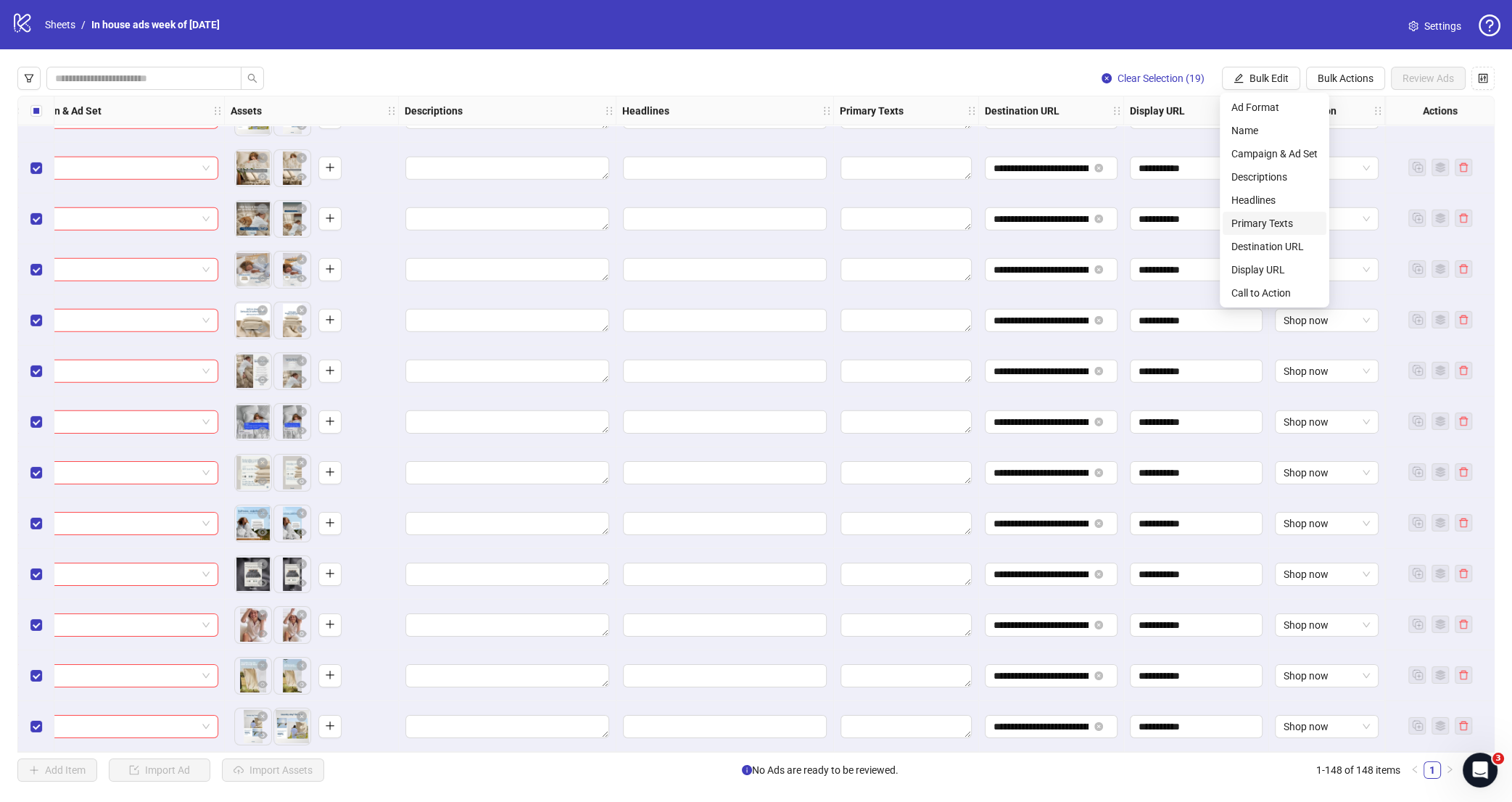
click at [1278, 217] on span "Primary Texts" at bounding box center [1274, 223] width 87 height 16
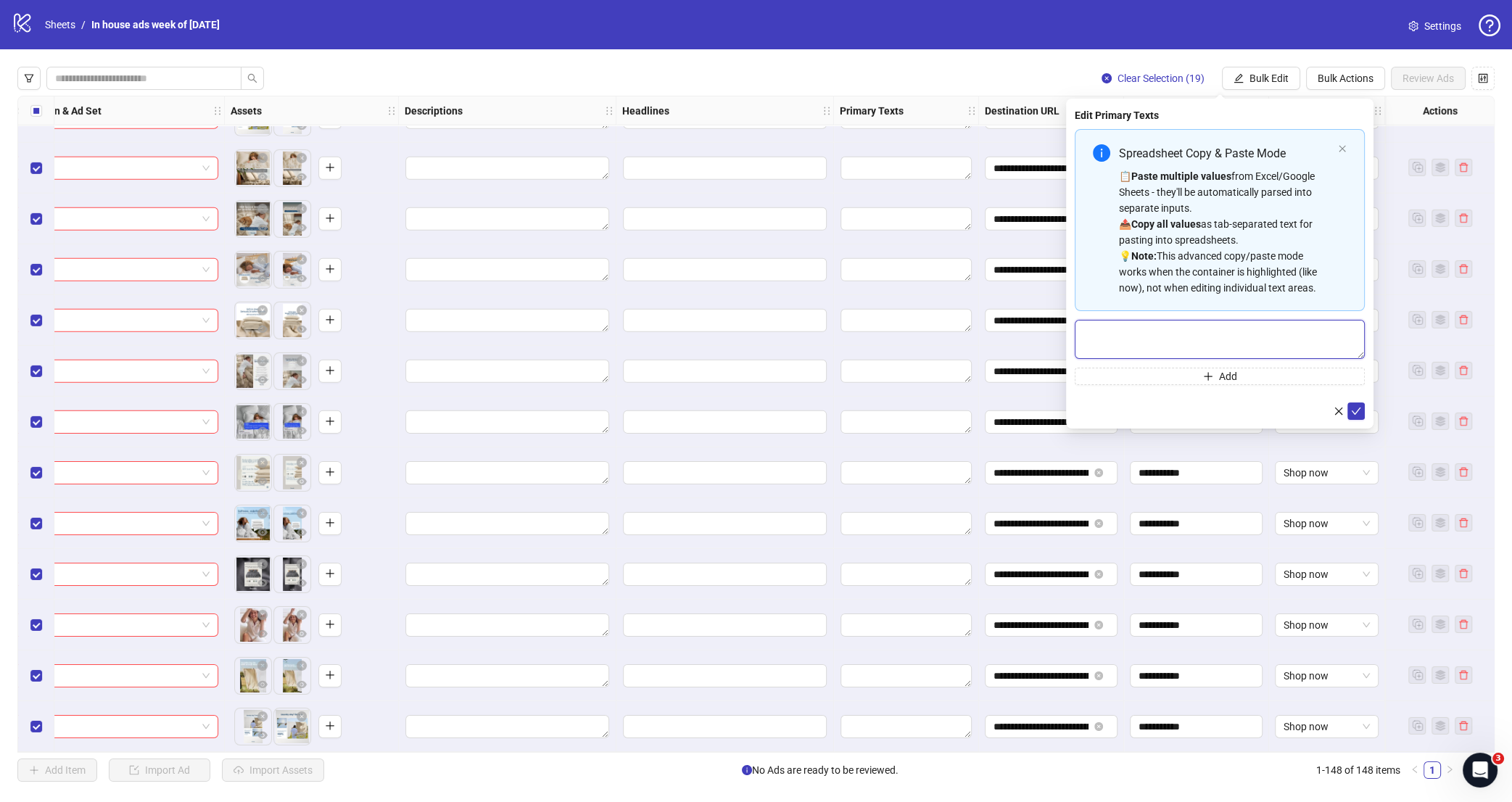
click at [1180, 343] on textarea "Multi-text input container - paste or copy values" at bounding box center [1220, 339] width 290 height 39
paste textarea "**********"
type textarea "**********"
click at [1361, 409] on button "submit" at bounding box center [1356, 411] width 17 height 17
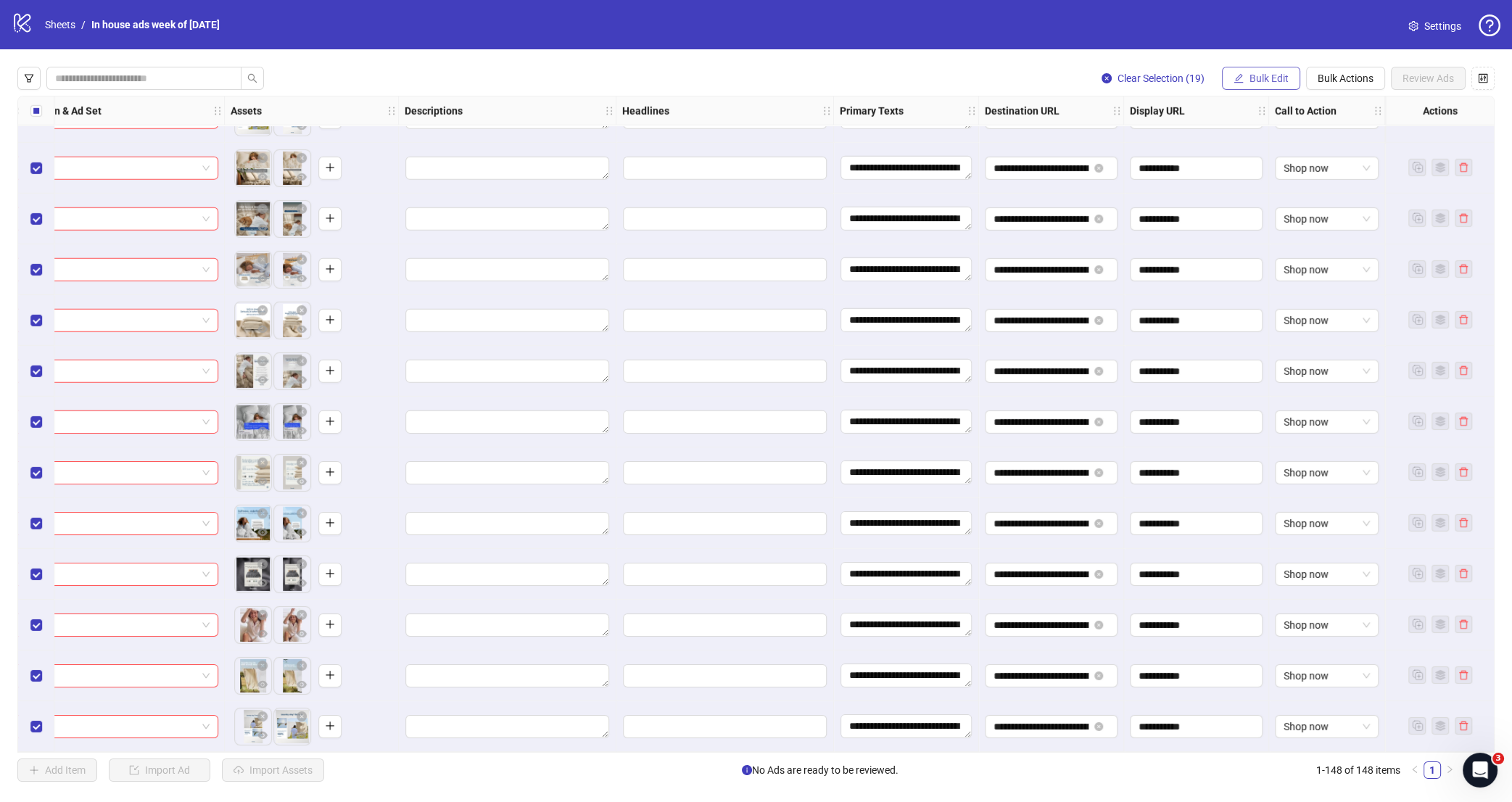
click at [1257, 77] on span "Bulk Edit" at bounding box center [1269, 78] width 39 height 12
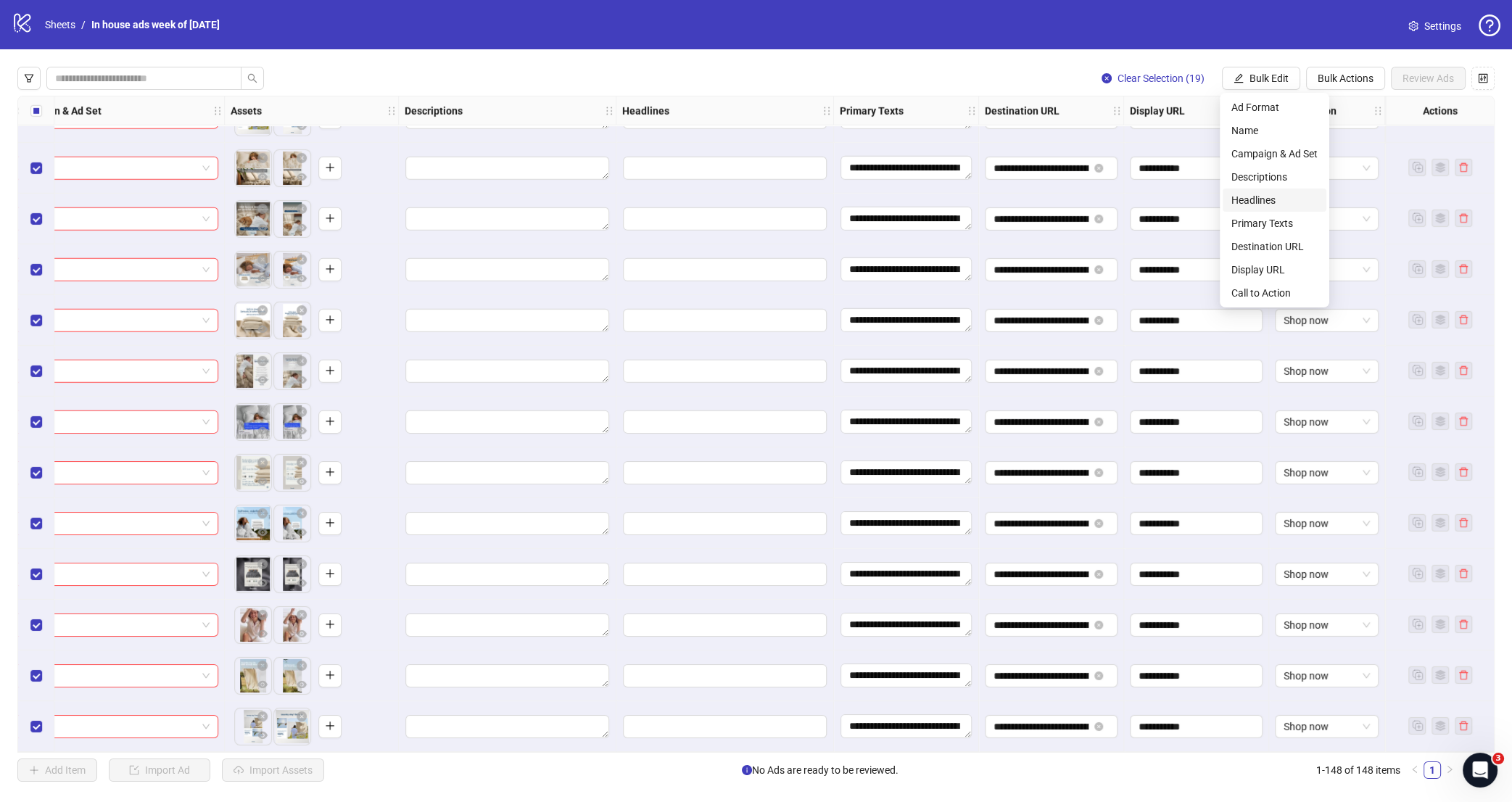
click at [1230, 194] on li "Headlines" at bounding box center [1274, 199] width 104 height 23
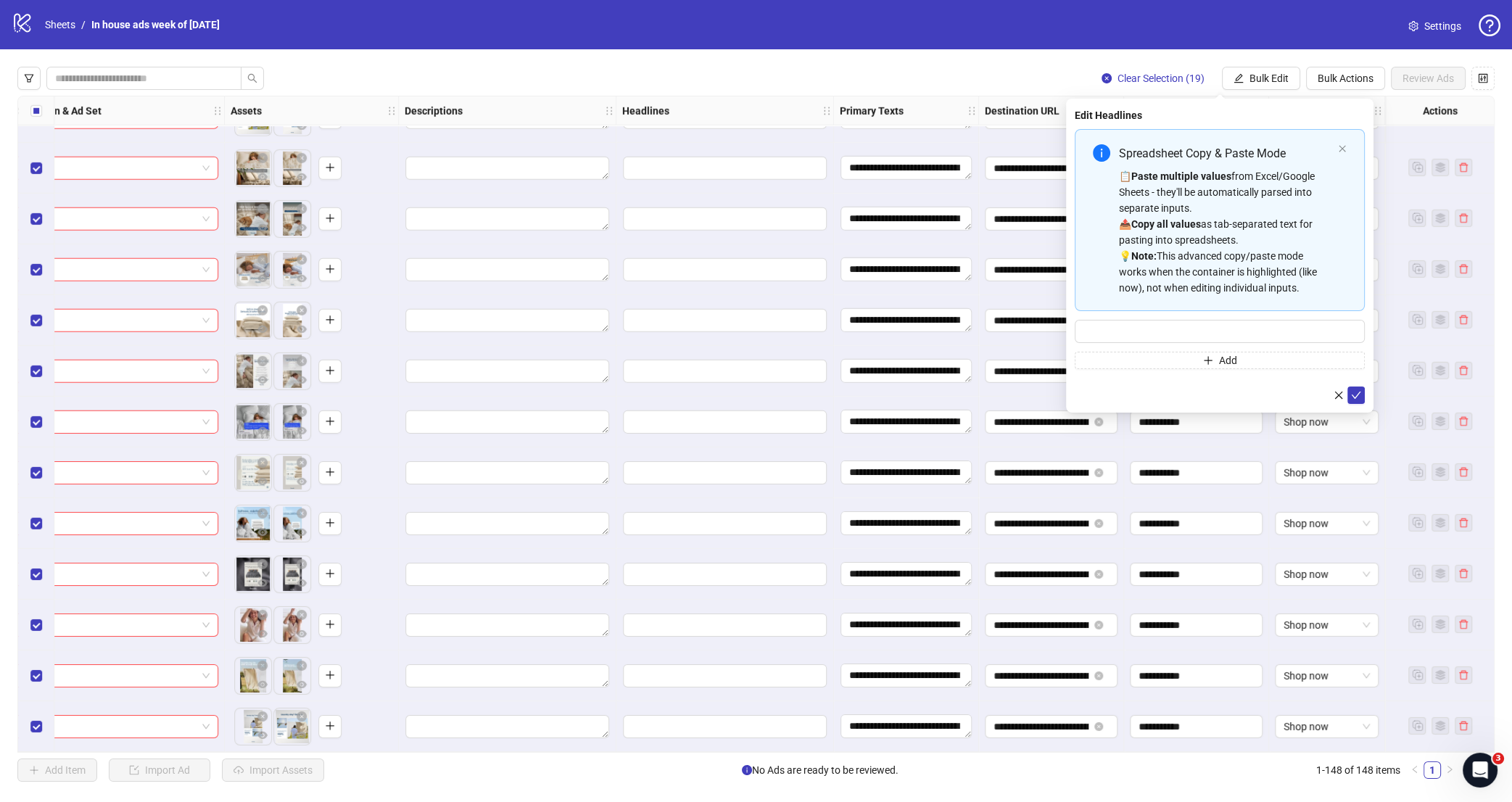
click at [1293, 345] on div "Spreadsheet Copy & Paste Mode 📋 Paste multiple values from Excel/Google Sheets …" at bounding box center [1220, 249] width 290 height 240
click at [1298, 337] on input "Multi-input container - paste or copy values" at bounding box center [1220, 331] width 290 height 23
paste input "**********"
type input "**********"
click at [1356, 395] on icon "check" at bounding box center [1356, 395] width 10 height 10
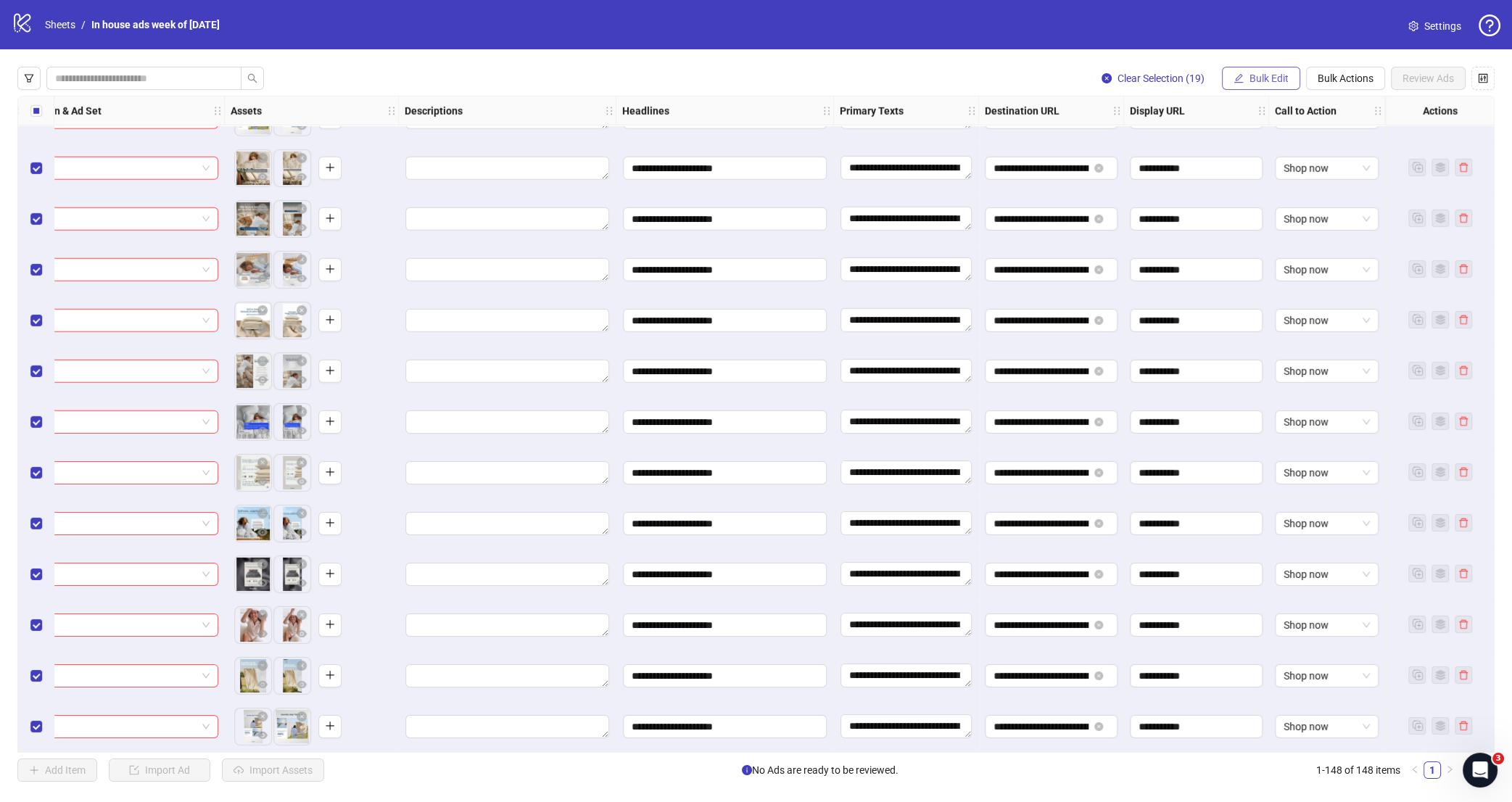
click at [1239, 84] on button "Bulk Edit" at bounding box center [1261, 78] width 78 height 23
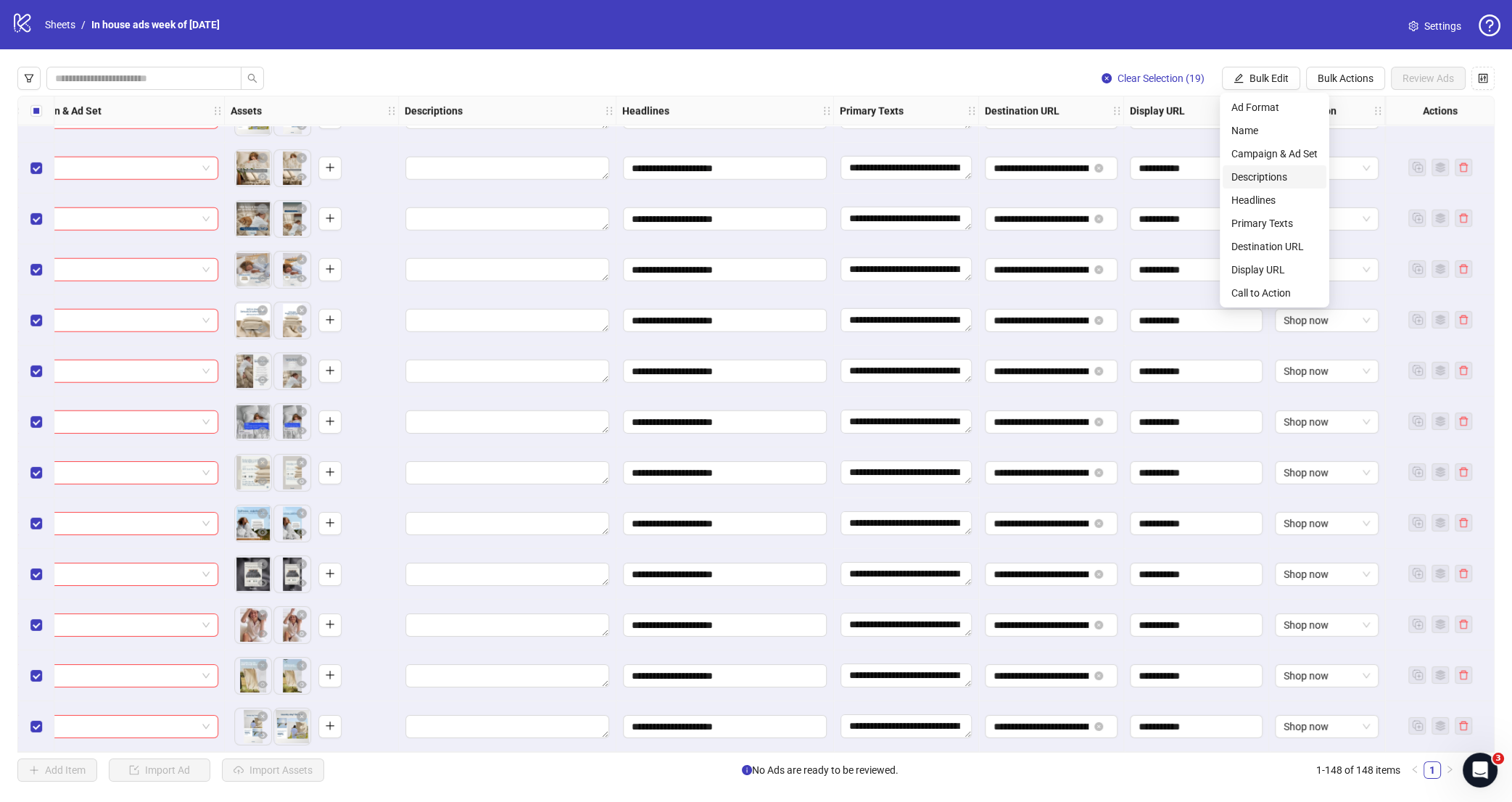
click at [1283, 182] on span "Descriptions" at bounding box center [1274, 177] width 87 height 16
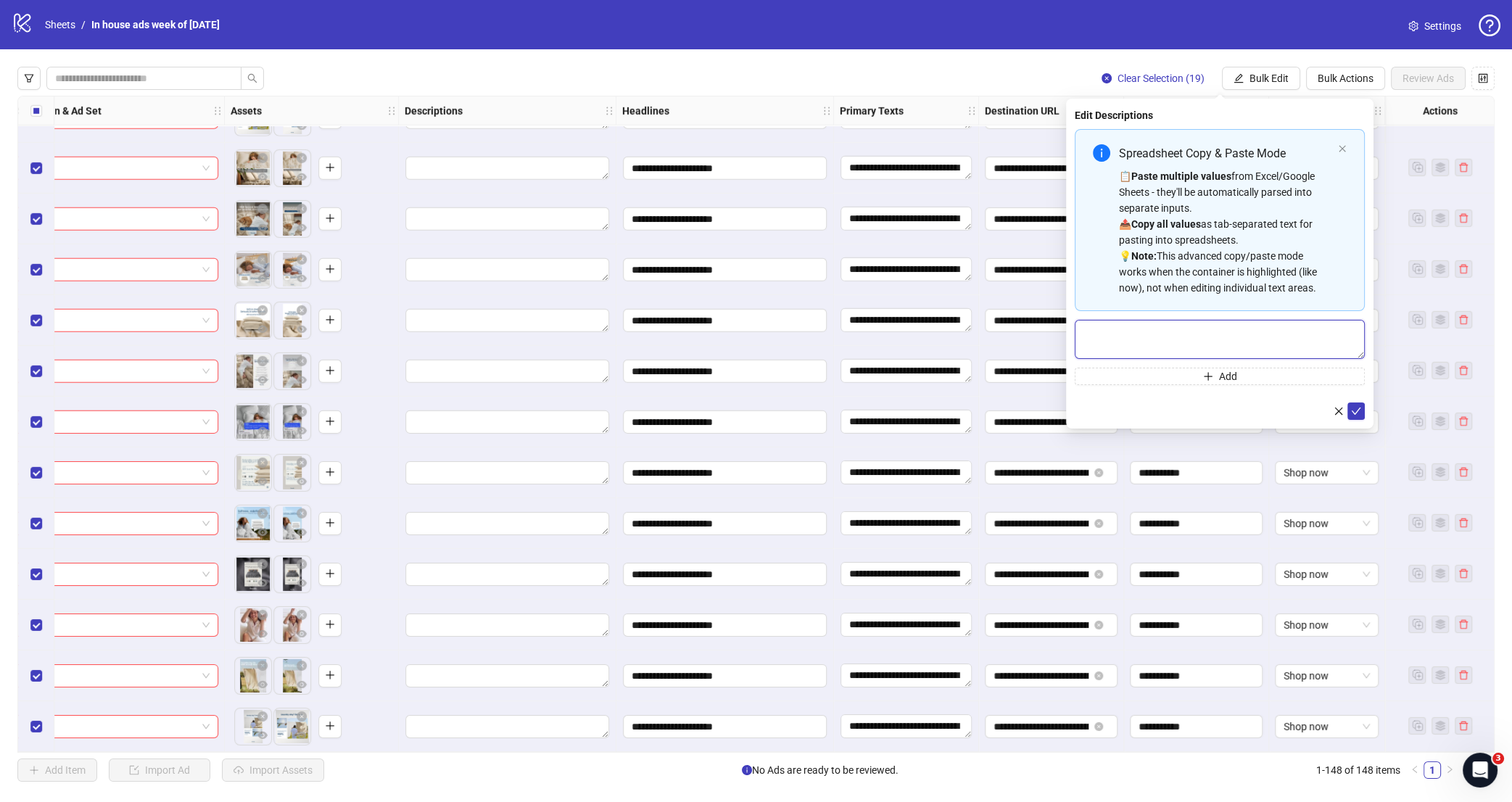
click at [1233, 350] on textarea "Multi-text input container - paste or copy values" at bounding box center [1220, 339] width 290 height 39
paste textarea "**********"
type textarea "**********"
click at [1353, 415] on icon "check" at bounding box center [1356, 411] width 10 height 10
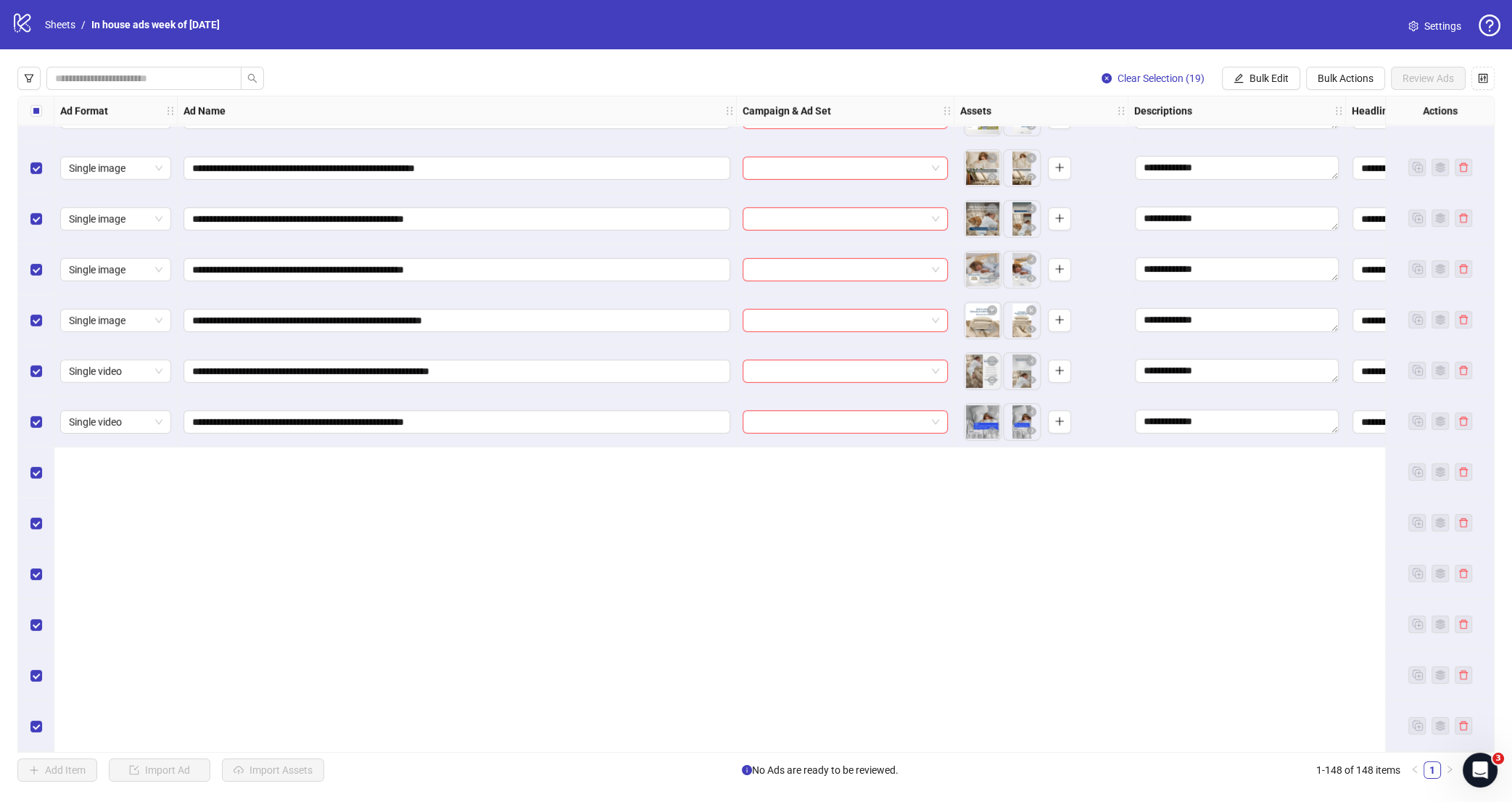
scroll to position [6519, 0]
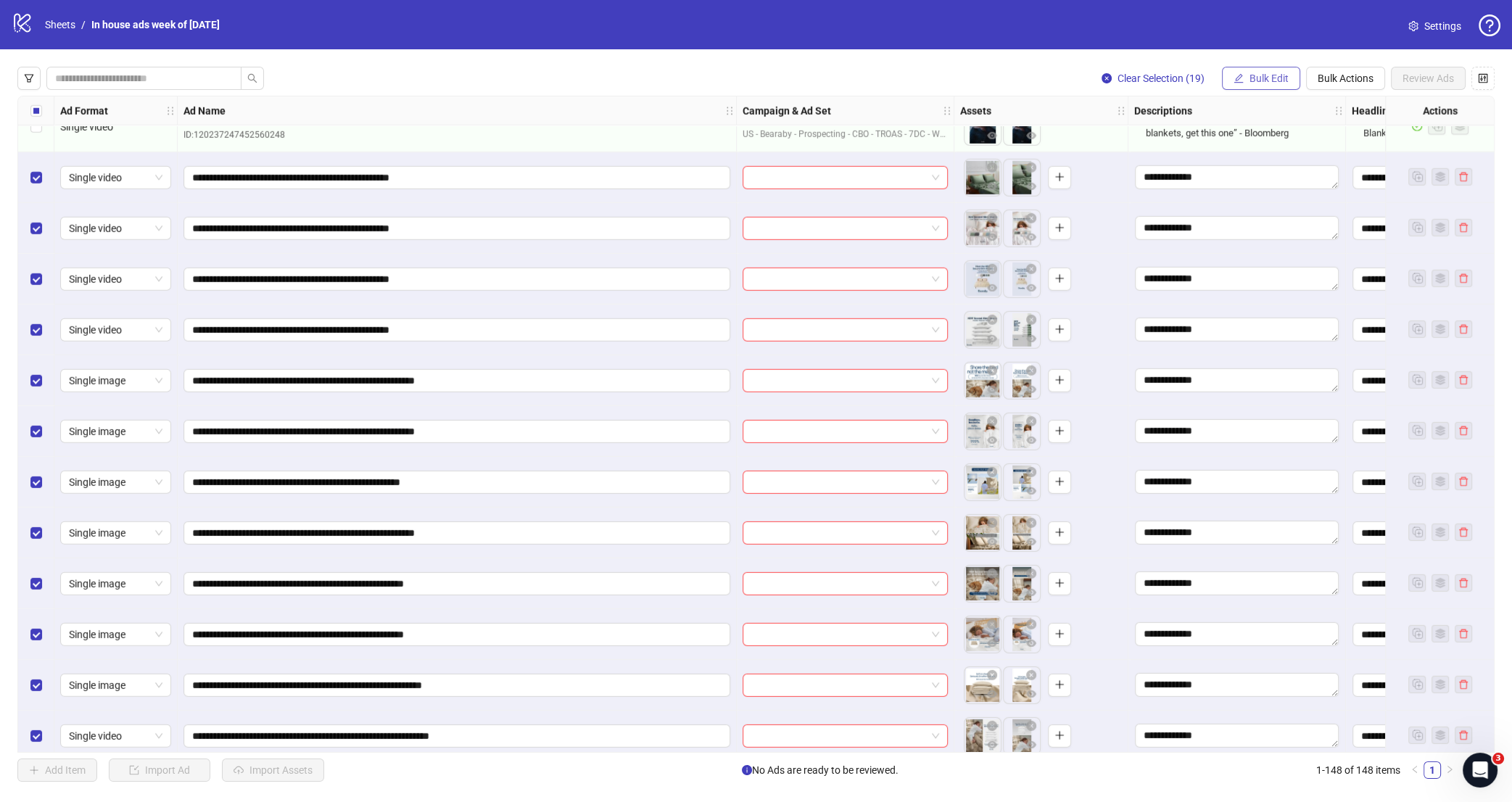
click at [1251, 79] on span "Bulk Edit" at bounding box center [1269, 78] width 39 height 12
click at [1264, 161] on span "Campaign & Ad Set" at bounding box center [1274, 154] width 87 height 16
click at [1195, 145] on input "search" at bounding box center [1213, 141] width 260 height 22
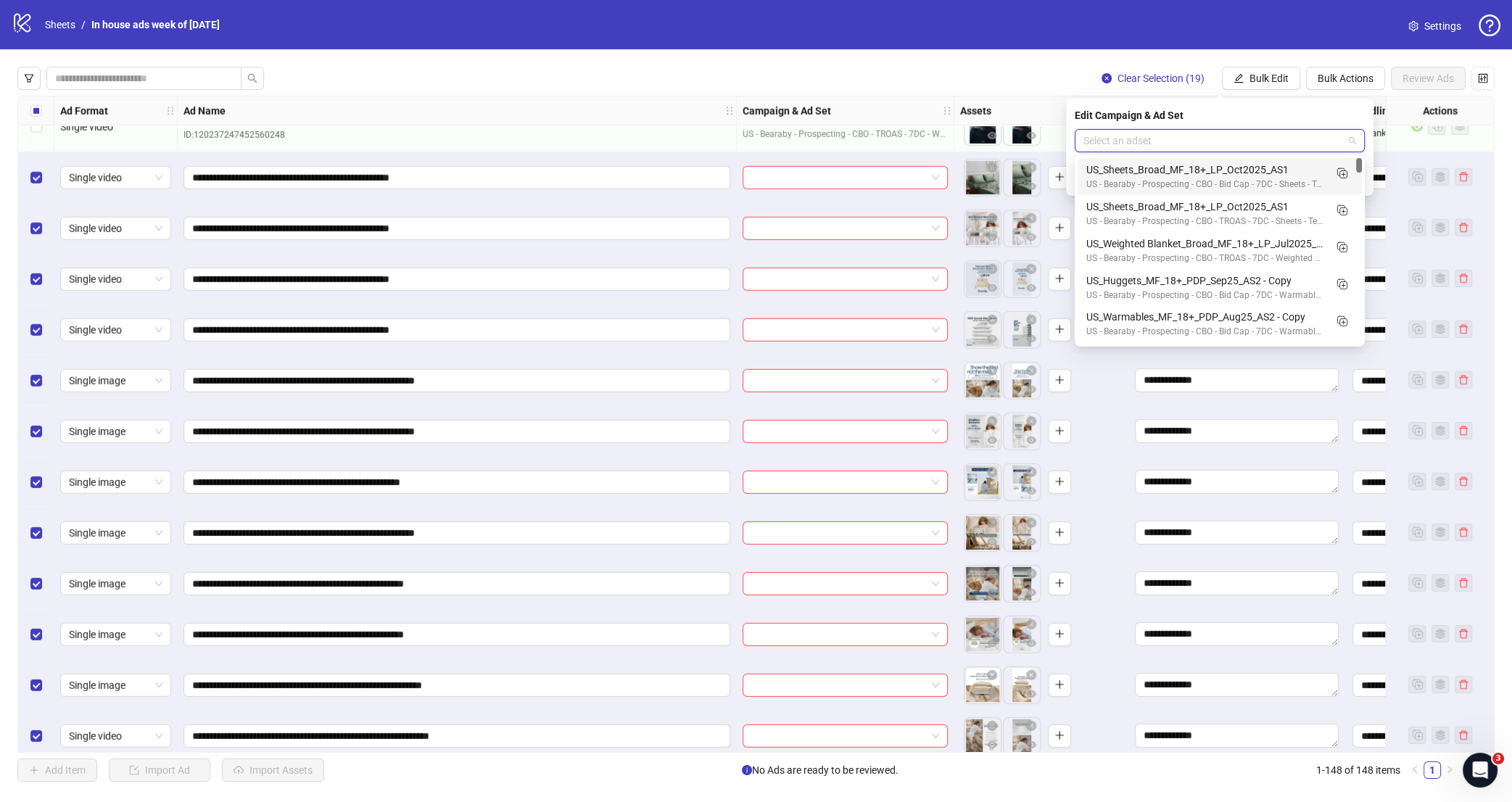
paste input "**********"
type input "**********"
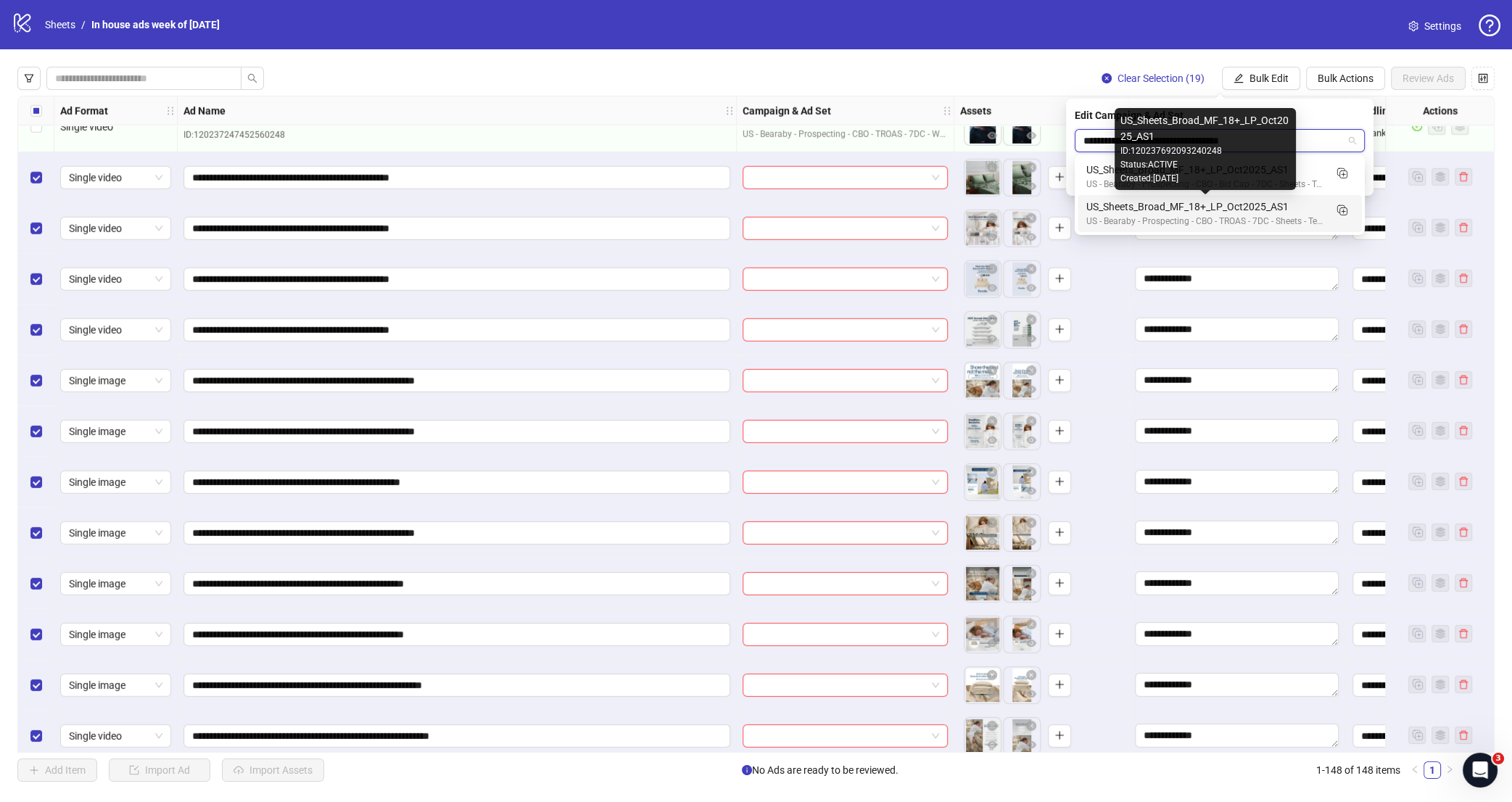
click at [1215, 212] on div "US_Sheets_Broad_MF_18+_LP_Oct2025_AS1" at bounding box center [1205, 206] width 238 height 16
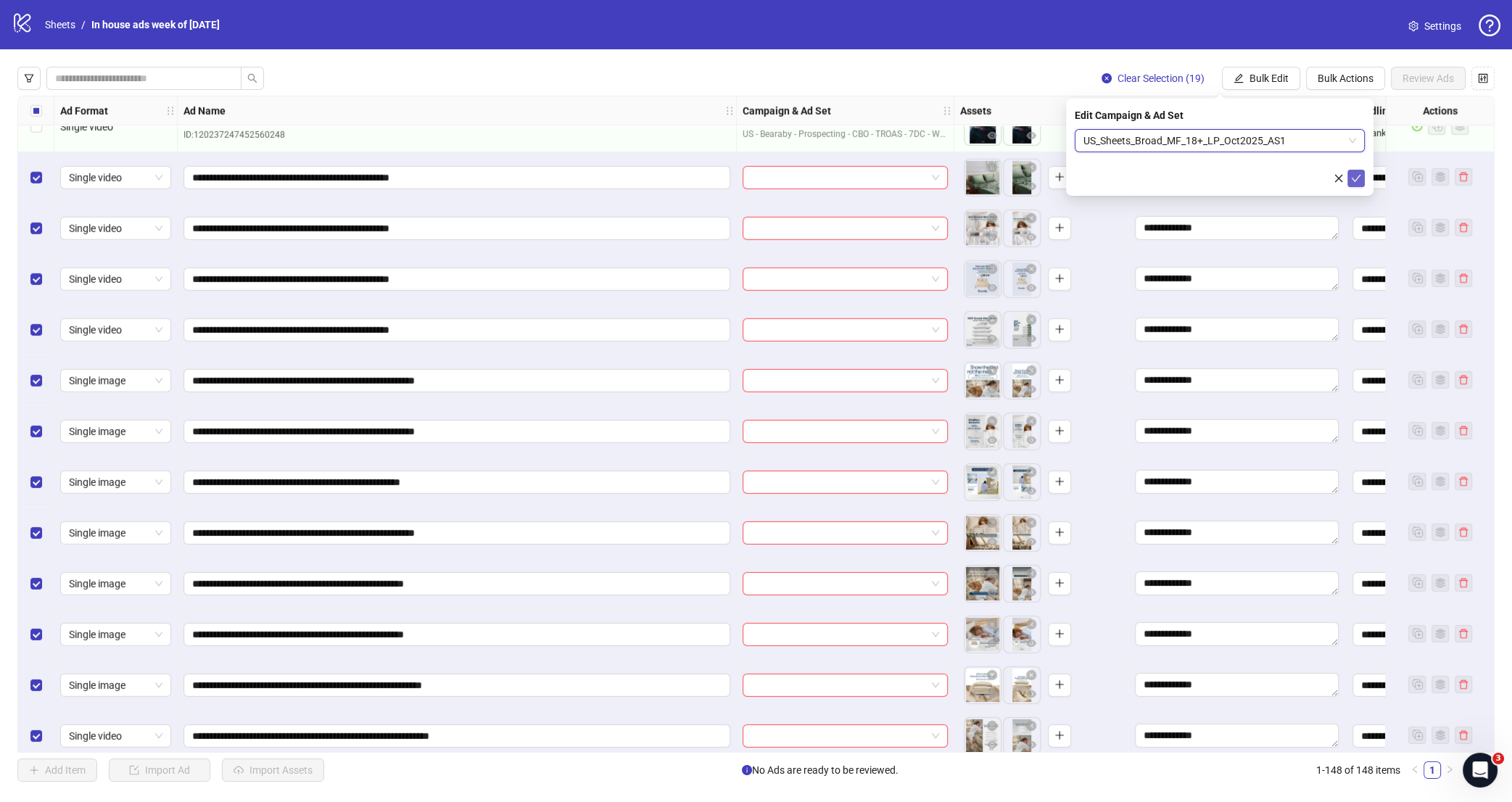
click at [1360, 179] on icon "check" at bounding box center [1356, 178] width 10 height 10
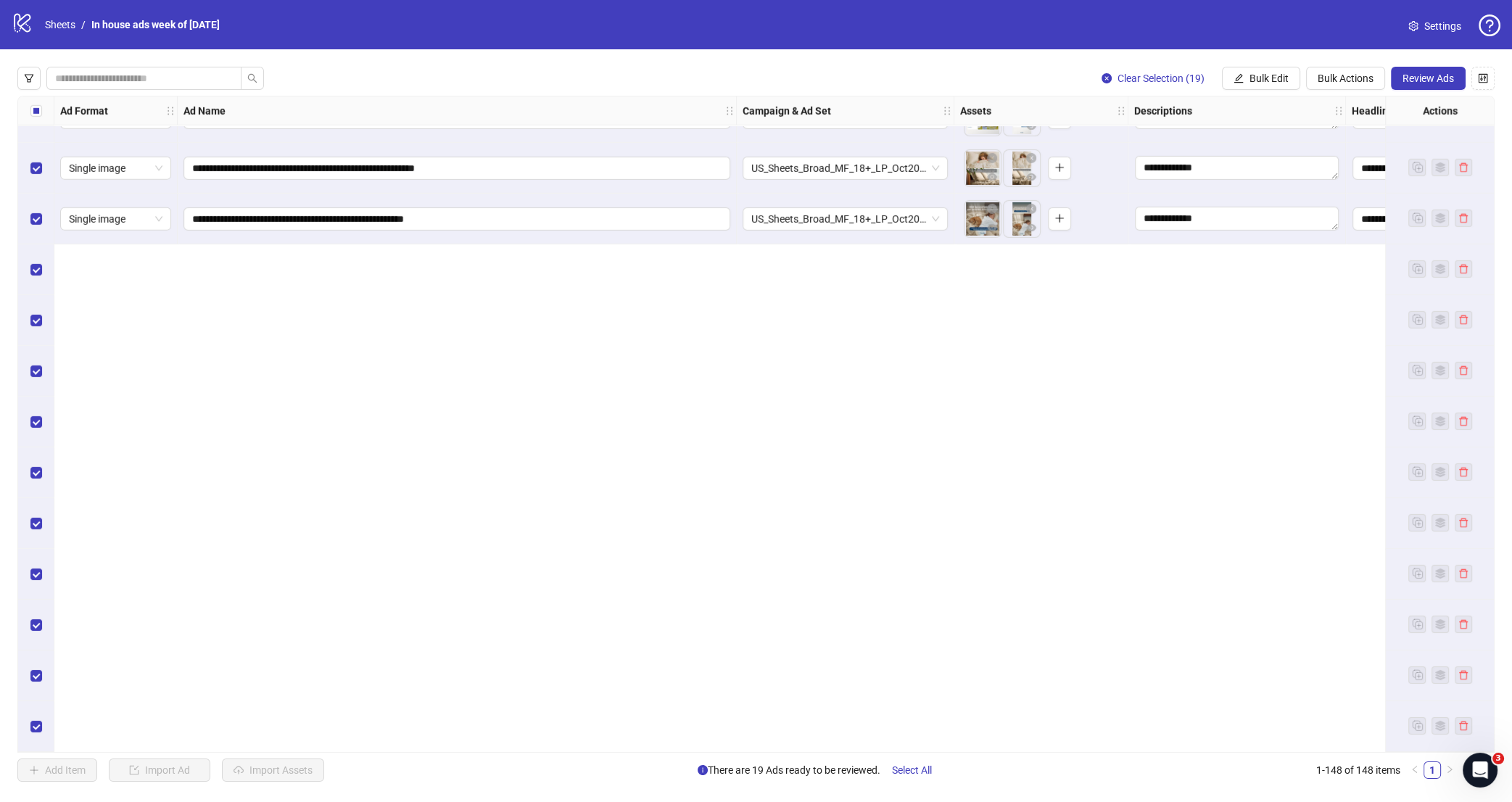
scroll to position [6301, 0]
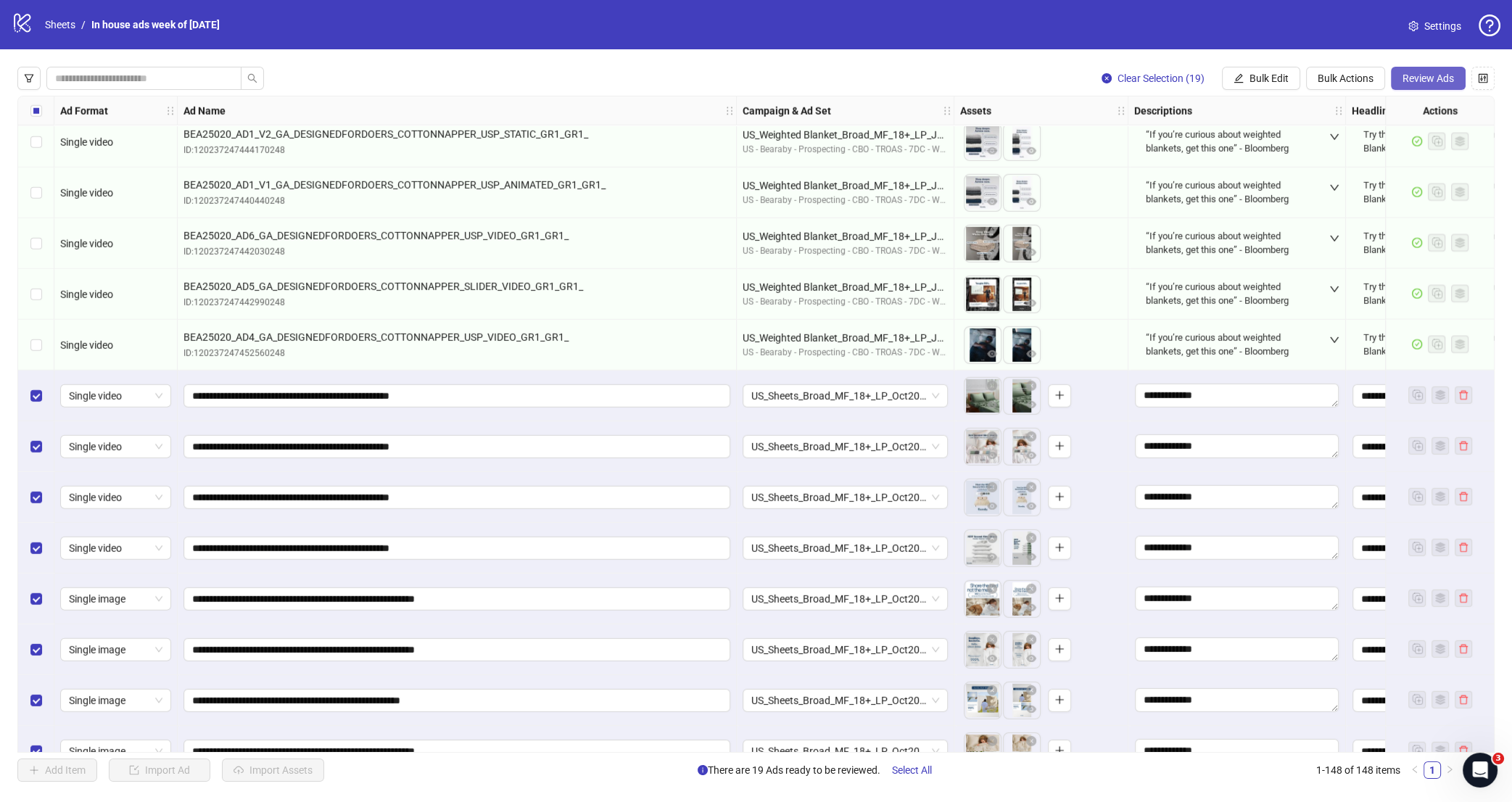
click at [1403, 74] on span "Review Ads" at bounding box center [1428, 78] width 52 height 12
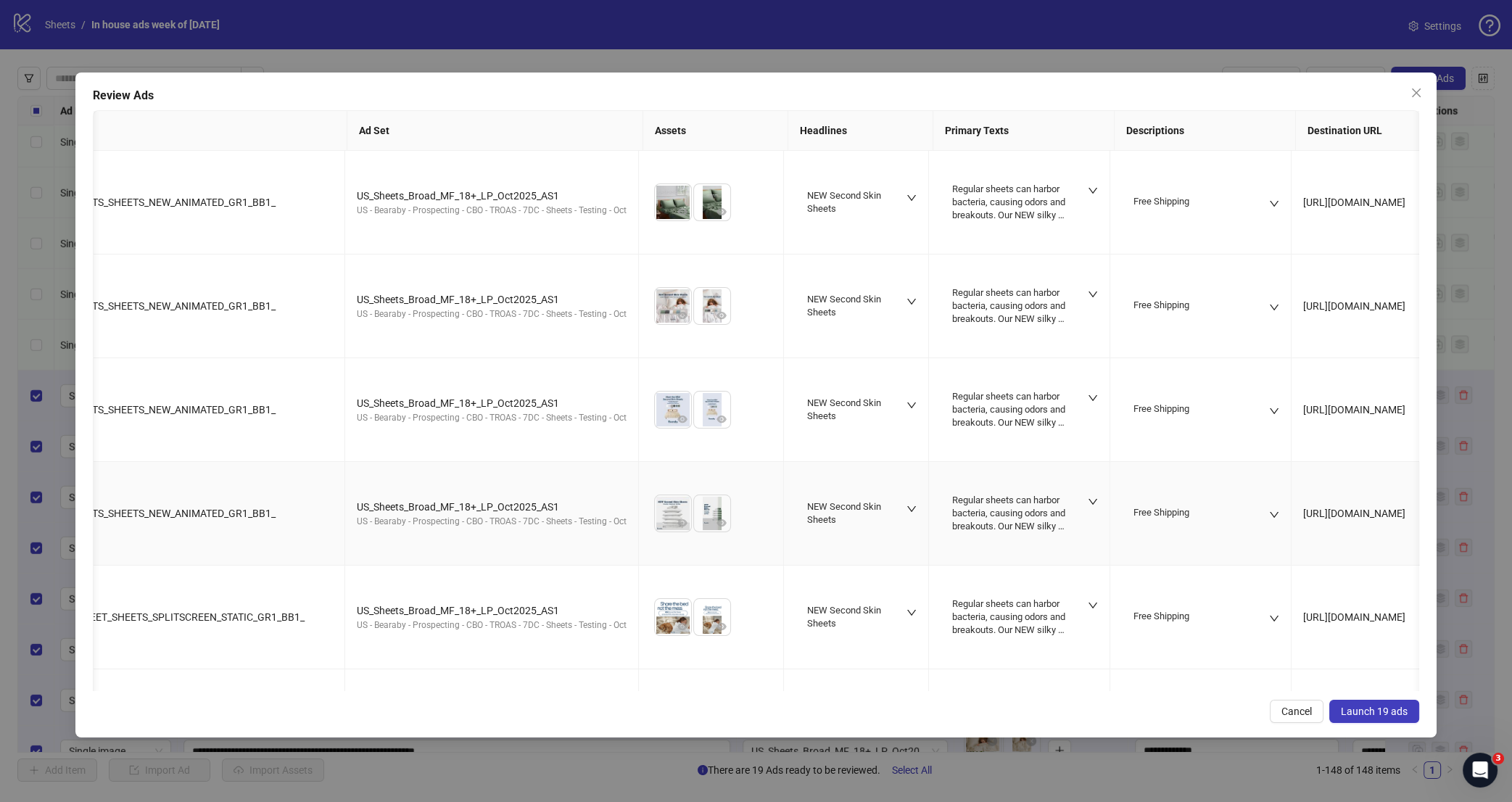
scroll to position [0, 0]
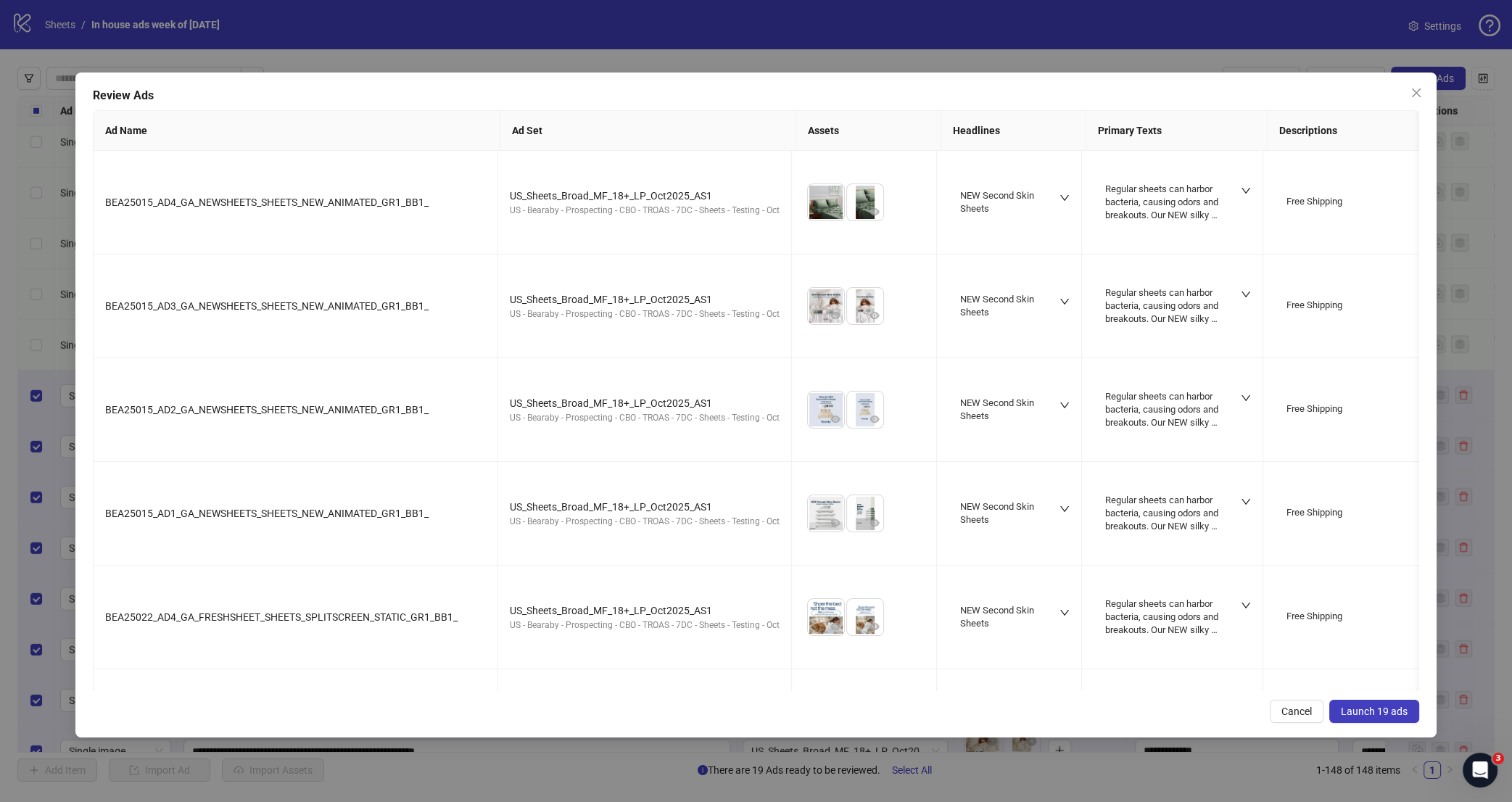
click at [1389, 715] on span "Launch 19 ads" at bounding box center [1374, 711] width 67 height 12
